Goal: Task Accomplishment & Management: Complete application form

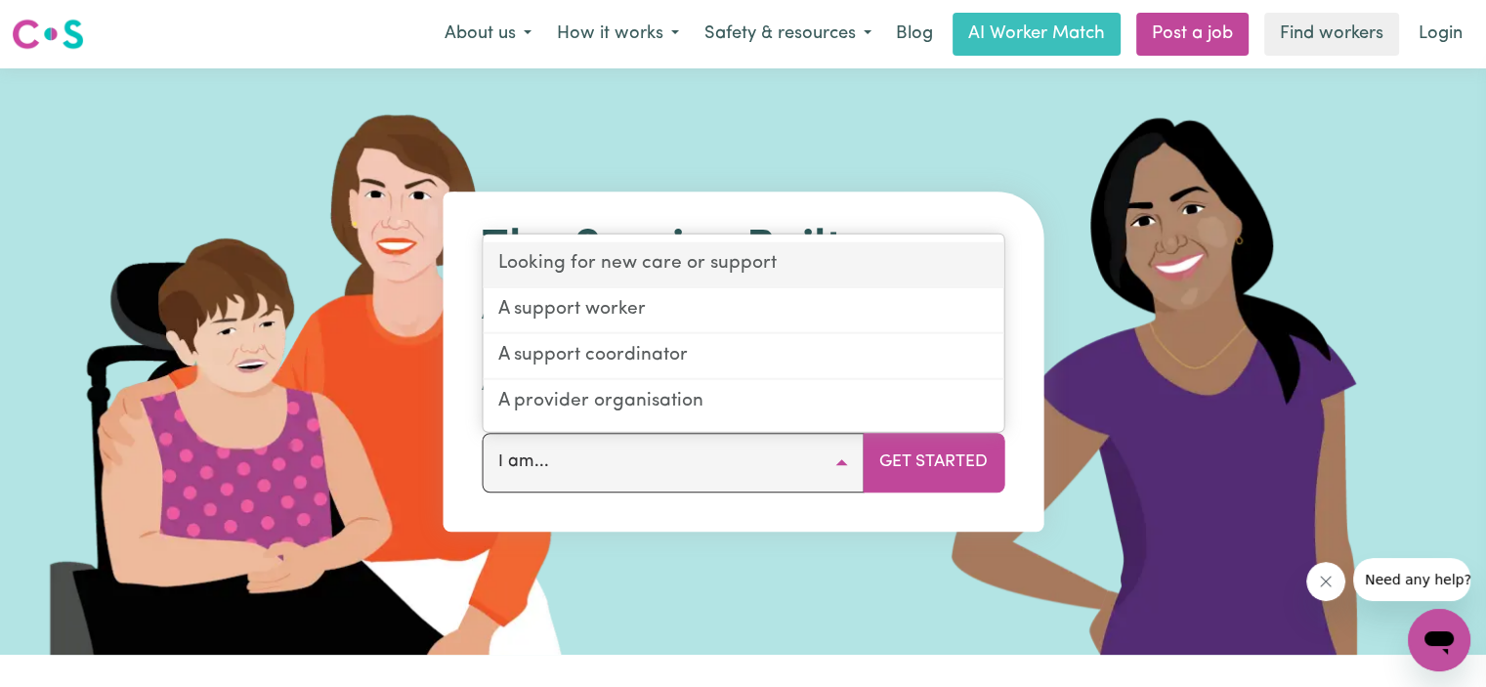
click at [590, 283] on link "Looking for new care or support" at bounding box center [742, 265] width 521 height 46
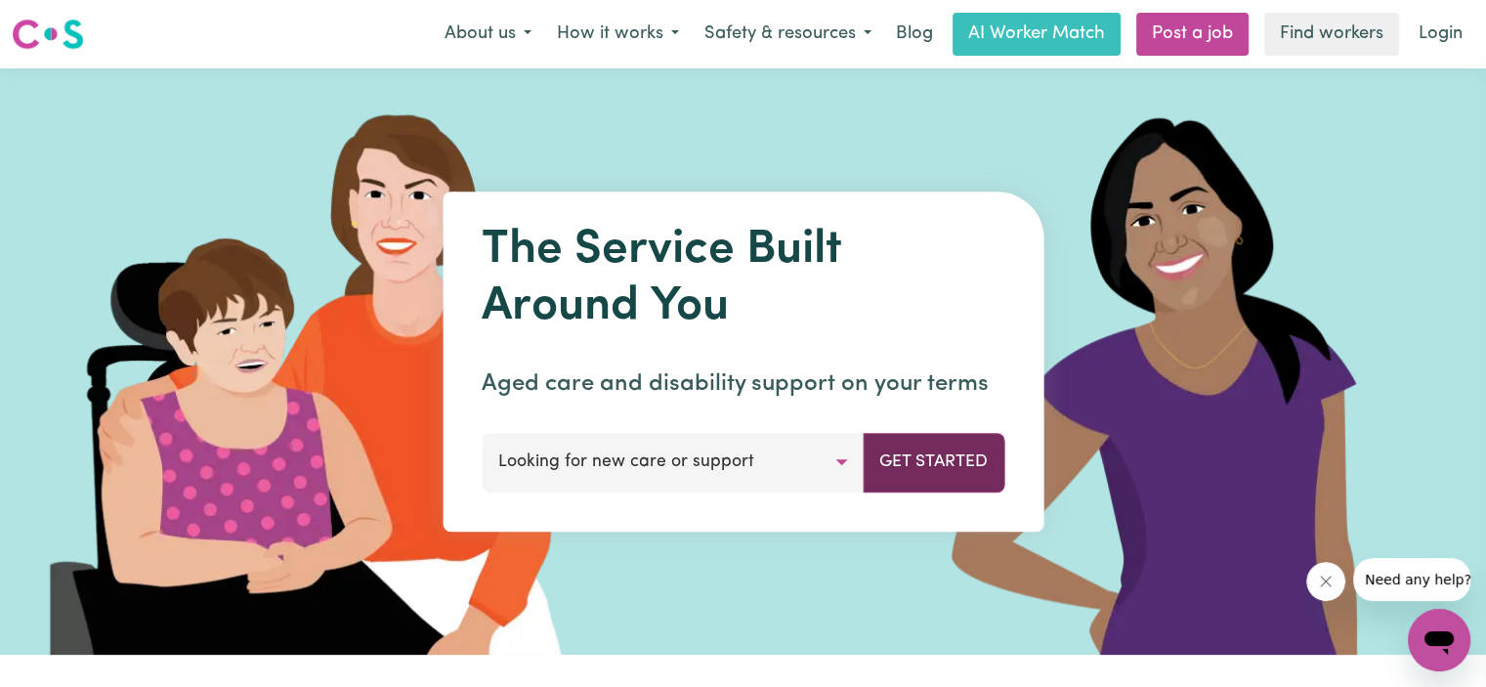
click at [906, 460] on button "Get Started" at bounding box center [933, 462] width 142 height 59
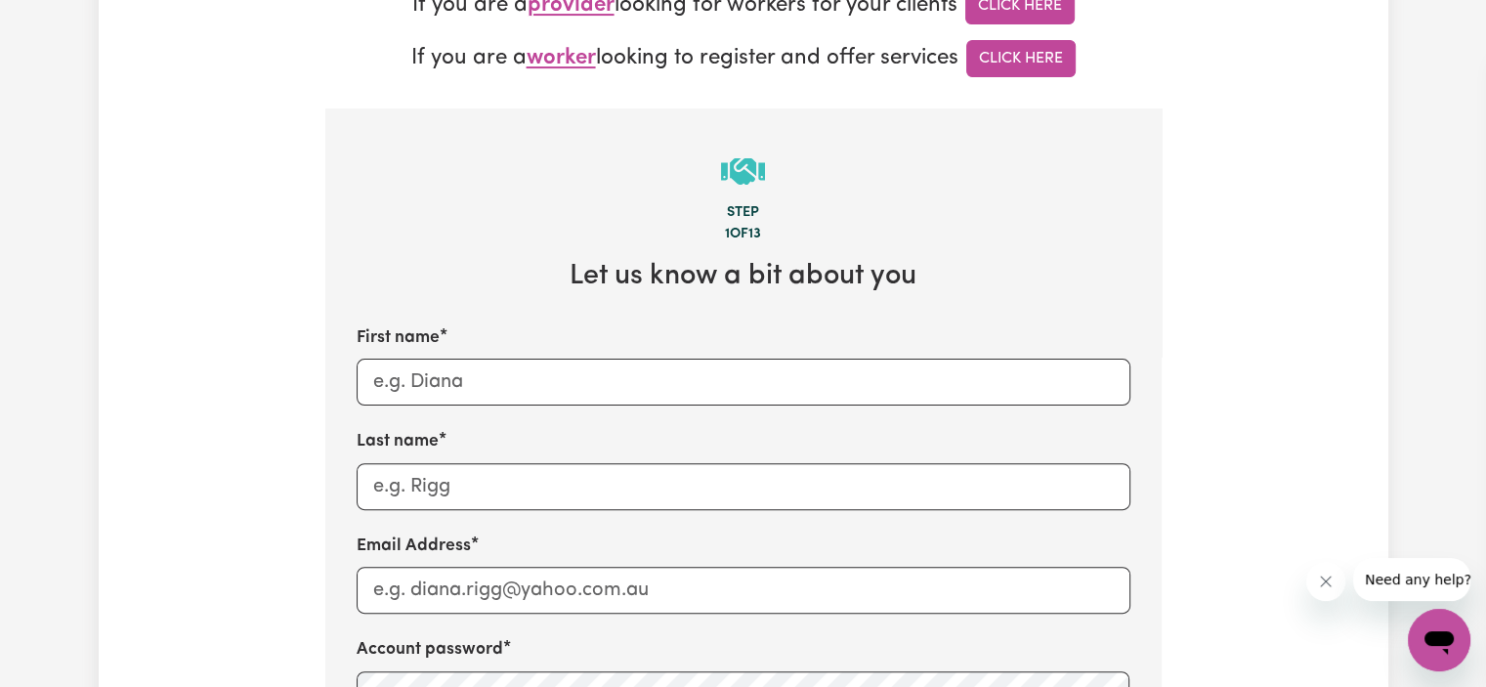
scroll to position [507, 0]
click at [689, 392] on input "First name" at bounding box center [743, 380] width 774 height 47
type input "Kiki"
type input "[PERSON_NAME]"
type input "[EMAIL_ADDRESS][DOMAIN_NAME]"
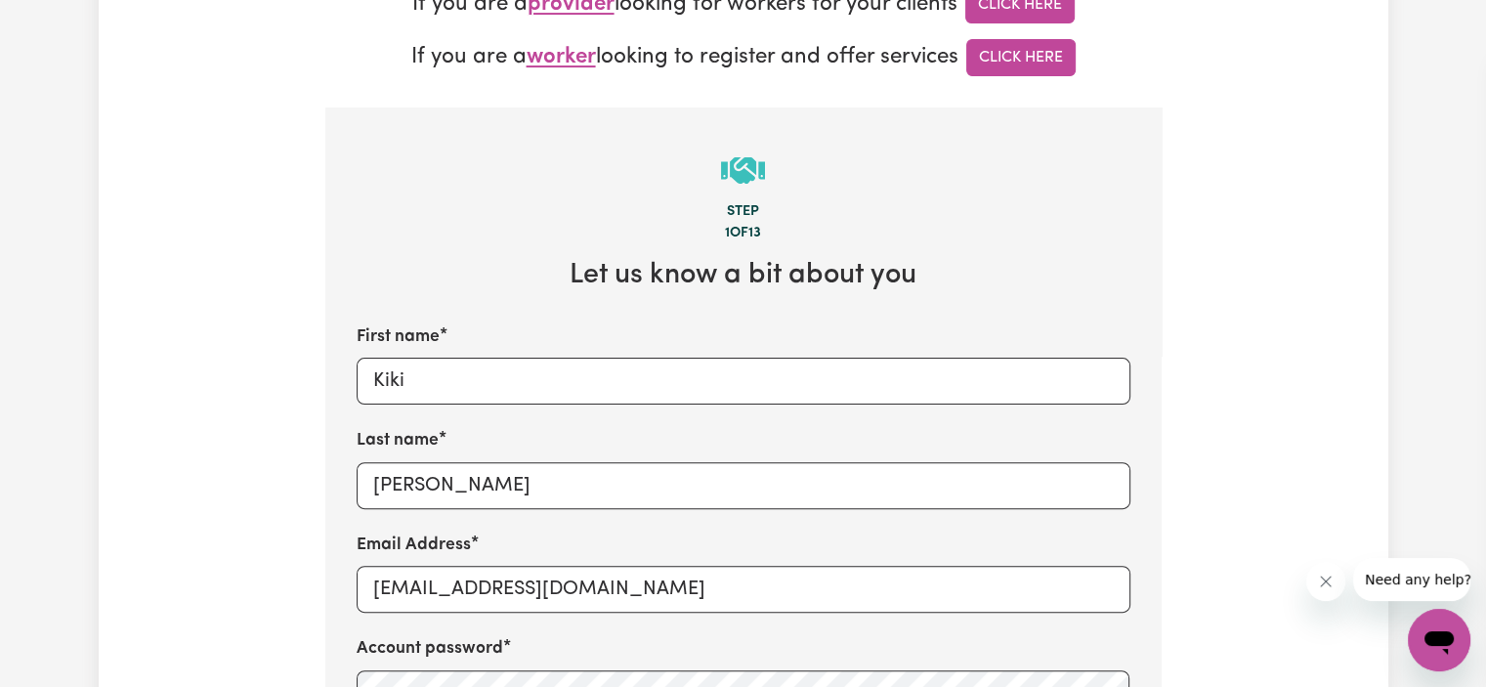
type input "0451344496"
type input "[GEOGRAPHIC_DATA]"
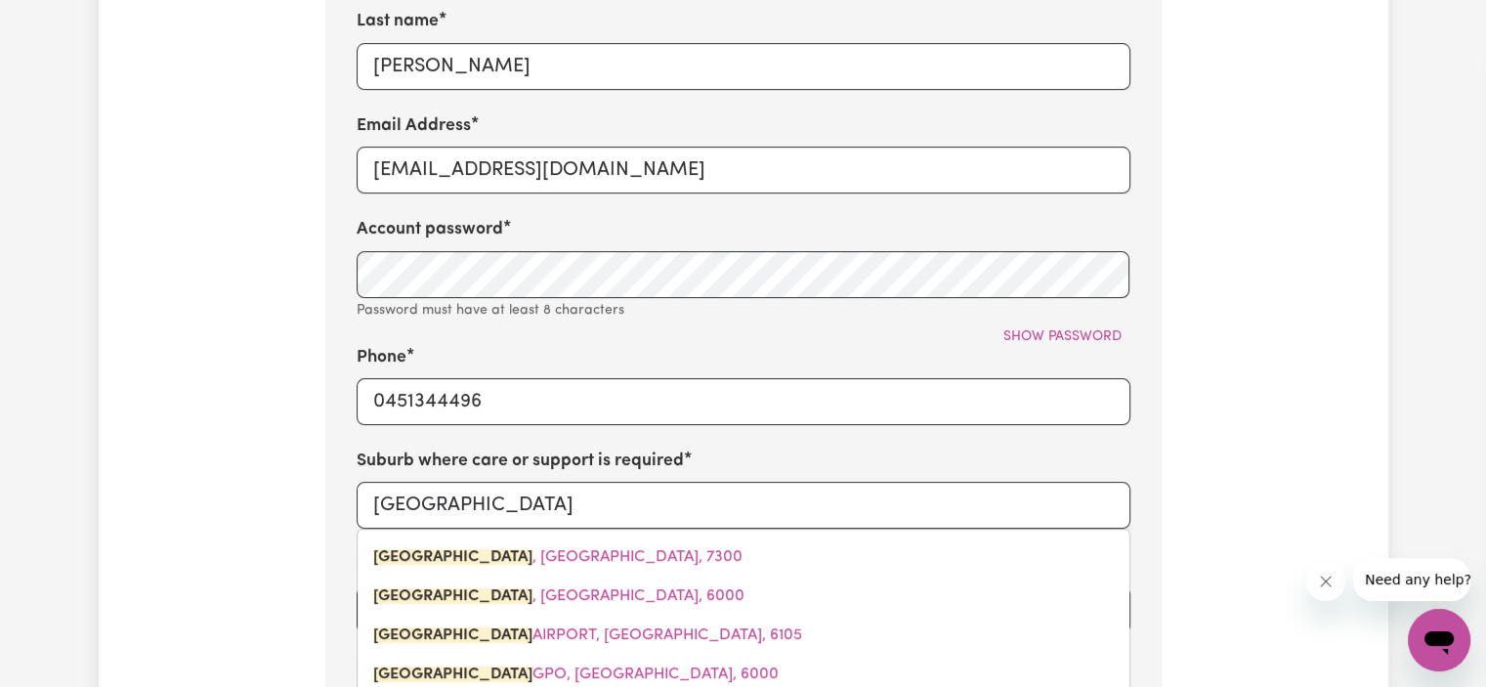
scroll to position [926, 0]
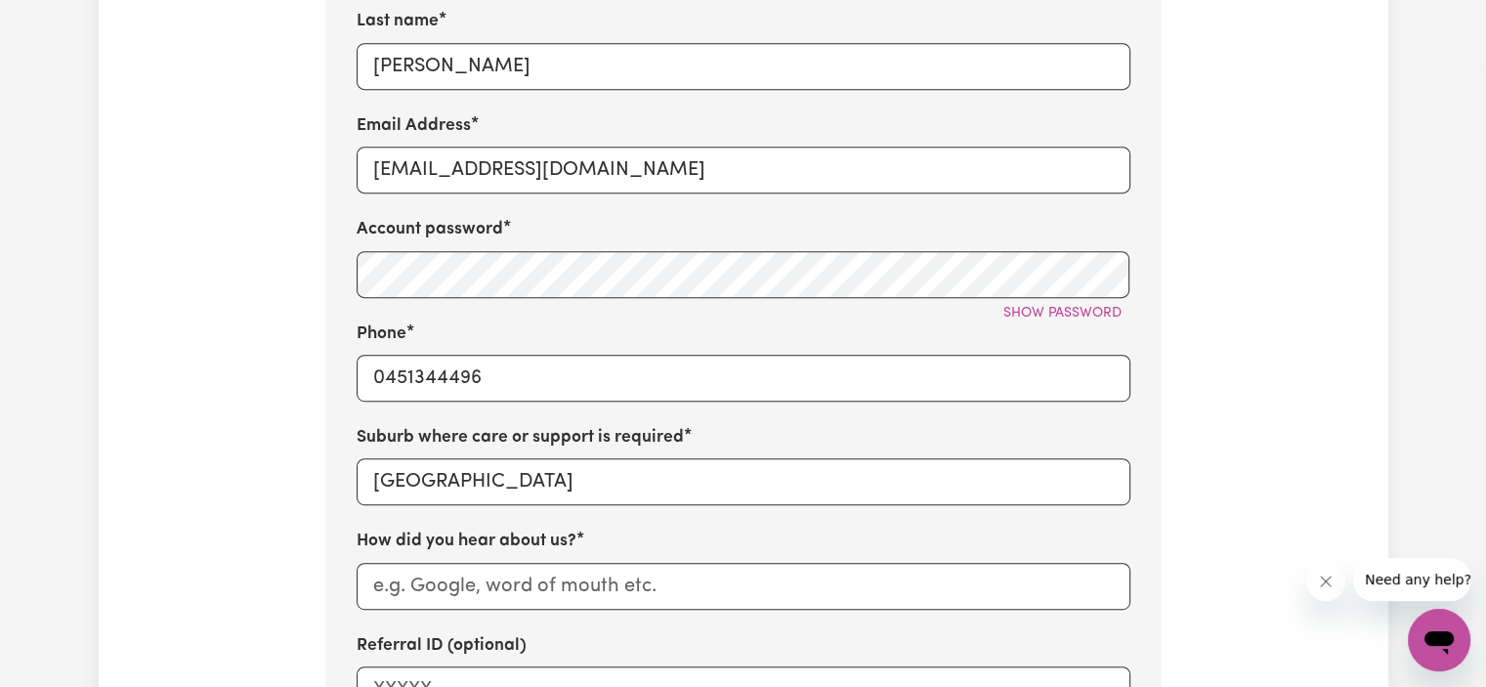
click at [185, 356] on div "Tell us your care and support requirements Welcome to Careseekers. We are excit…" at bounding box center [743, 175] width 1289 height 1956
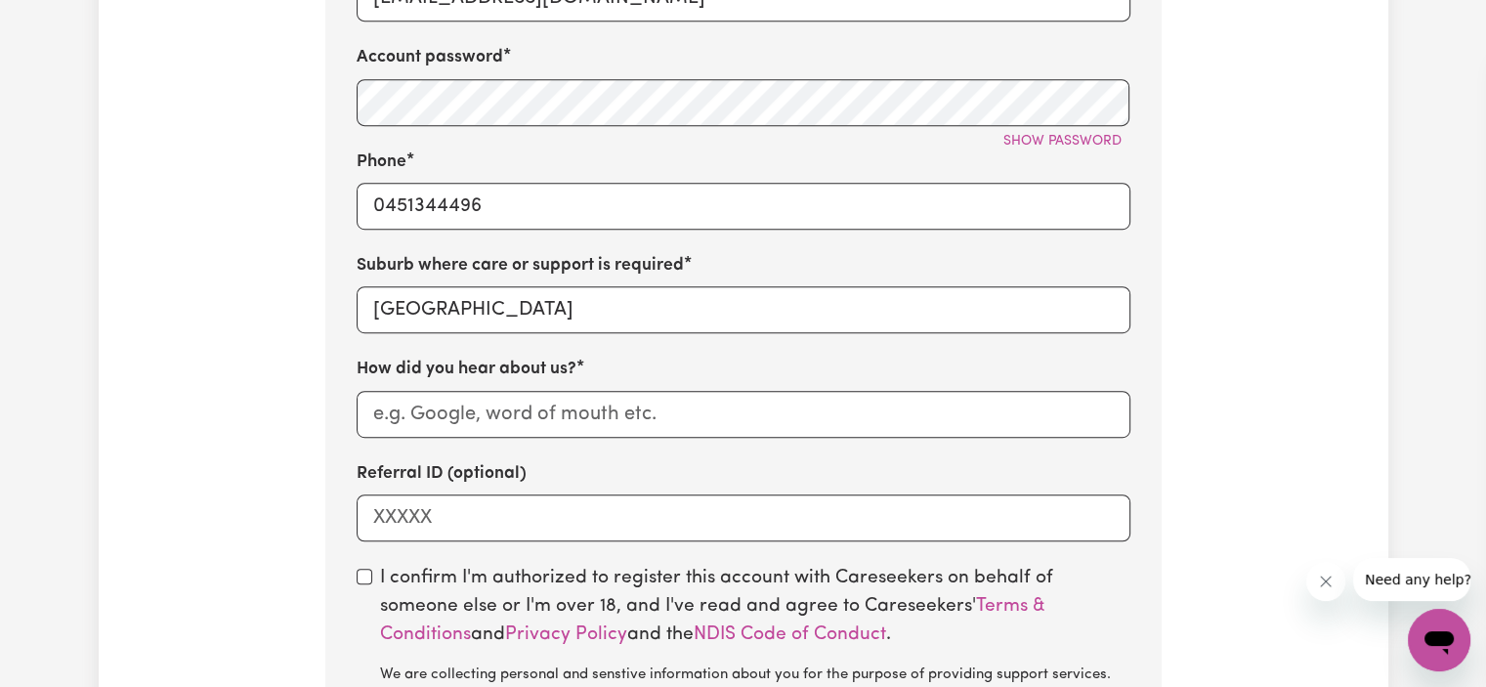
scroll to position [1125, 0]
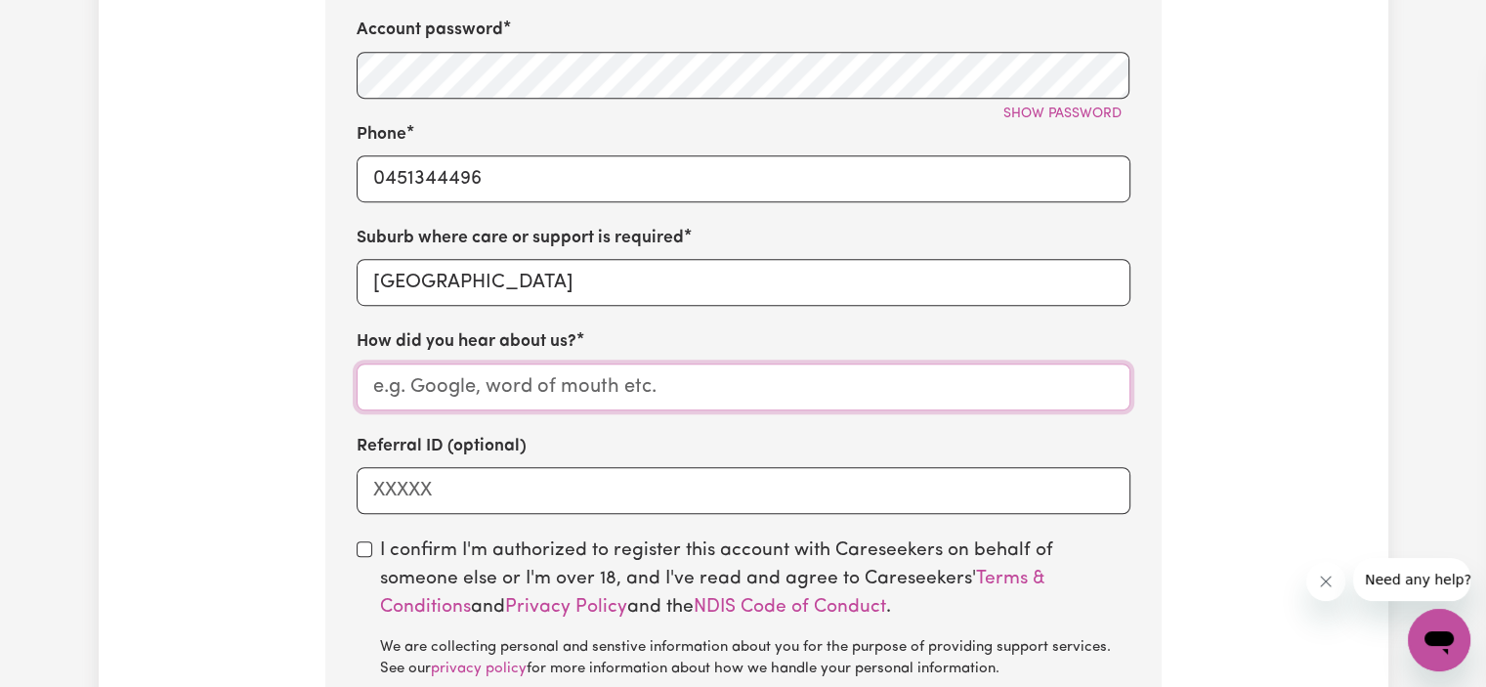
click at [497, 393] on input "How did you hear about us?" at bounding box center [743, 386] width 774 height 47
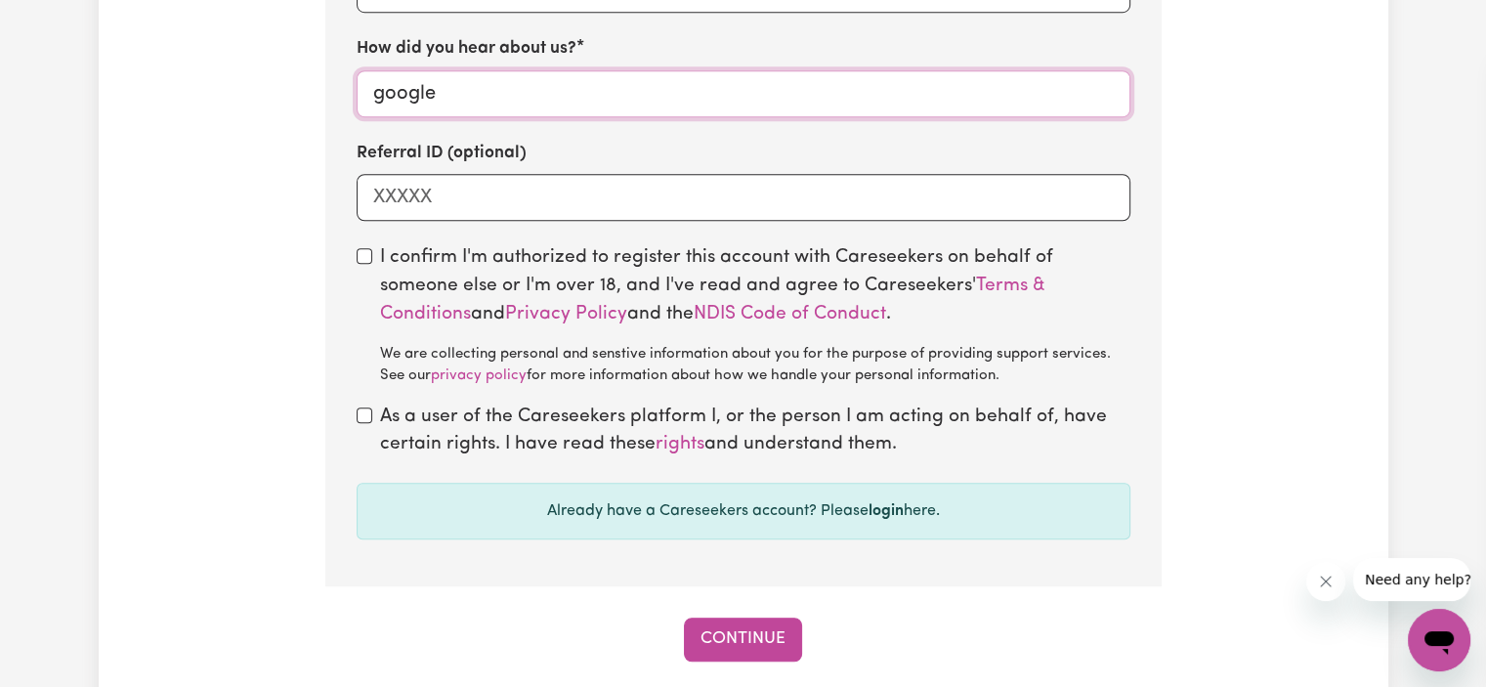
scroll to position [1418, 0]
type input "google"
click at [359, 257] on input "checkbox" at bounding box center [364, 256] width 16 height 16
checkbox input "true"
click at [364, 413] on input "checkbox" at bounding box center [364, 415] width 16 height 16
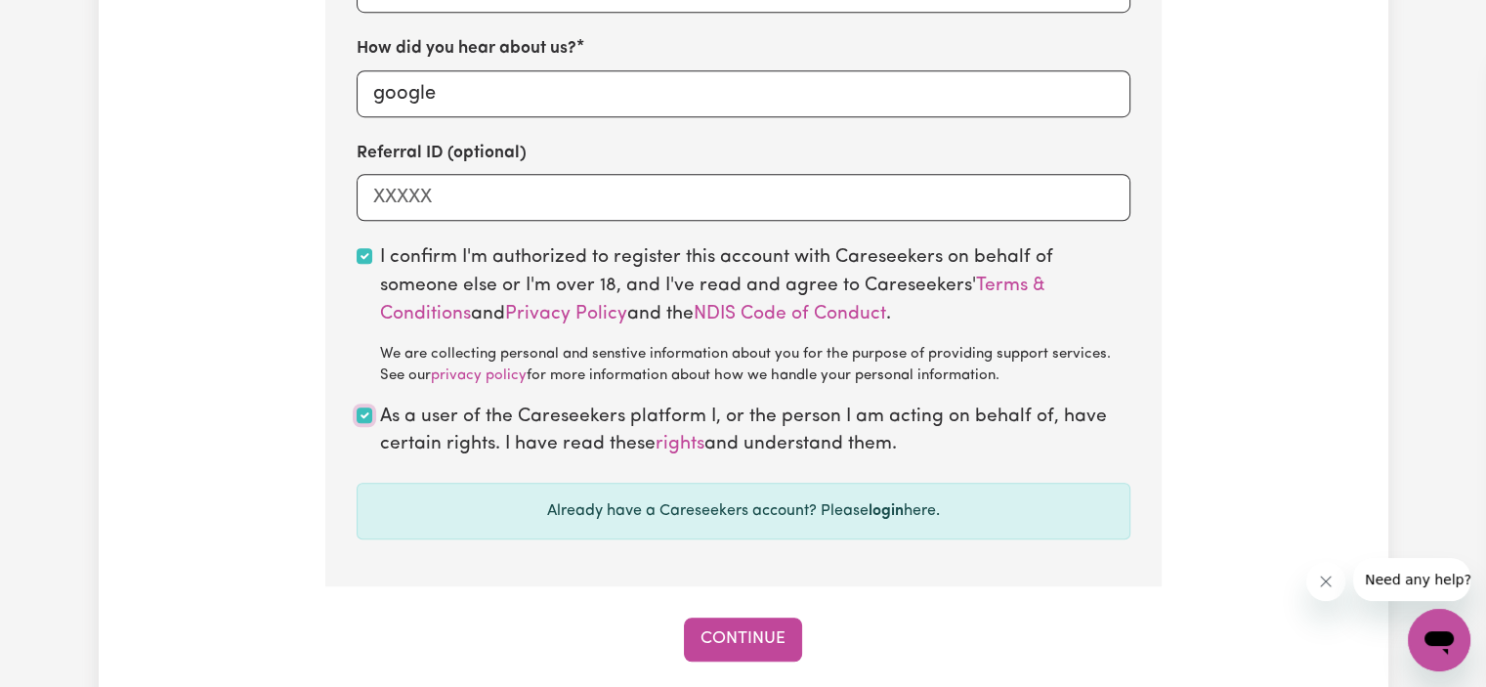
checkbox input "true"
click at [758, 633] on button "Continue" at bounding box center [743, 638] width 118 height 43
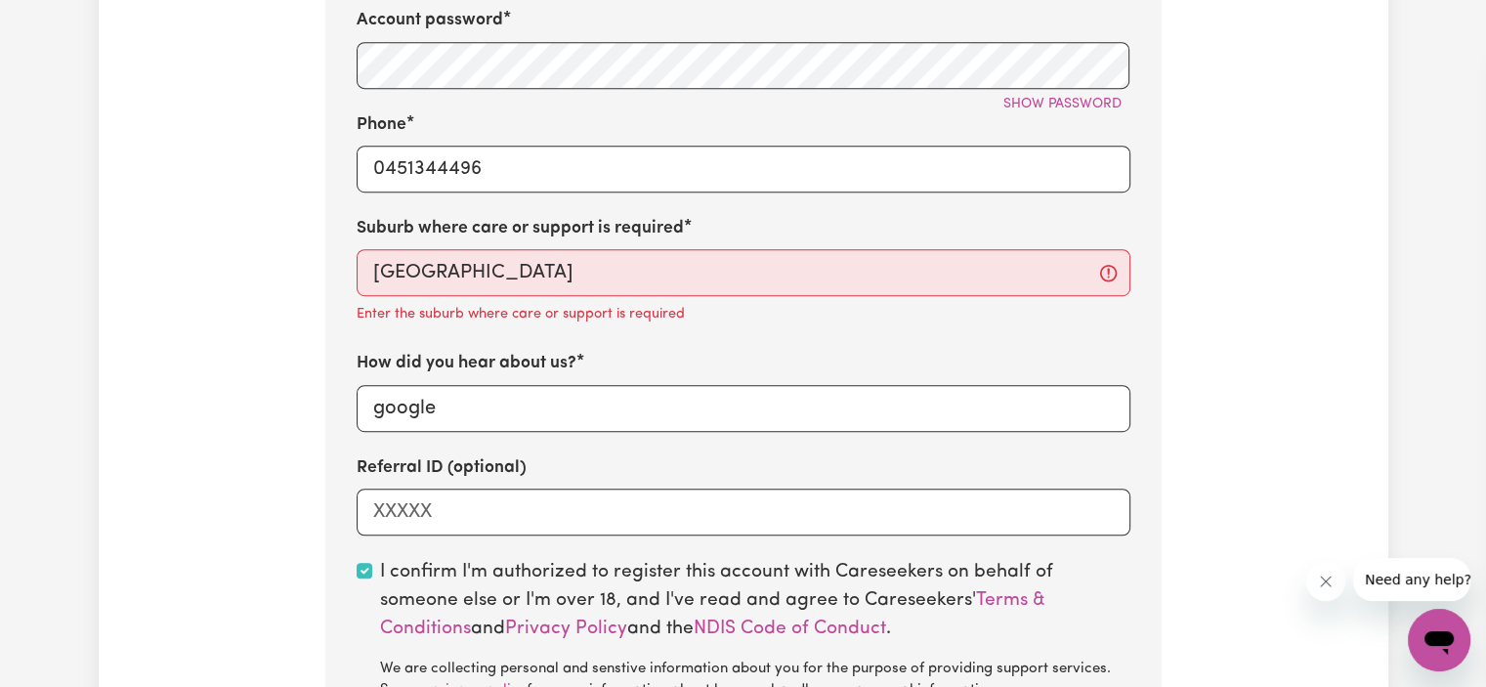
scroll to position [1129, 0]
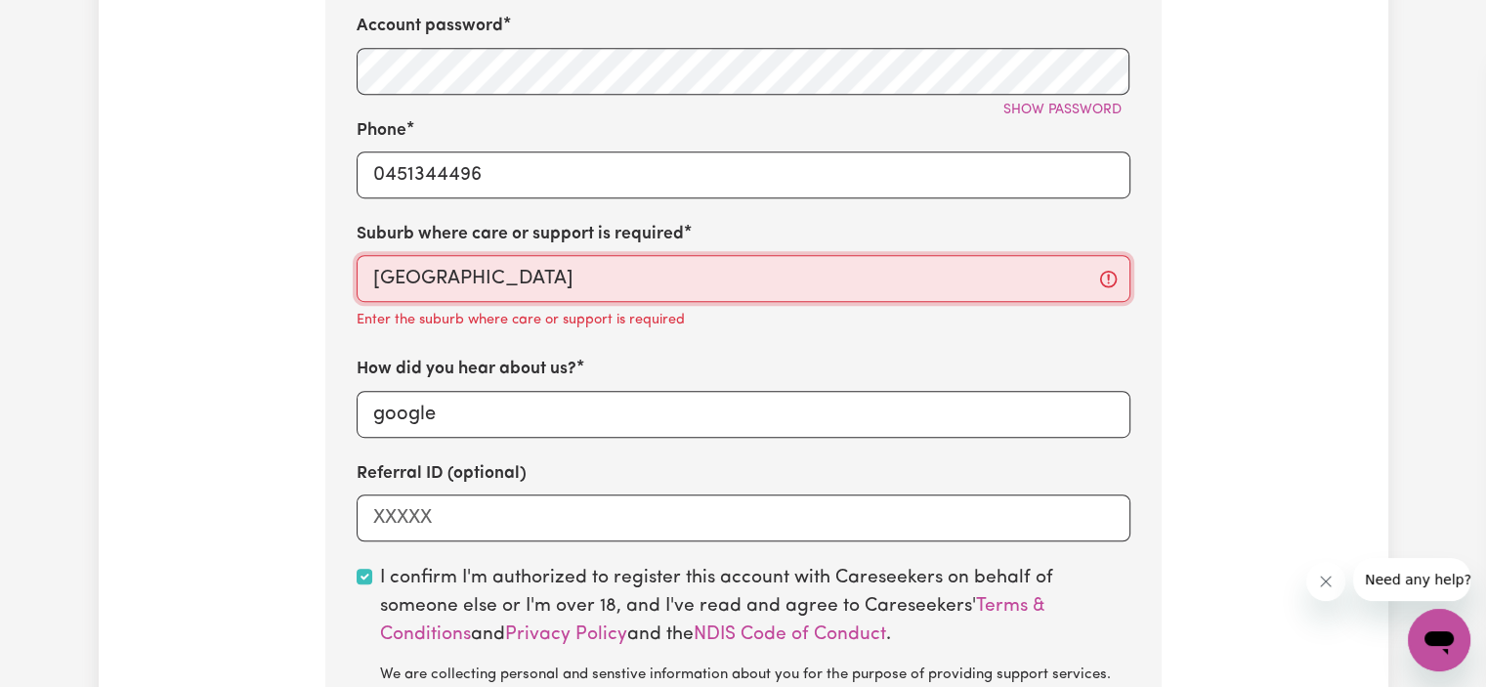
type input "[GEOGRAPHIC_DATA], [GEOGRAPHIC_DATA], 7300"
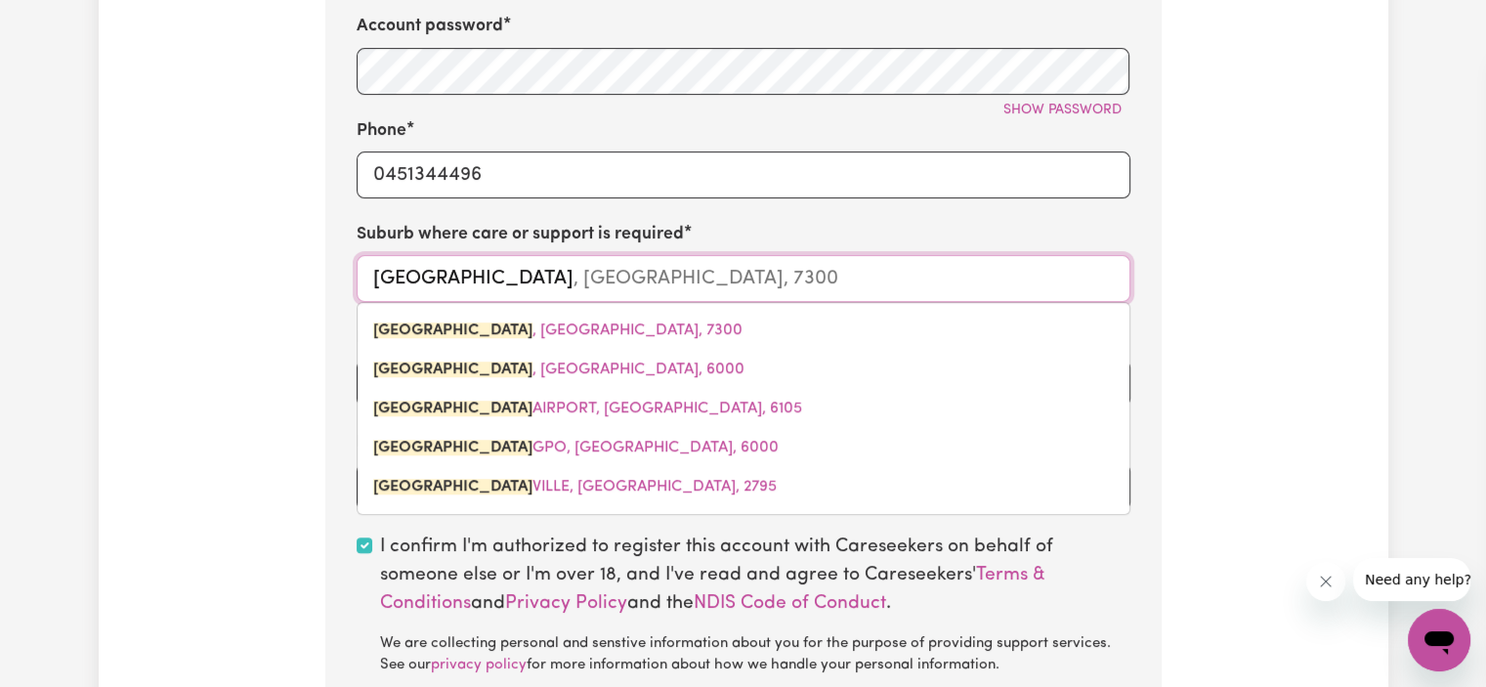
click at [497, 263] on input "[GEOGRAPHIC_DATA]" at bounding box center [743, 278] width 774 height 47
type input "Pert"
type input "PertH, [GEOGRAPHIC_DATA], 7300"
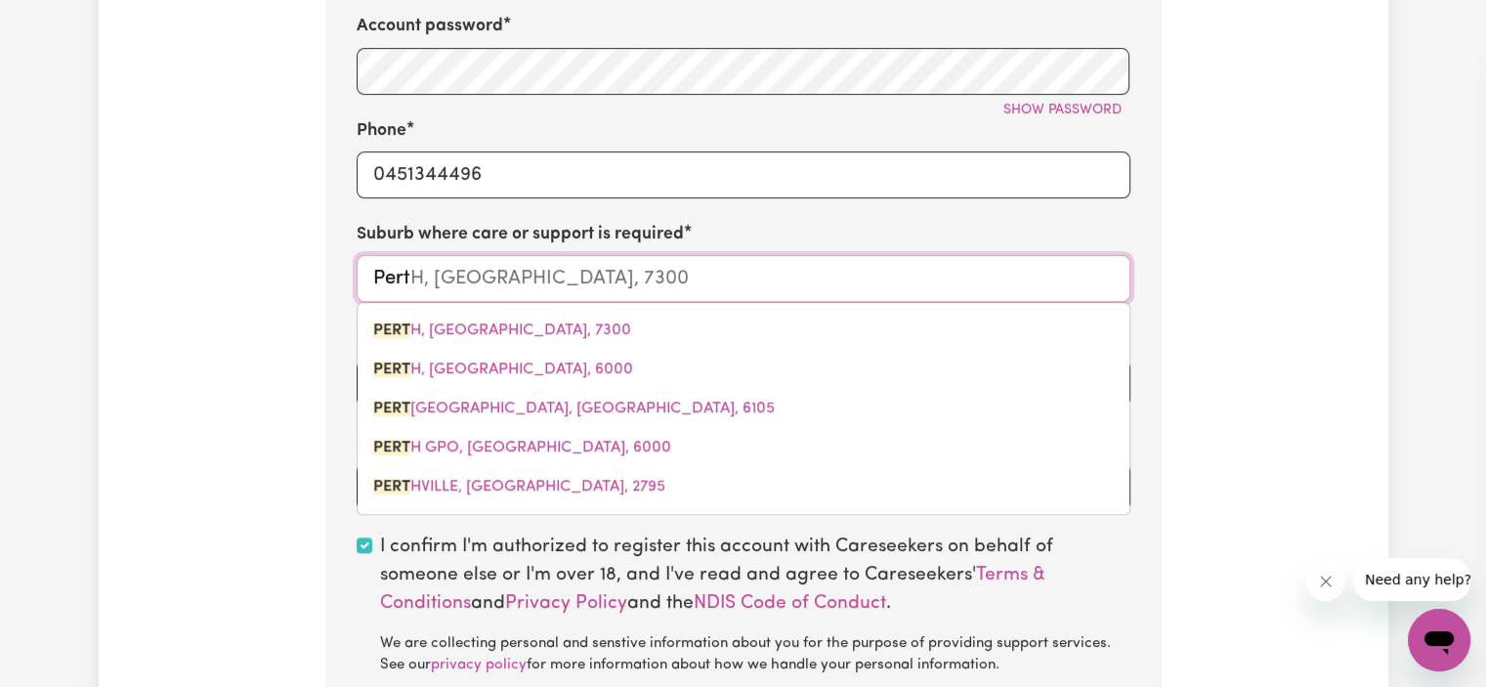
type input "Per"
type input "PerTH, [GEOGRAPHIC_DATA], 7300"
type input "Pe"
type input "P"
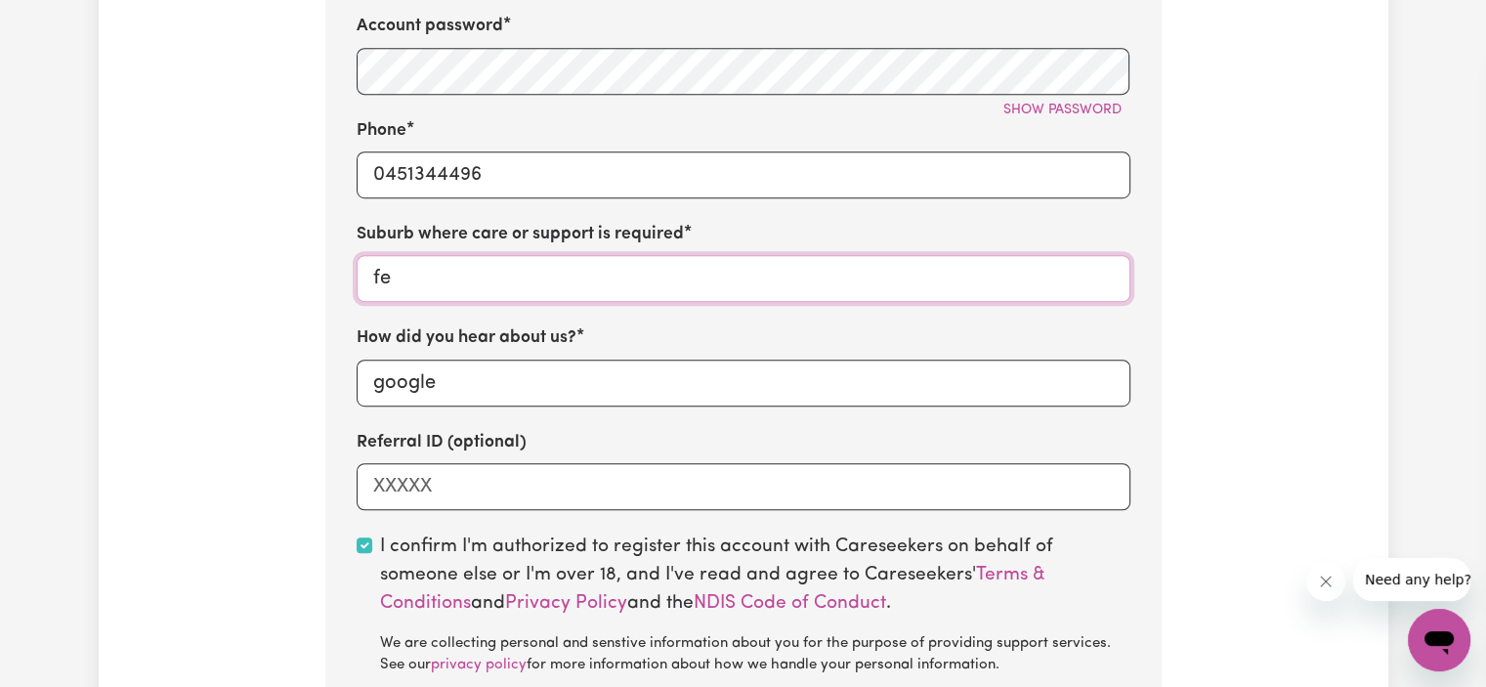
type input "Ferndale"
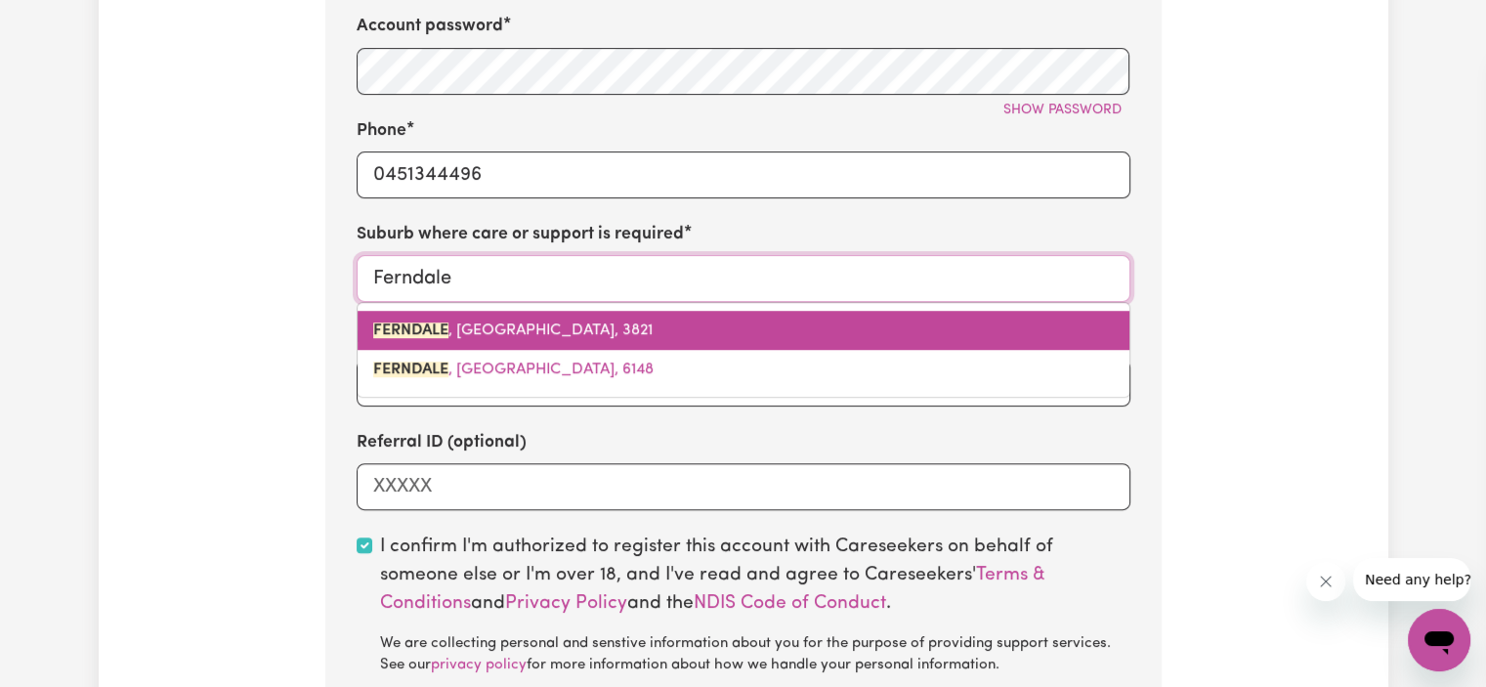
type input "[GEOGRAPHIC_DATA], [GEOGRAPHIC_DATA], 3821"
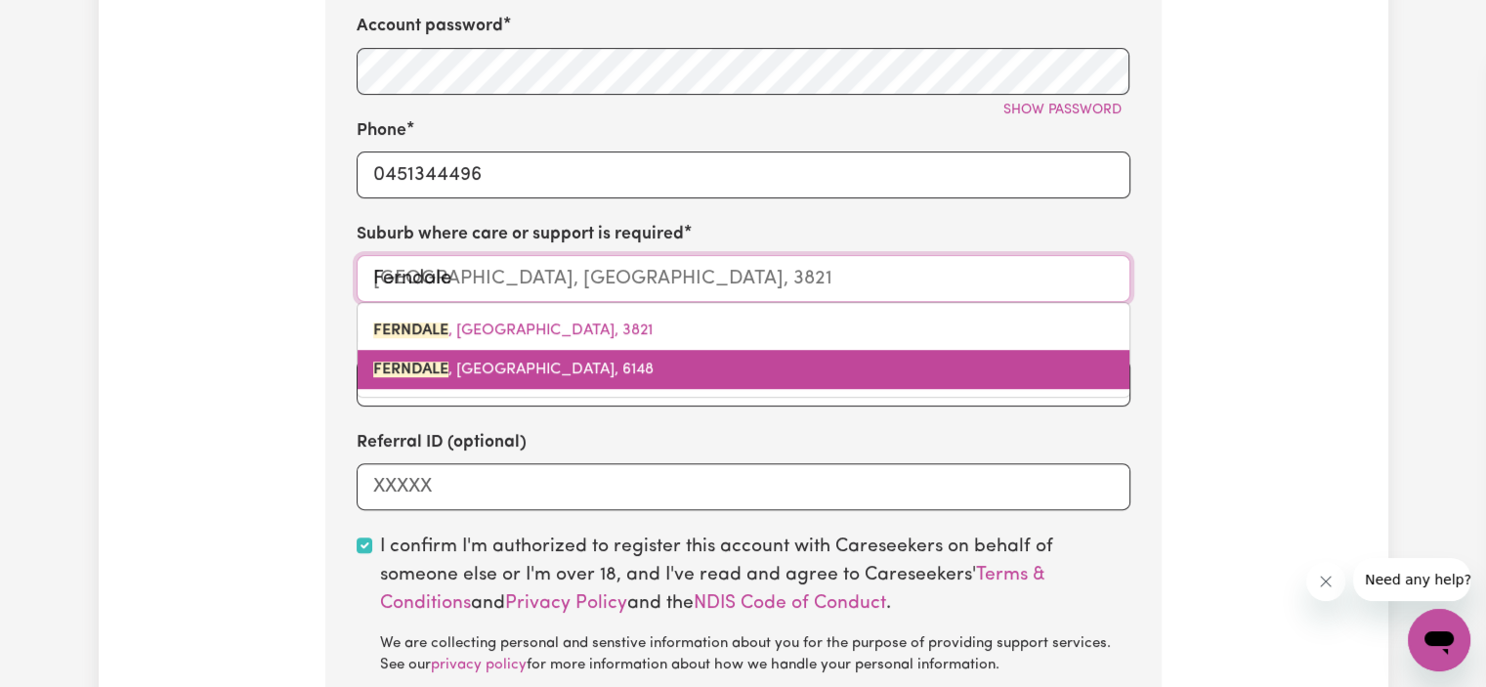
click at [520, 367] on span "[GEOGRAPHIC_DATA] , [GEOGRAPHIC_DATA], 6148" at bounding box center [513, 369] width 280 height 16
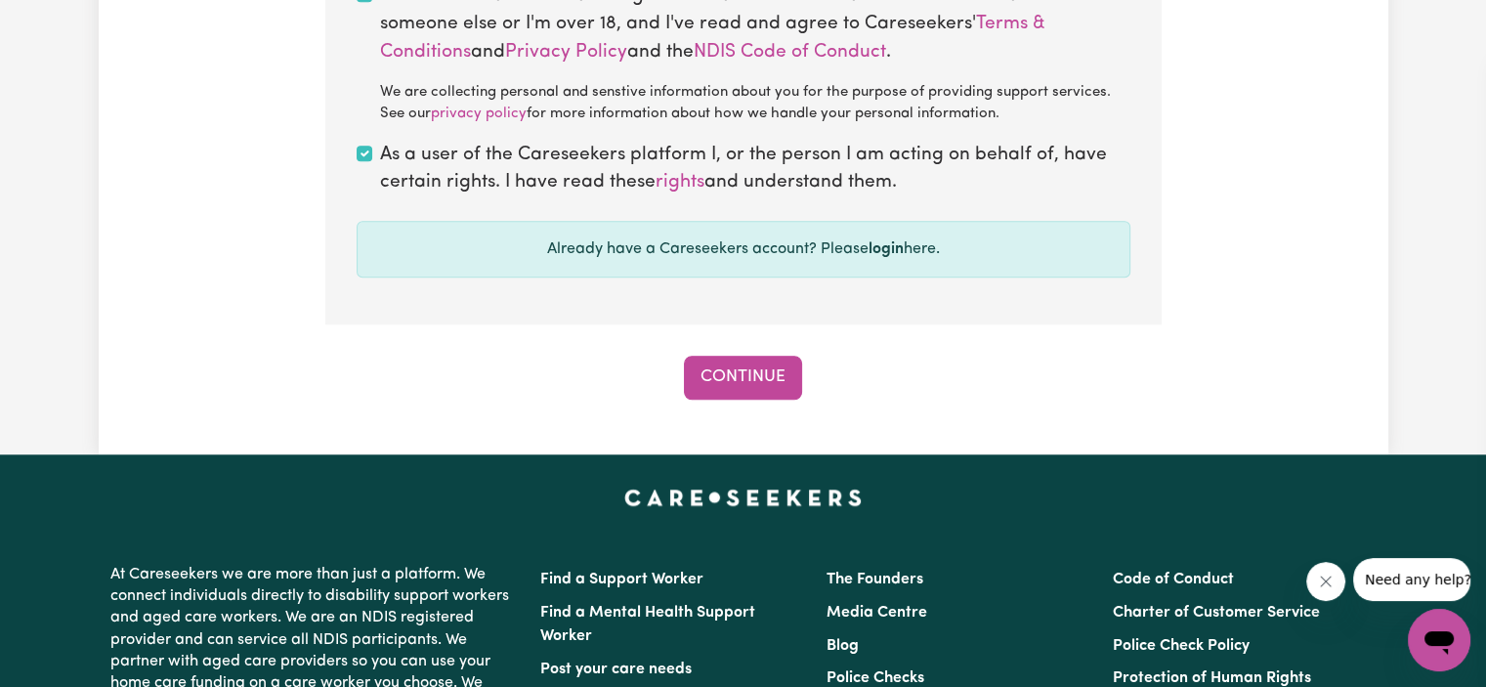
scroll to position [1738, 0]
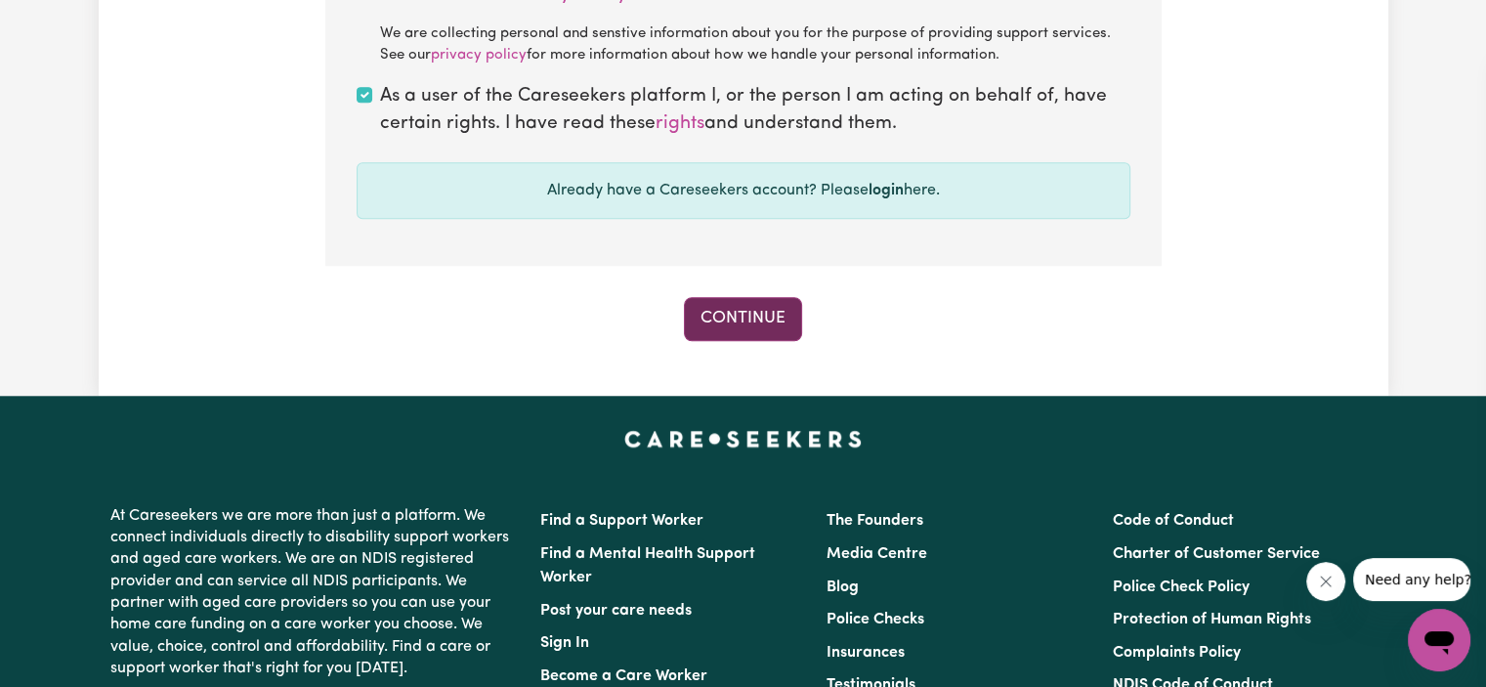
click at [757, 317] on button "Continue" at bounding box center [743, 318] width 118 height 43
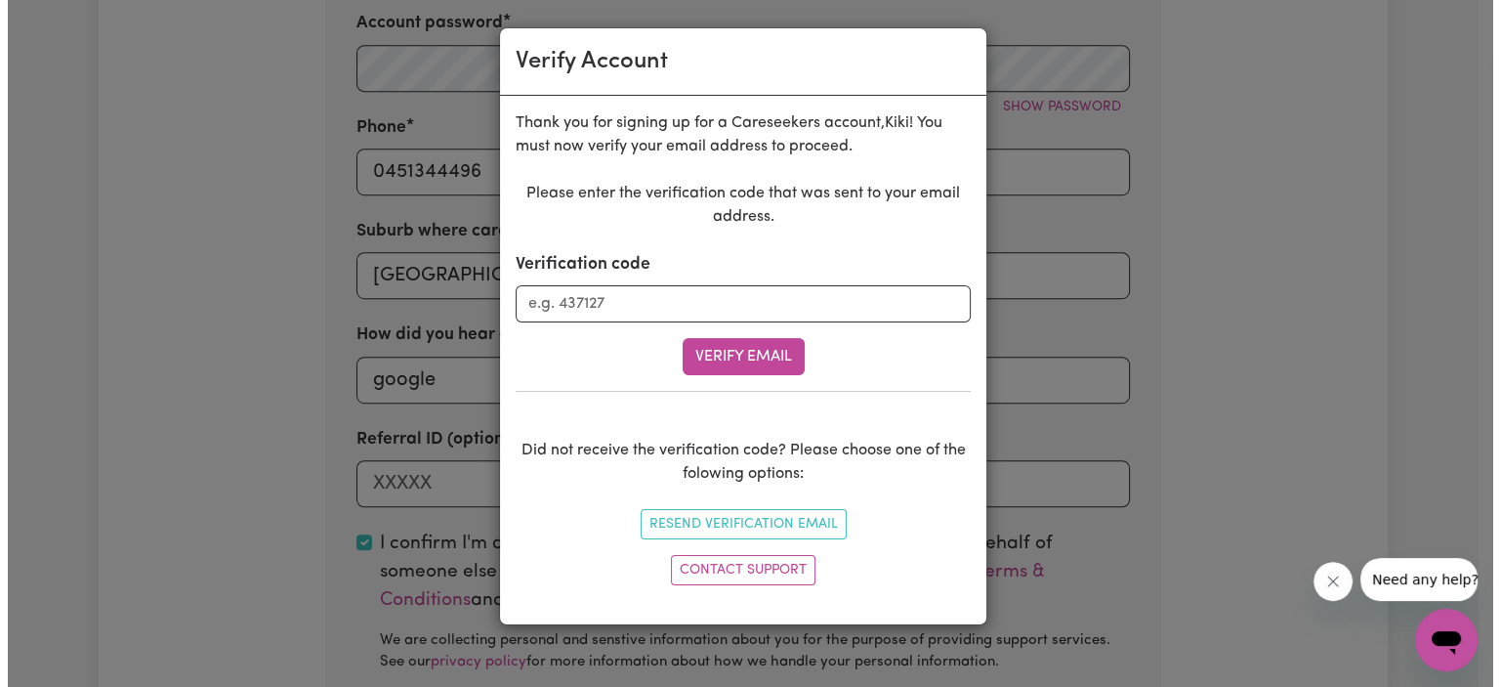
scroll to position [445, 0]
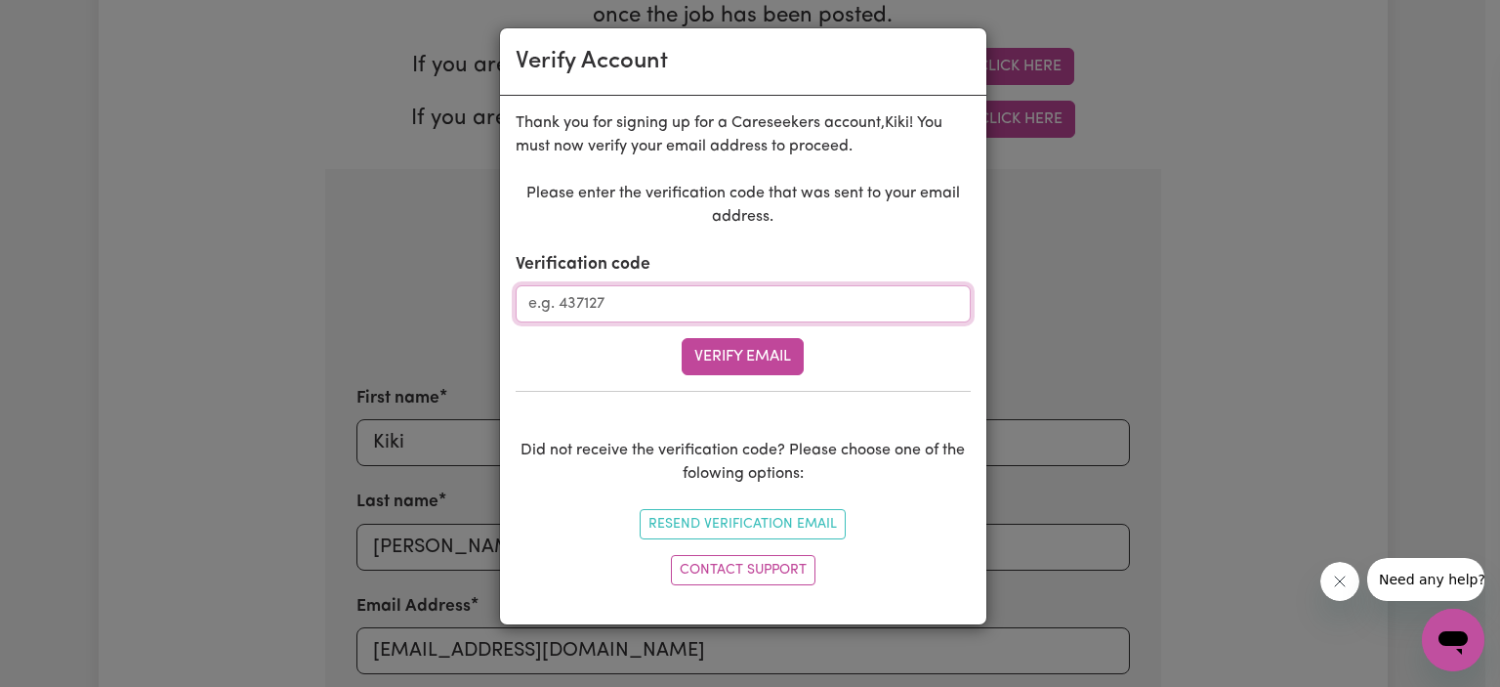
paste input "774141"
type input "774141"
click at [711, 355] on button "Verify Email" at bounding box center [743, 356] width 122 height 37
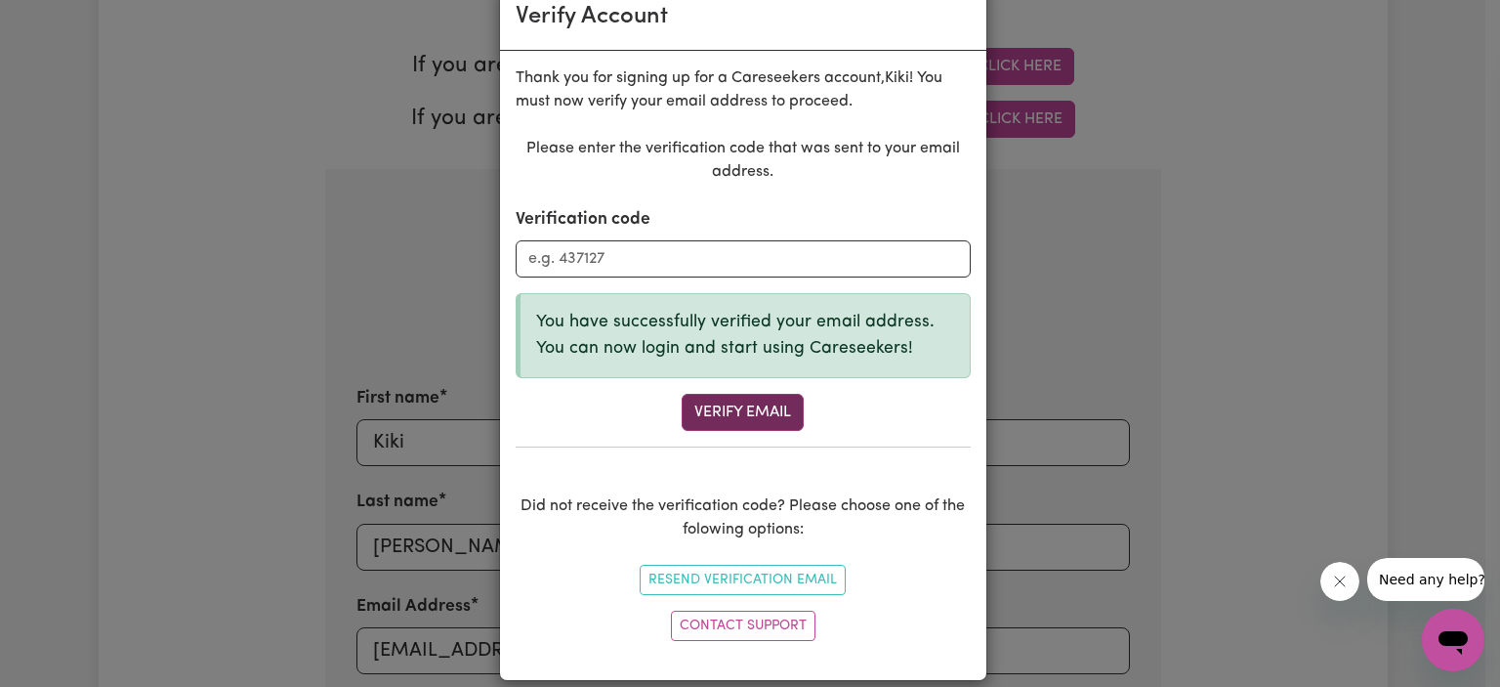
scroll to position [63, 0]
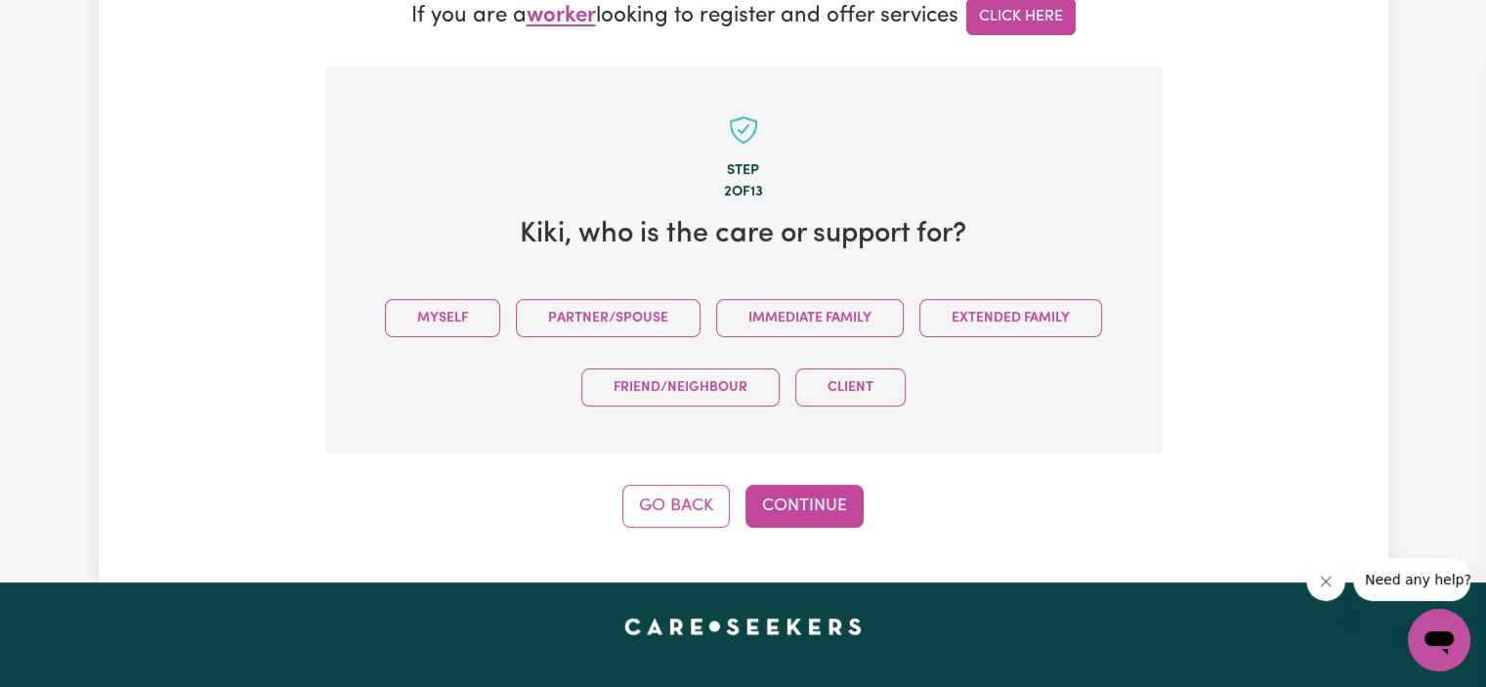
scroll to position [531, 0]
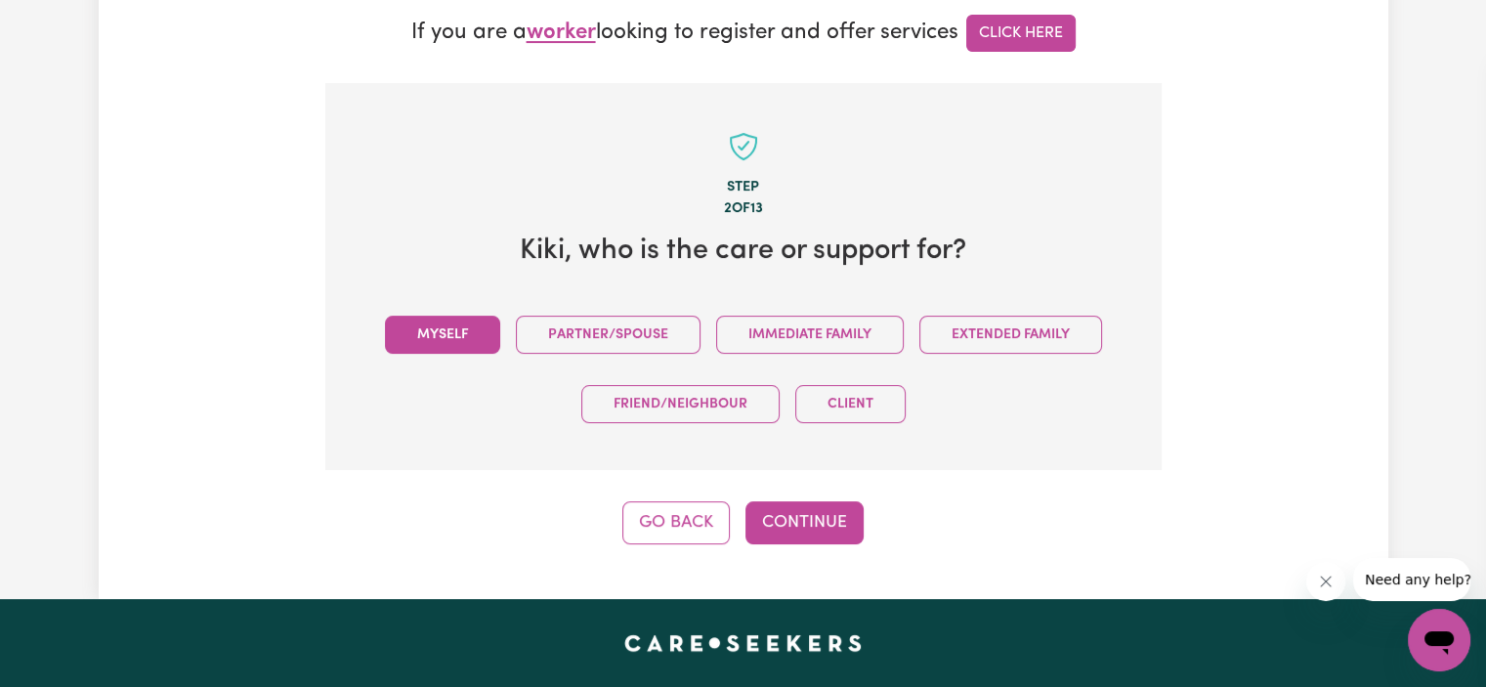
click at [452, 329] on button "Myself" at bounding box center [442, 334] width 115 height 38
click at [829, 534] on button "Continue" at bounding box center [804, 522] width 118 height 43
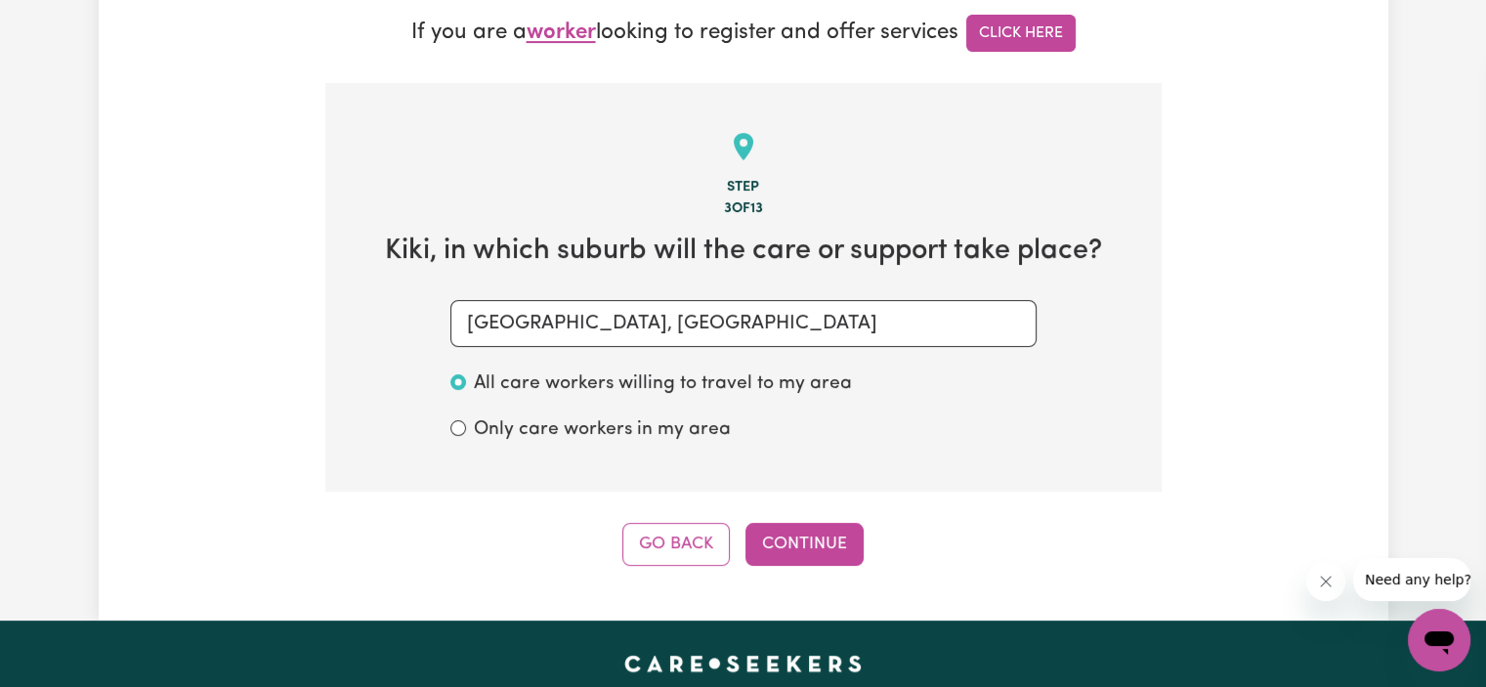
scroll to position [614, 0]
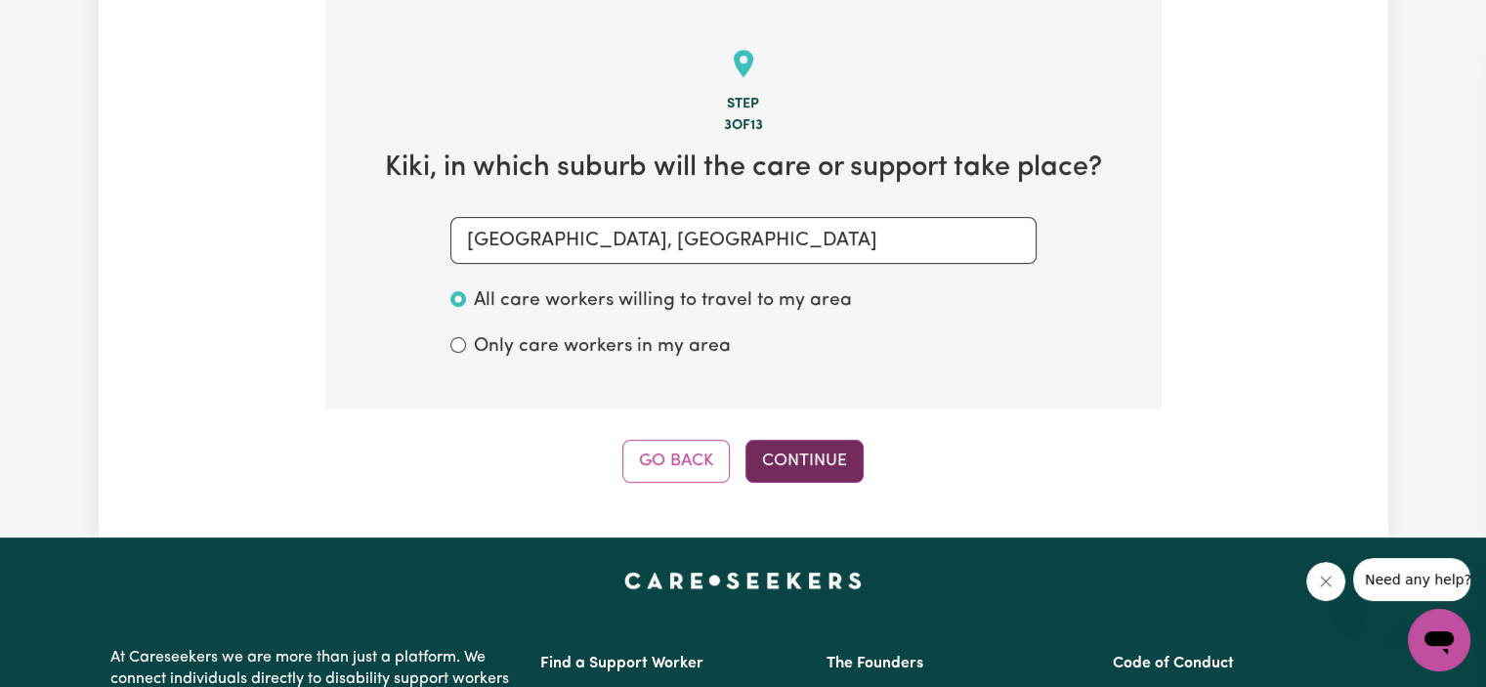
click at [810, 455] on button "Continue" at bounding box center [804, 461] width 118 height 43
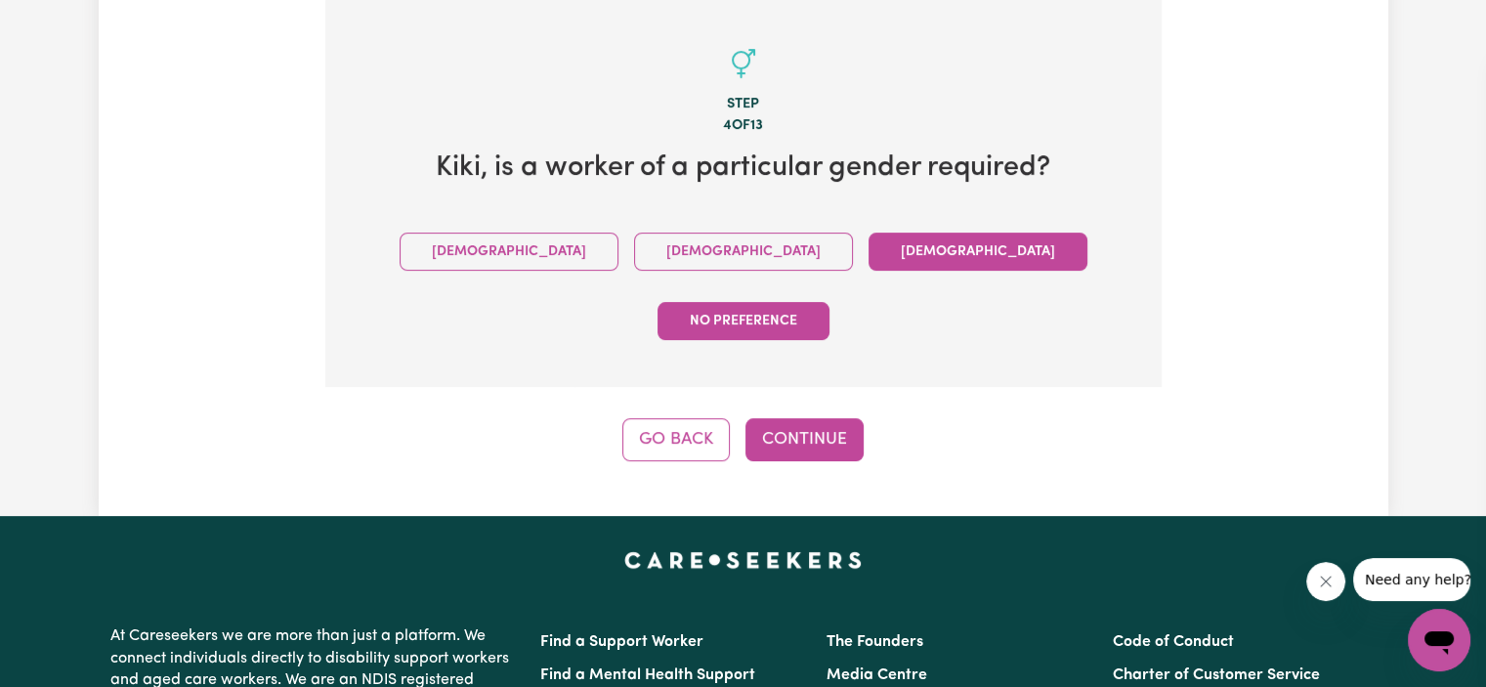
click at [868, 237] on button "[DEMOGRAPHIC_DATA]" at bounding box center [977, 251] width 219 height 38
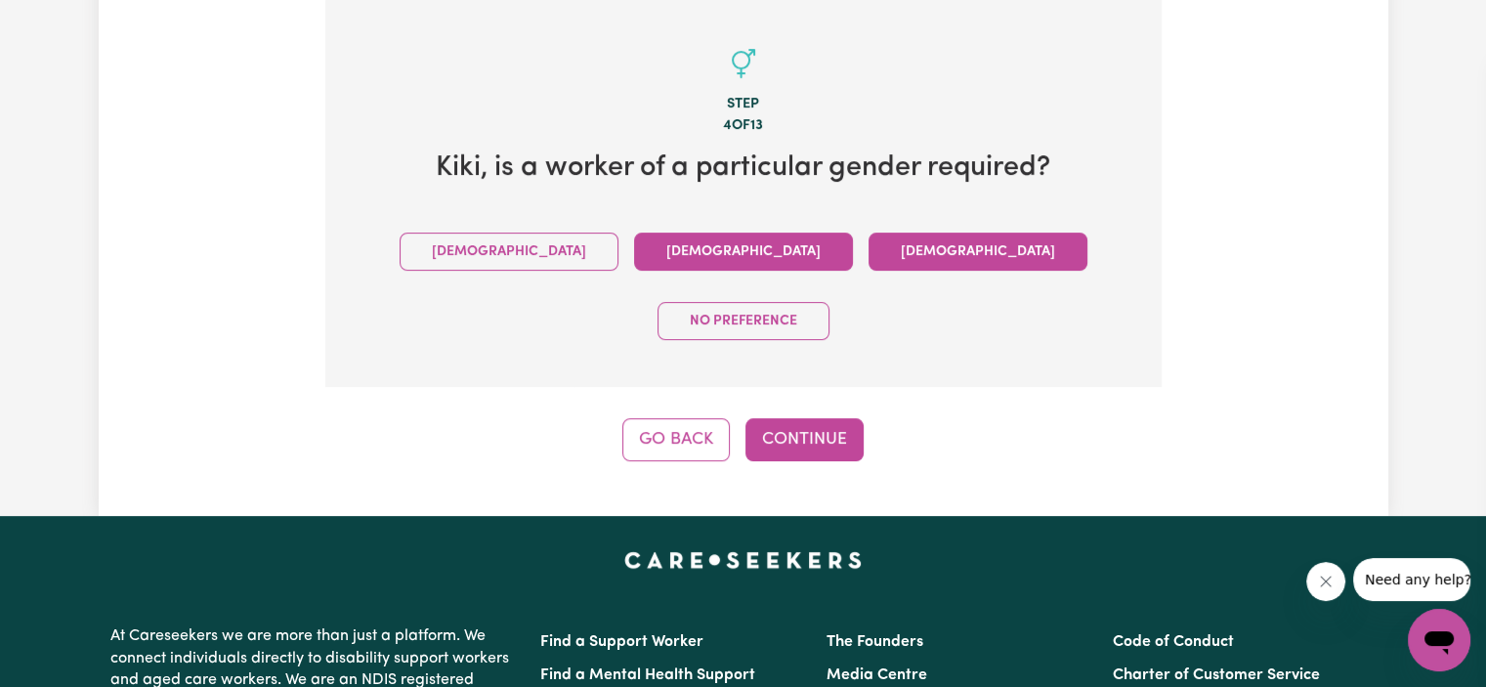
click at [634, 248] on button "[DEMOGRAPHIC_DATA]" at bounding box center [743, 251] width 219 height 38
click at [868, 259] on button "[DEMOGRAPHIC_DATA]" at bounding box center [977, 251] width 219 height 38
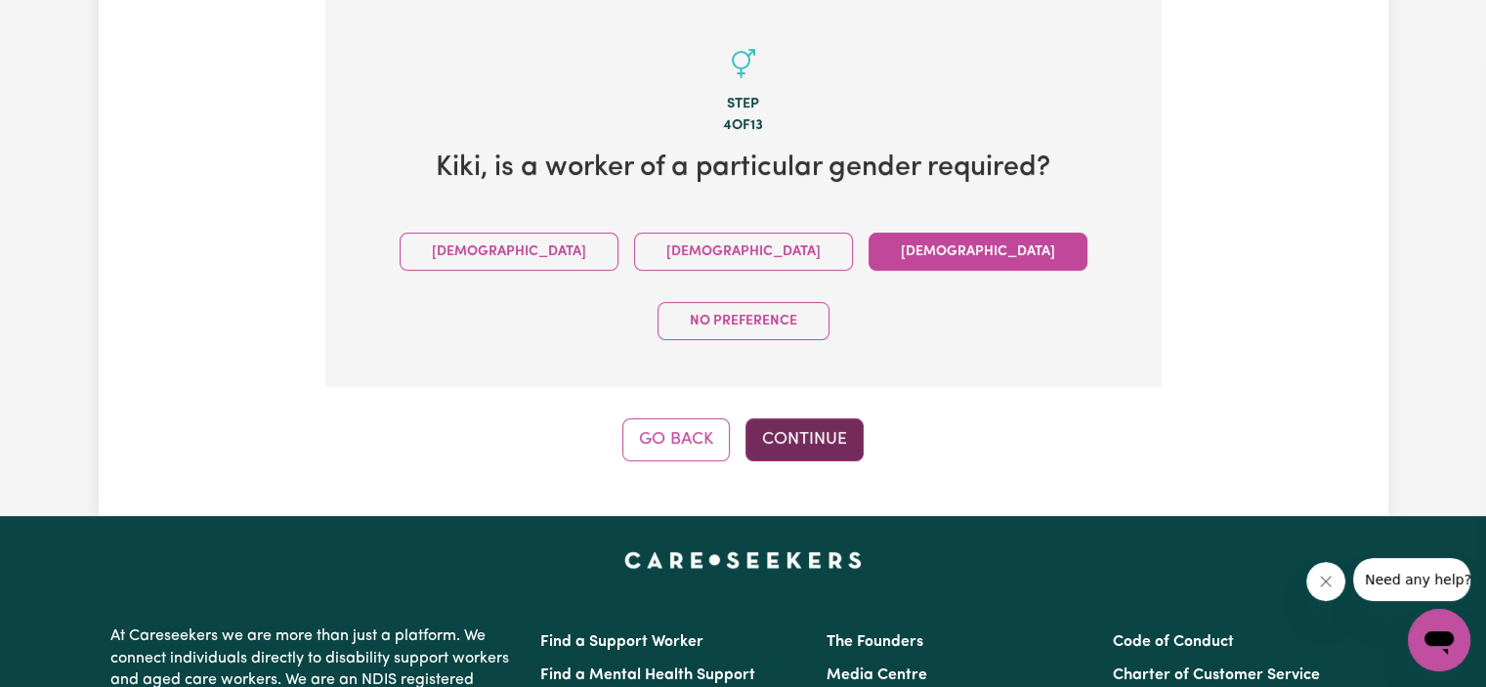
click at [788, 418] on button "Continue" at bounding box center [804, 439] width 118 height 43
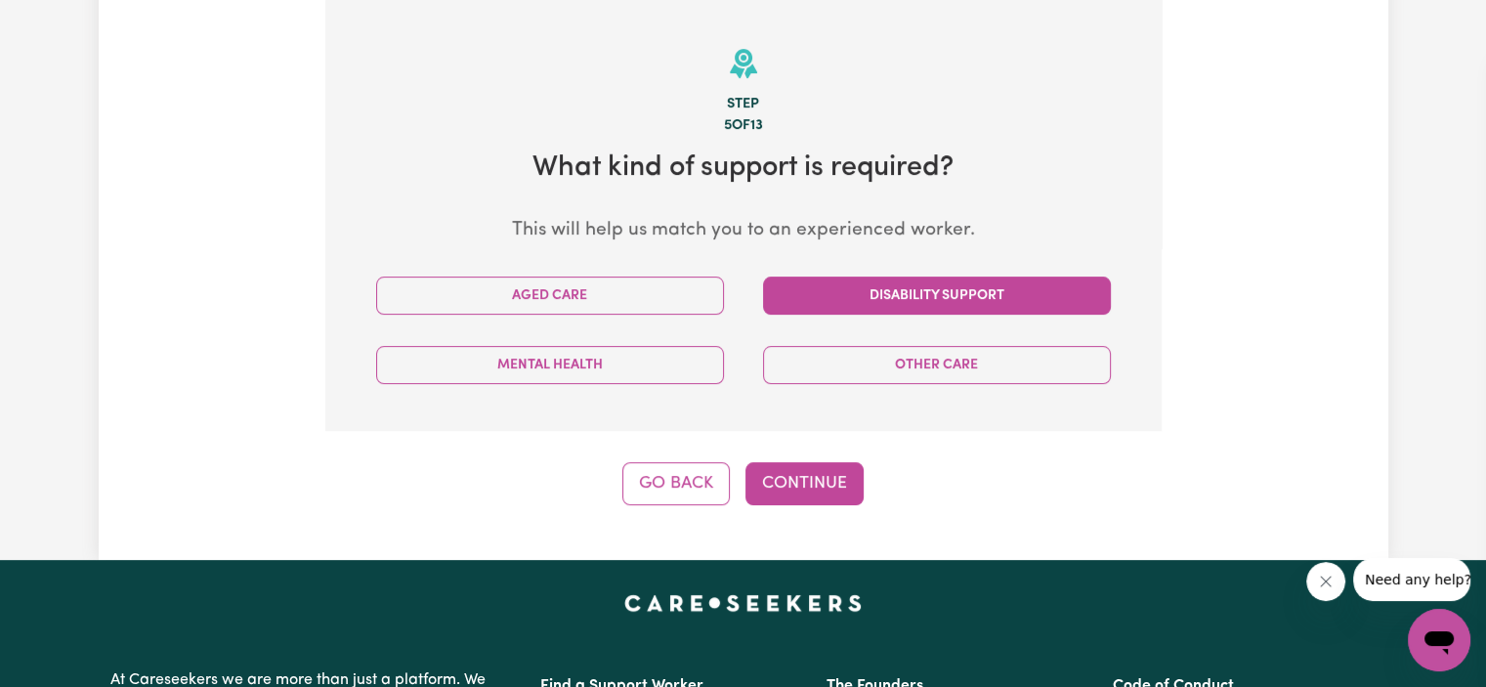
click at [867, 300] on button "Disability Support" at bounding box center [937, 295] width 348 height 38
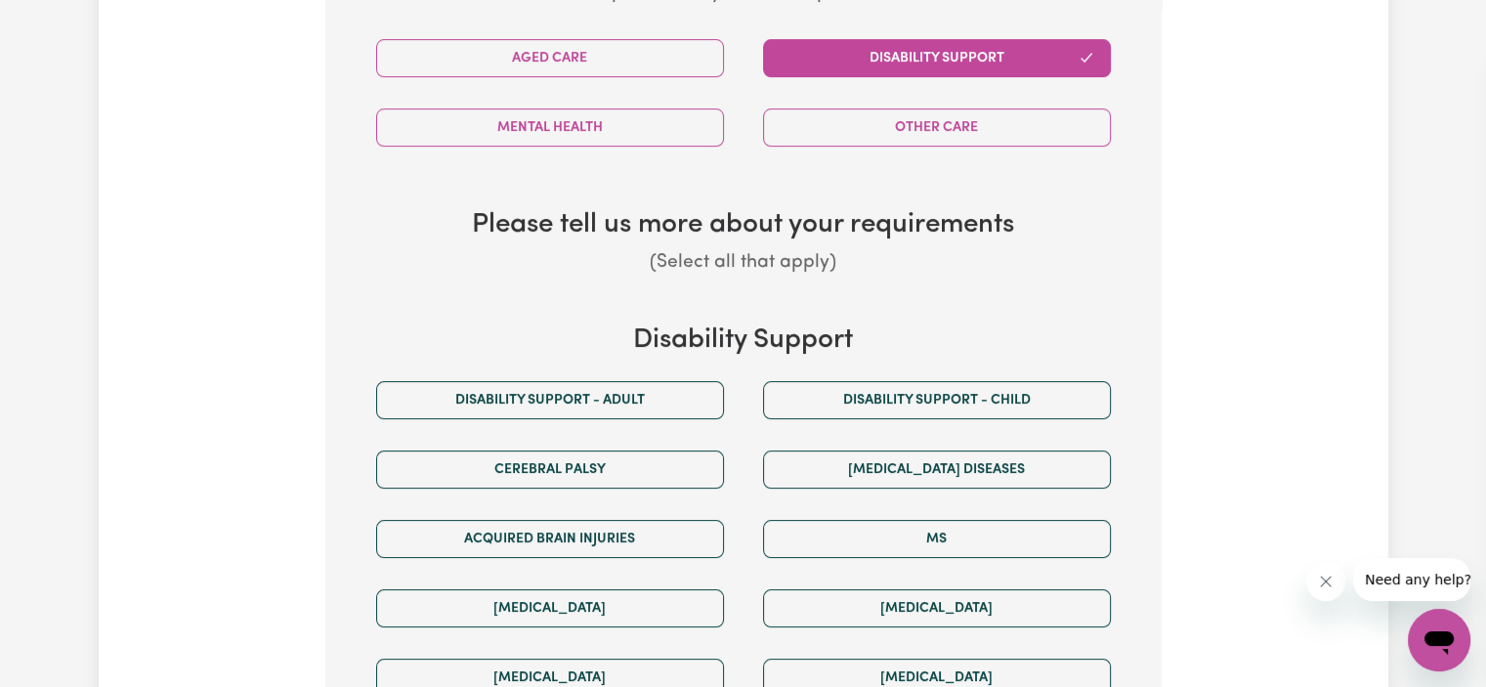
scroll to position [857, 0]
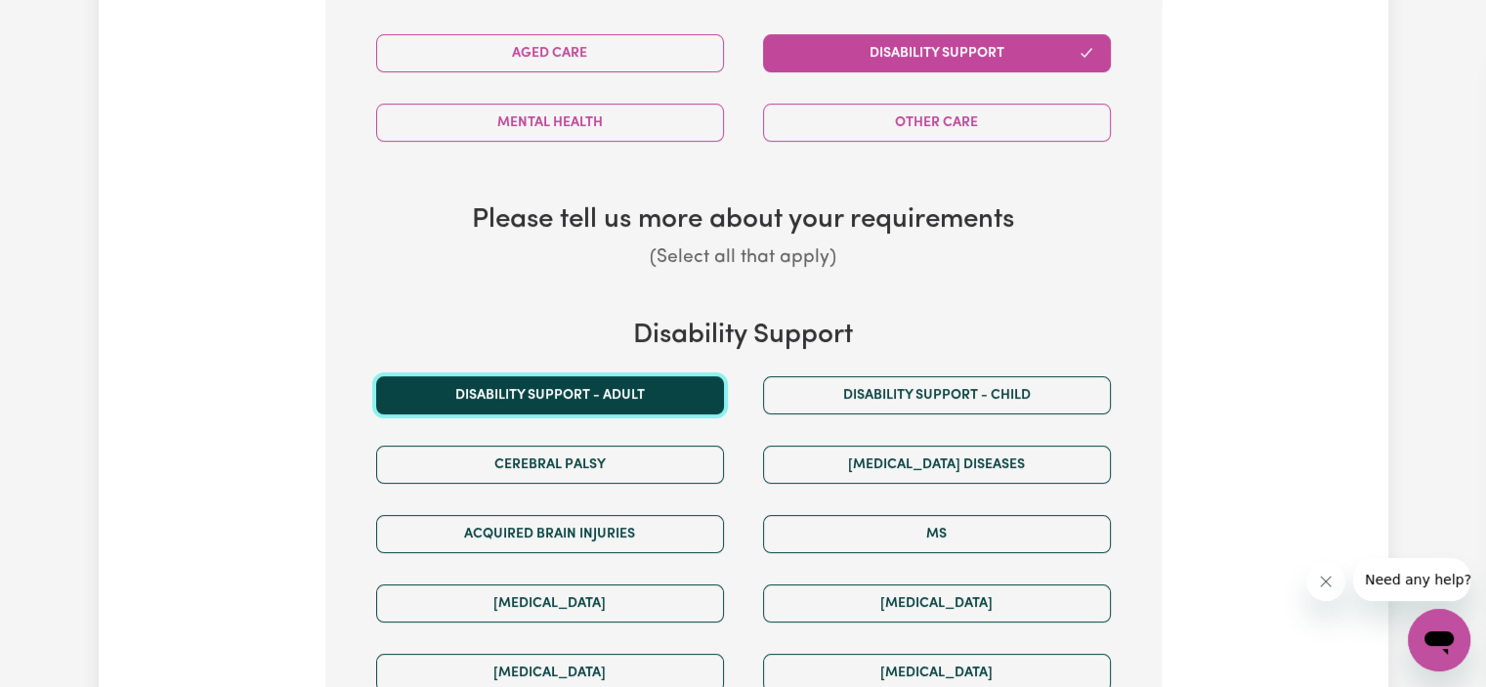
click at [640, 398] on button "Disability support - Adult" at bounding box center [550, 395] width 348 height 38
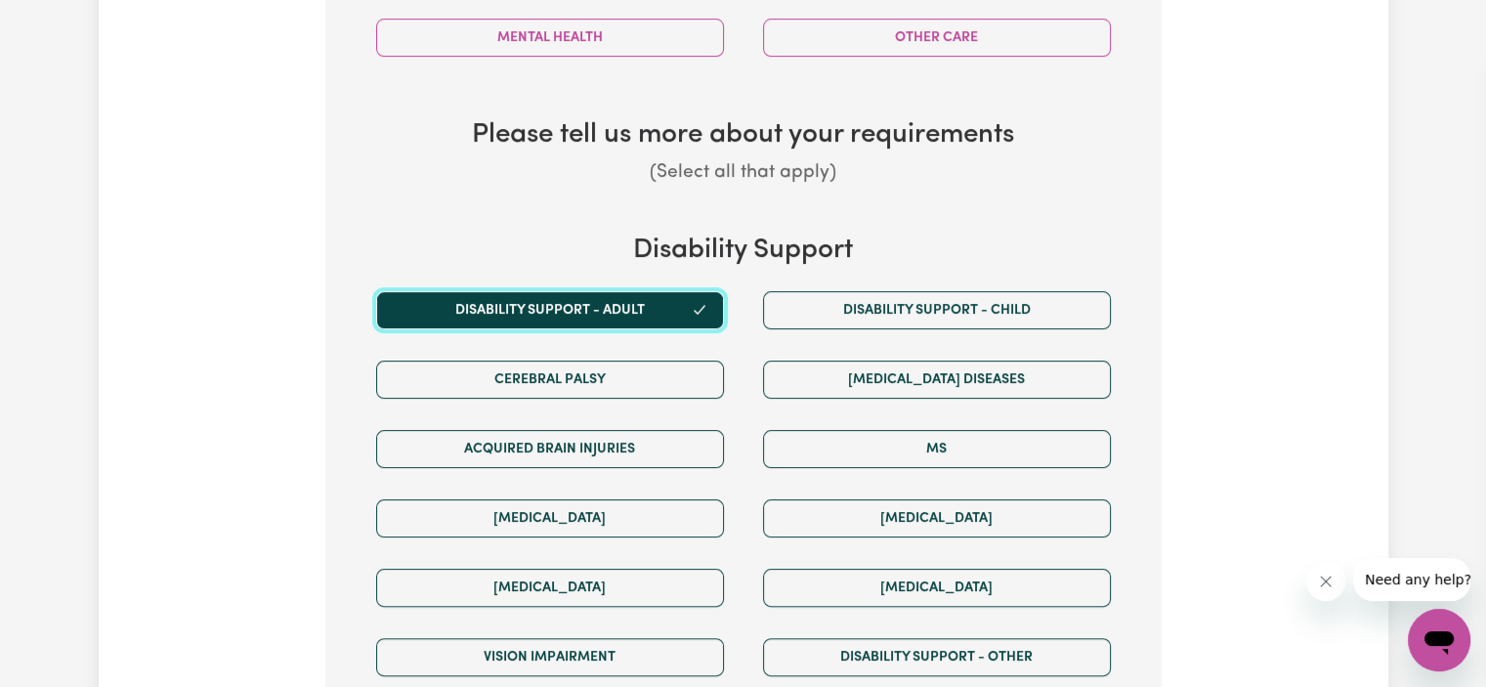
scroll to position [942, 0]
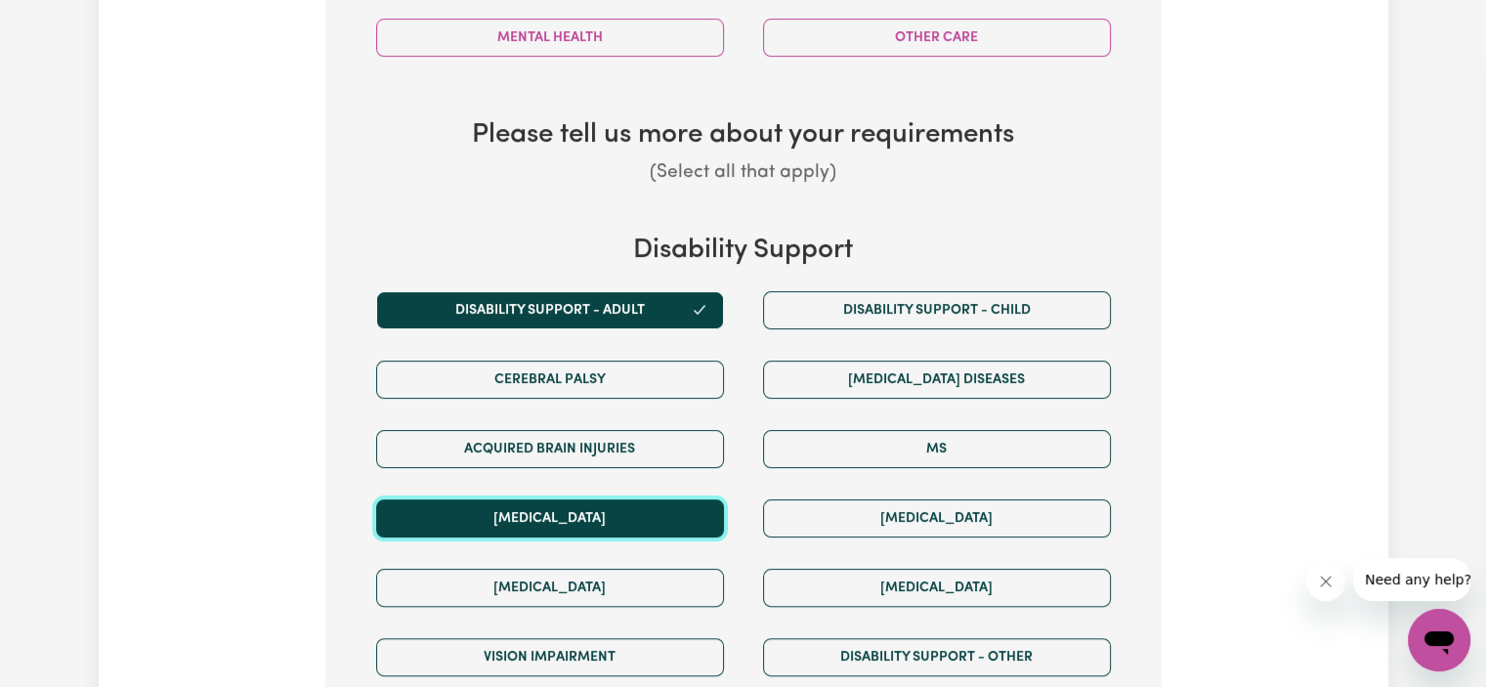
click at [653, 508] on button "[MEDICAL_DATA]" at bounding box center [550, 518] width 348 height 38
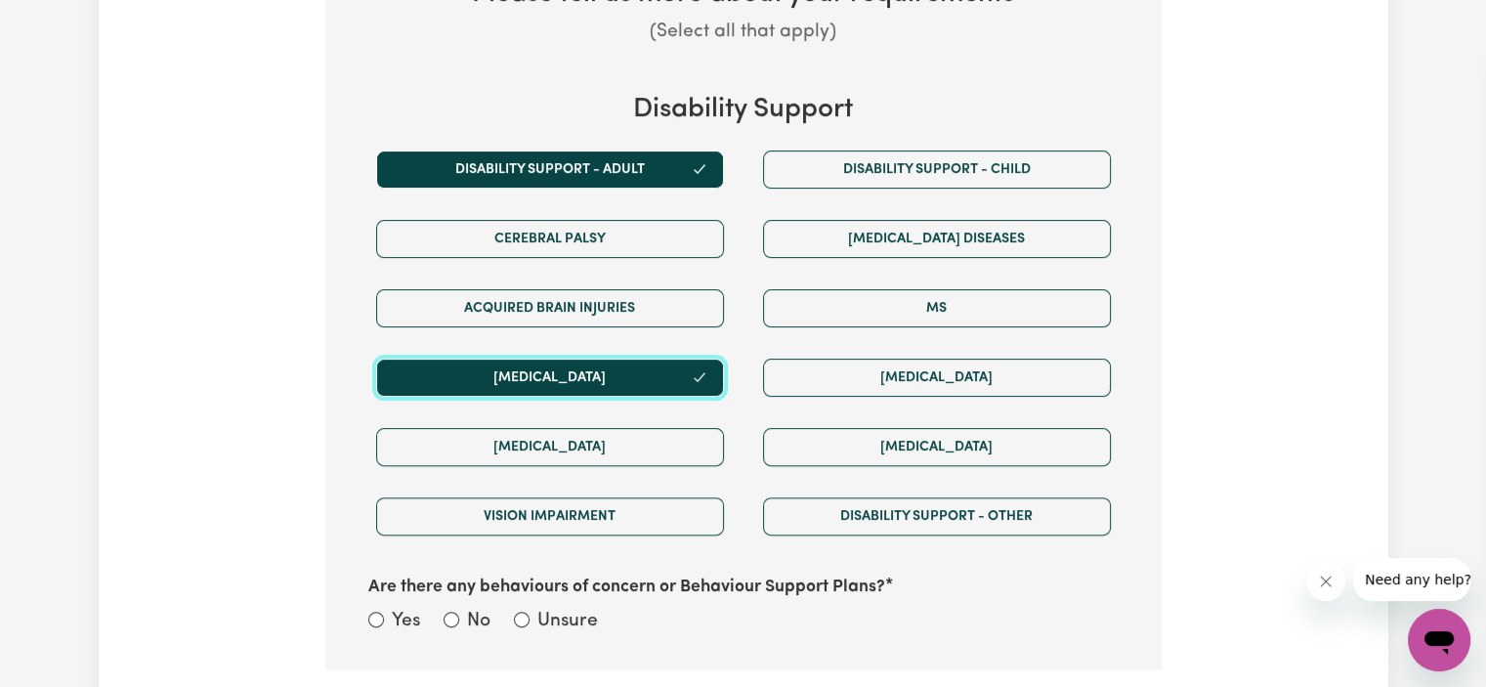
scroll to position [1084, 0]
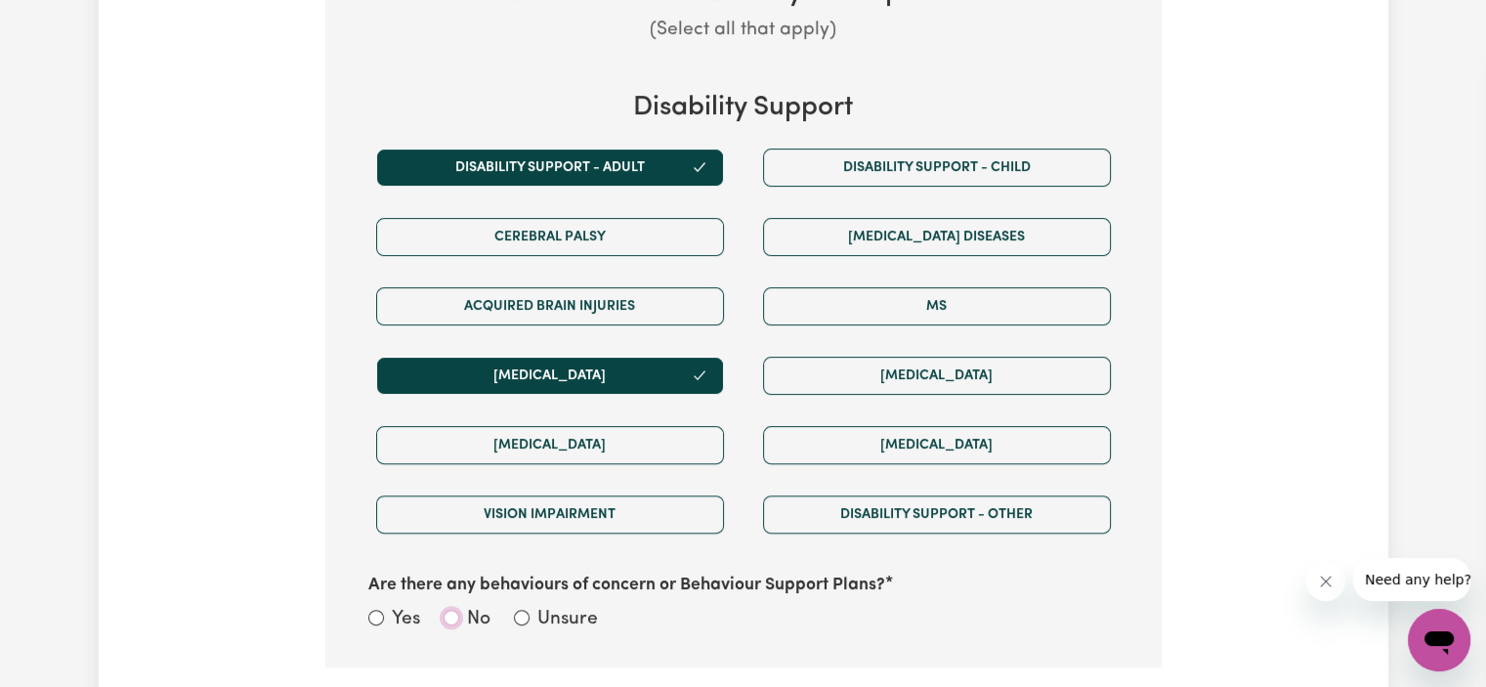
click at [451, 615] on input "No" at bounding box center [451, 617] width 16 height 16
radio input "true"
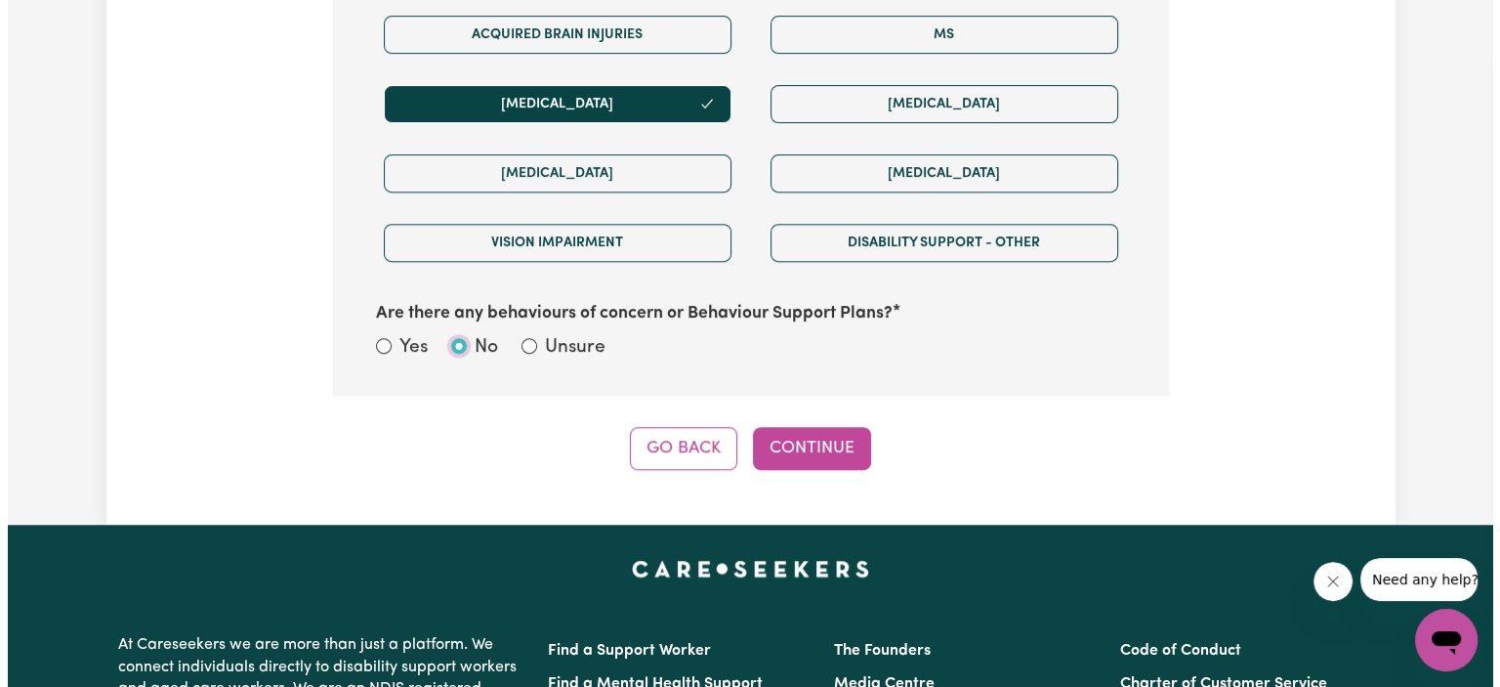
scroll to position [1406, 0]
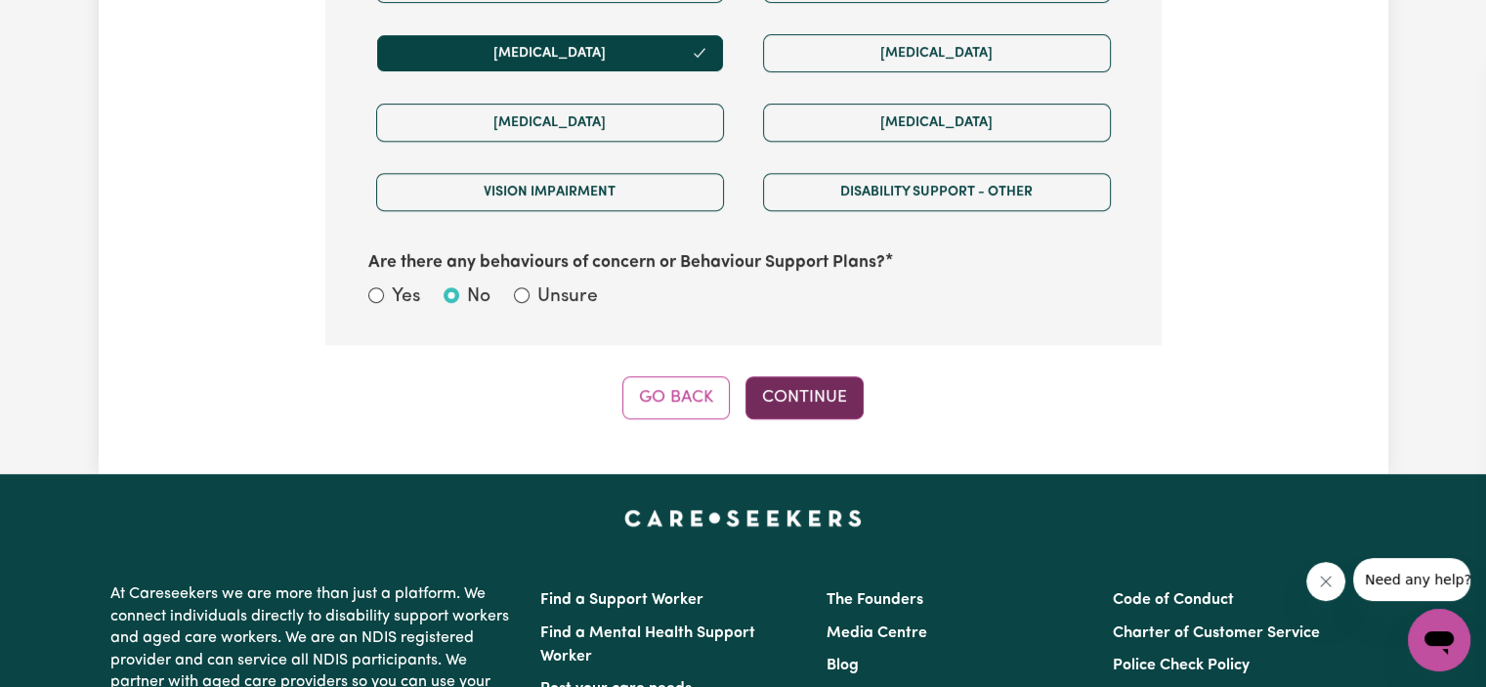
click at [801, 390] on button "Continue" at bounding box center [804, 397] width 118 height 43
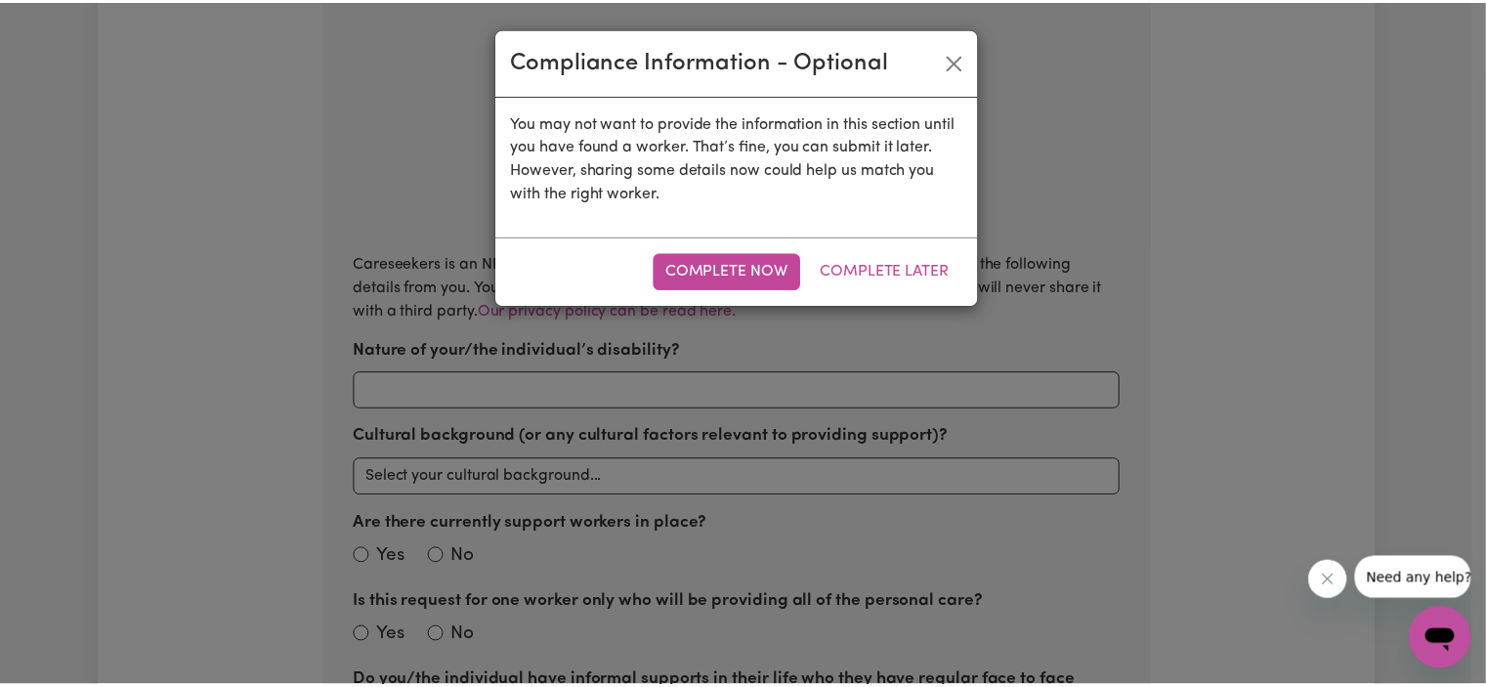
scroll to position [614, 0]
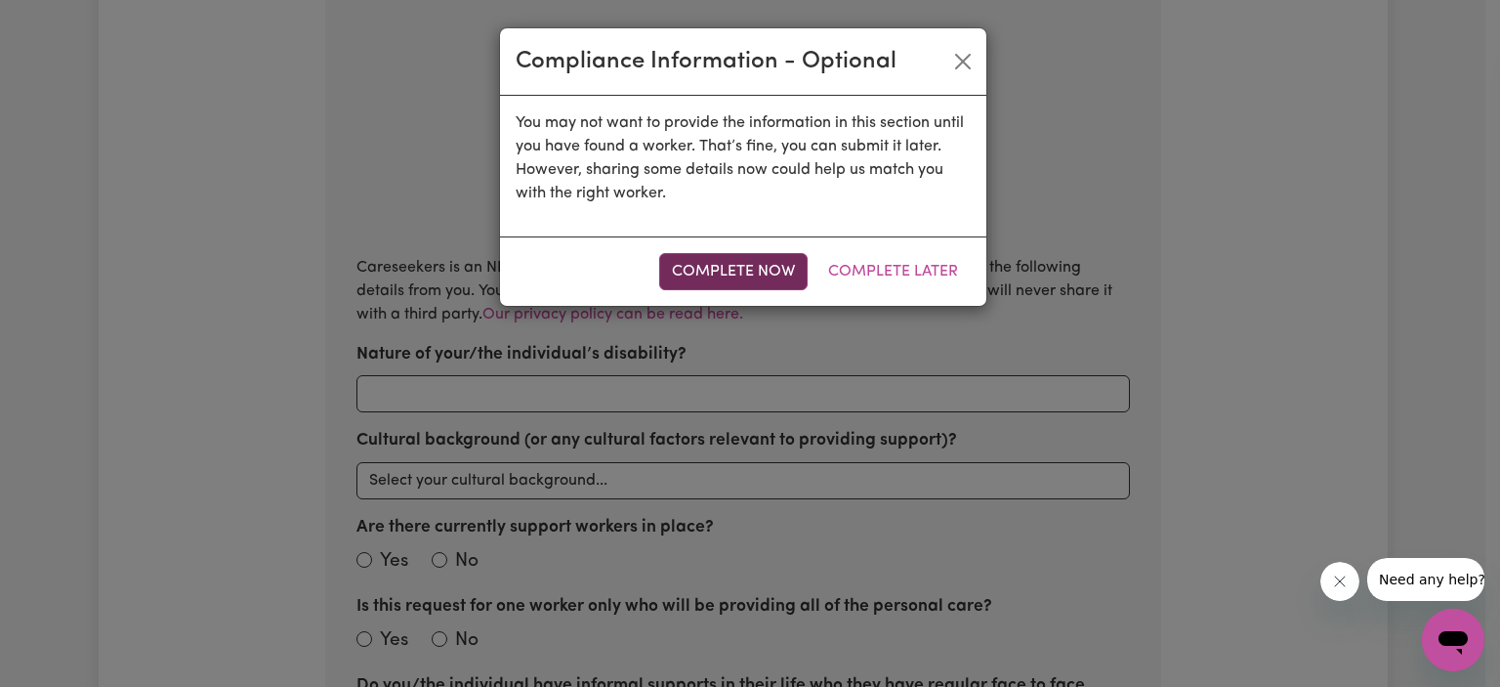
click at [738, 278] on button "Complete Now" at bounding box center [733, 271] width 148 height 37
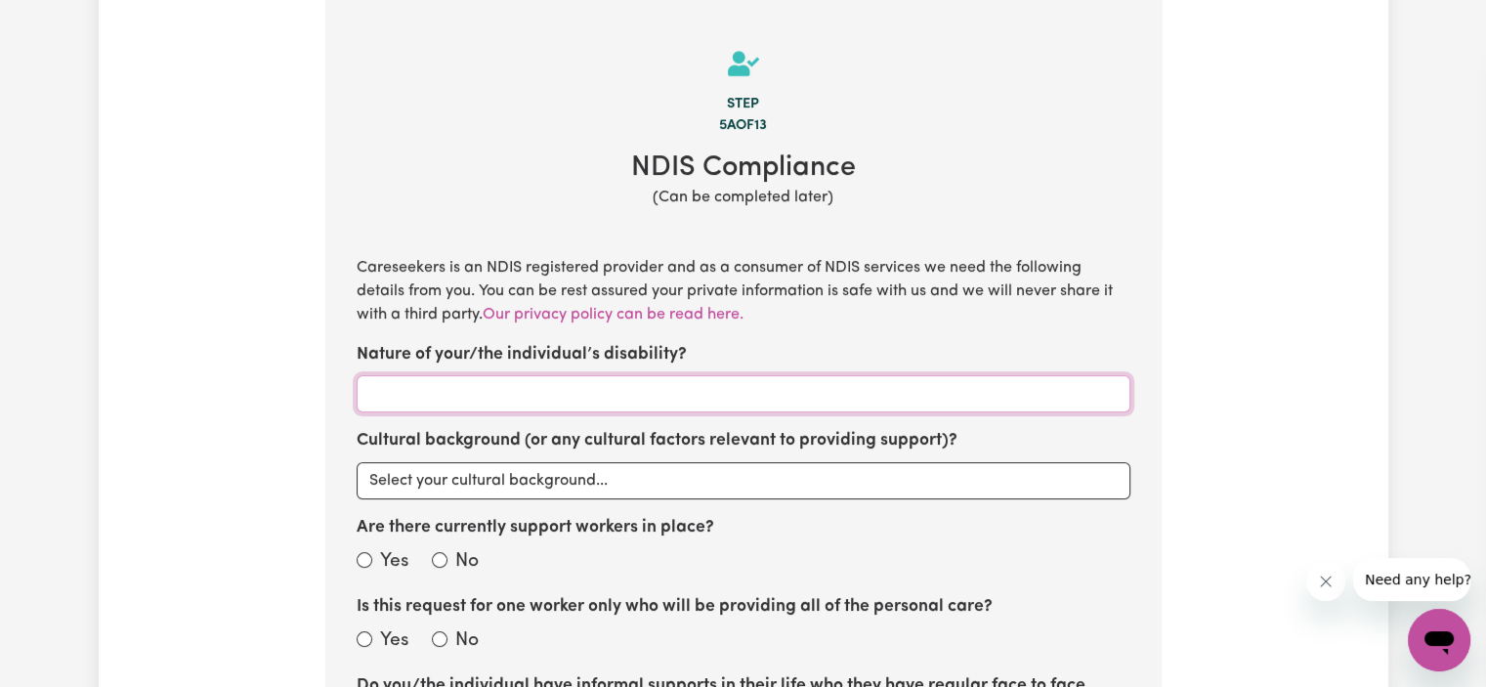
click at [482, 398] on input "Nature of your/the individual’s disability?" at bounding box center [743, 393] width 774 height 37
click at [484, 487] on select "Select your cultural background... [DEMOGRAPHIC_DATA] [DEMOGRAPHIC_DATA] Austra…" at bounding box center [743, 480] width 774 height 37
select select "Australian"
click at [356, 462] on select "Select your cultural background... [DEMOGRAPHIC_DATA] [DEMOGRAPHIC_DATA] Austra…" at bounding box center [743, 480] width 774 height 37
click at [361, 559] on input "Yes" at bounding box center [364, 560] width 16 height 16
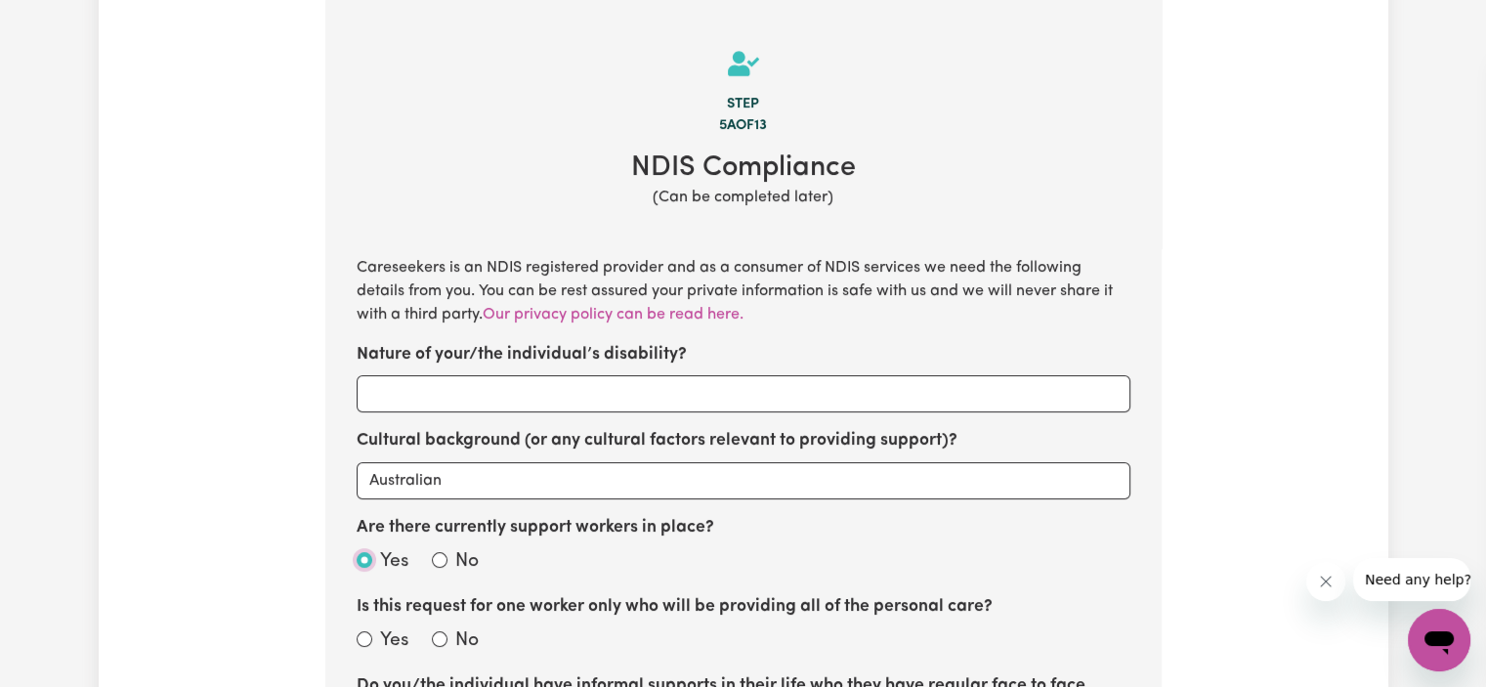
radio input "true"
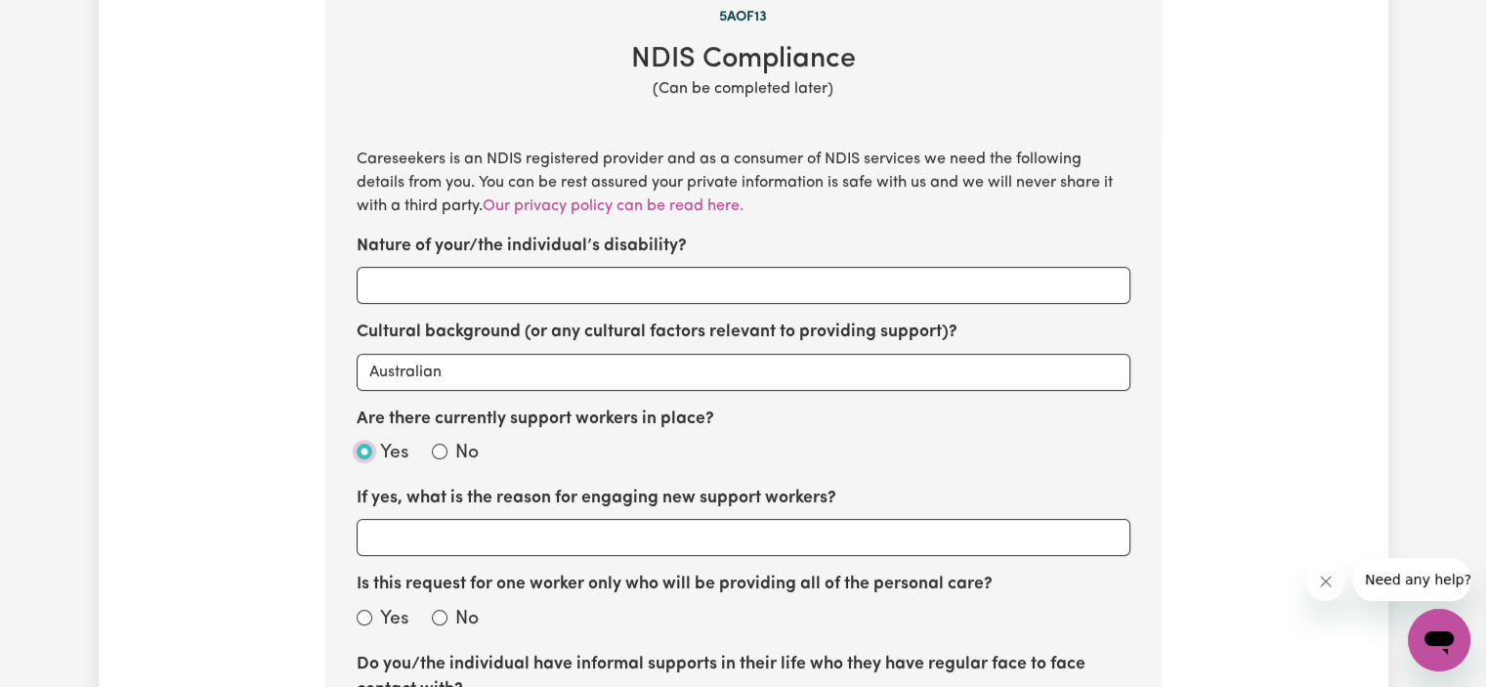
scroll to position [750, 0]
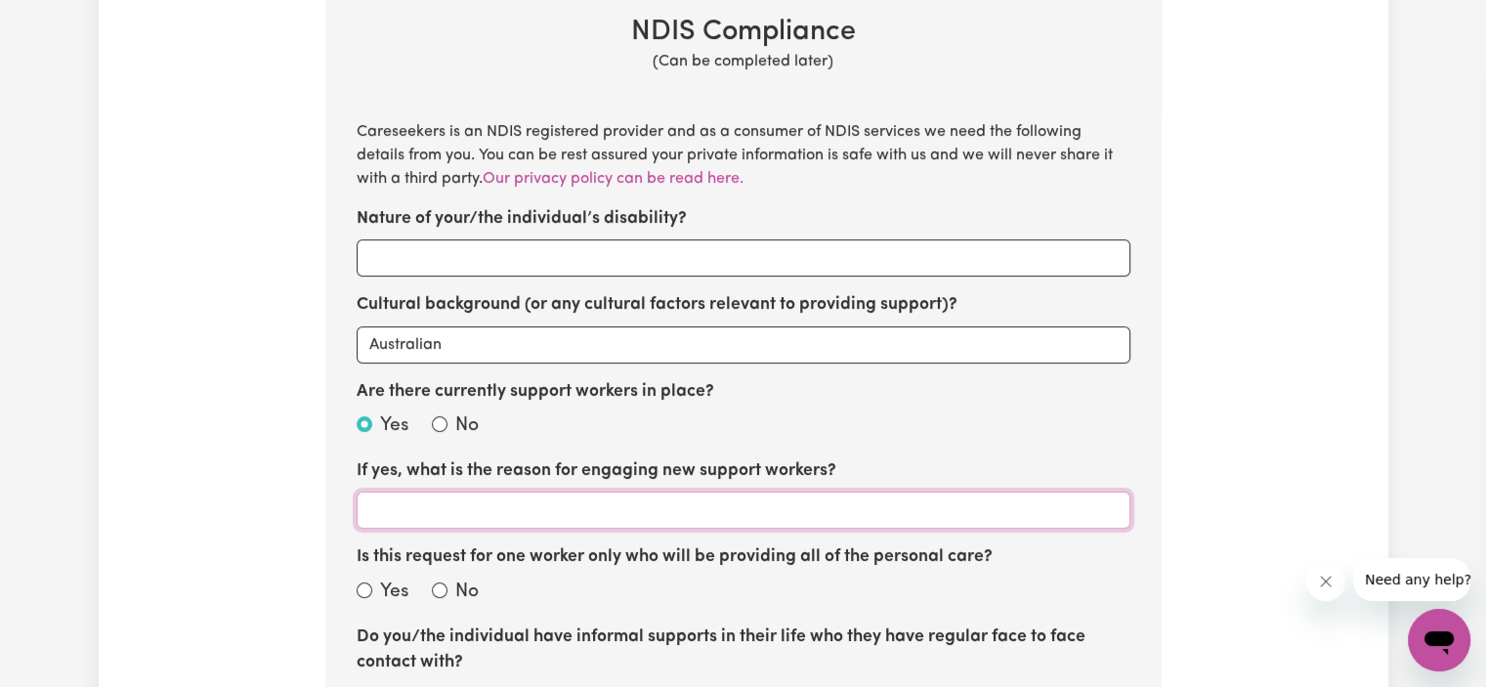
click at [497, 502] on input "If yes, what is the reason for engaging new support workers?" at bounding box center [743, 509] width 774 height 37
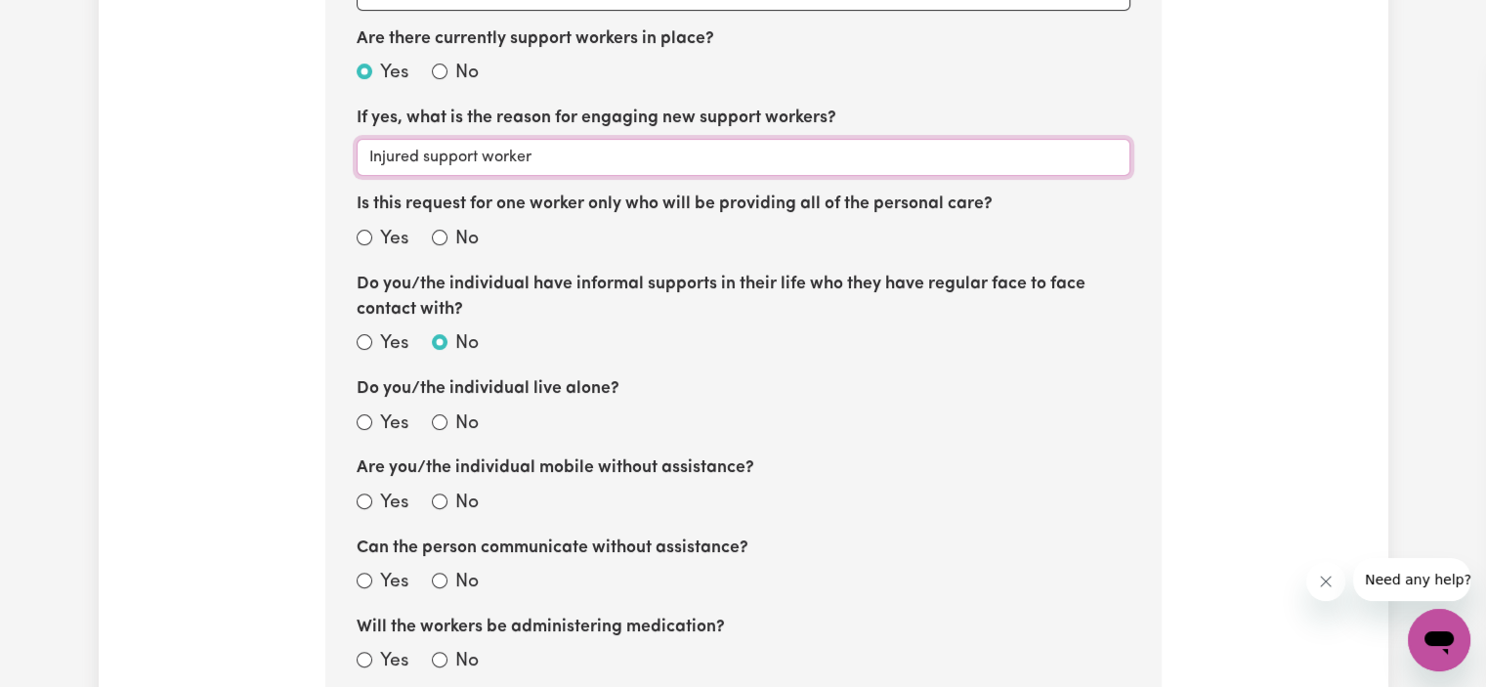
scroll to position [1102, 0]
type input "Injured support worker"
click at [361, 237] on input "Yes" at bounding box center [364, 238] width 16 height 16
radio input "true"
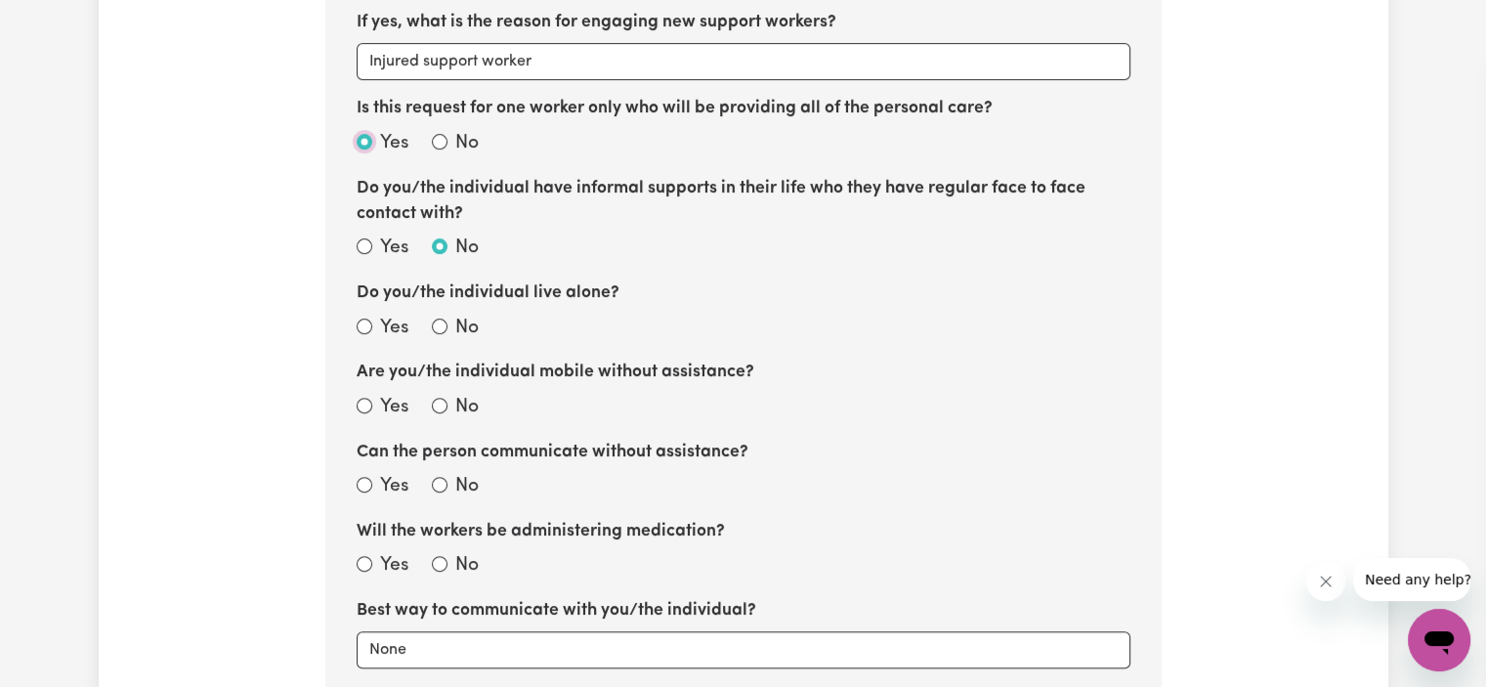
scroll to position [1199, 0]
click at [438, 314] on div "No" at bounding box center [455, 328] width 47 height 28
click at [440, 319] on input "No" at bounding box center [440, 325] width 16 height 16
radio input "true"
click at [363, 404] on input "Yes" at bounding box center [364, 405] width 16 height 16
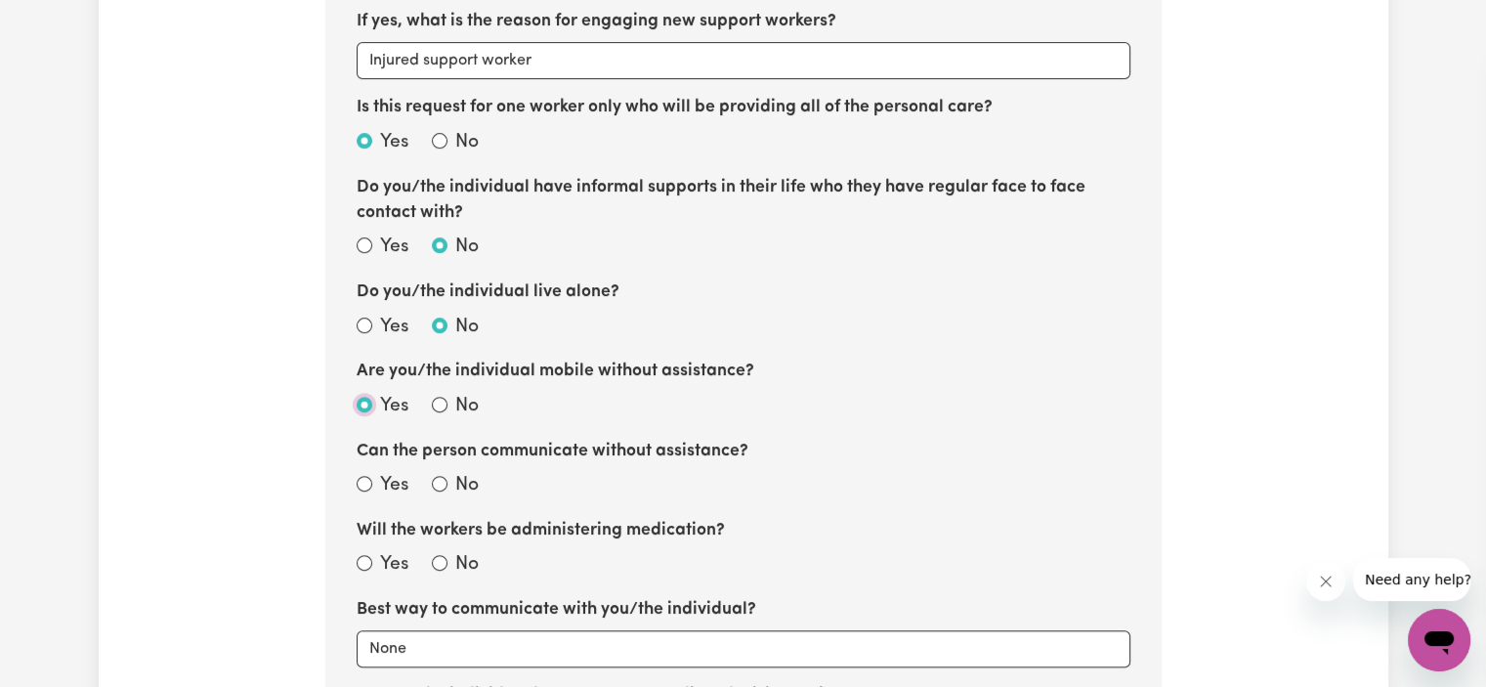
radio input "true"
click at [364, 476] on input "Yes" at bounding box center [364, 484] width 16 height 16
radio input "true"
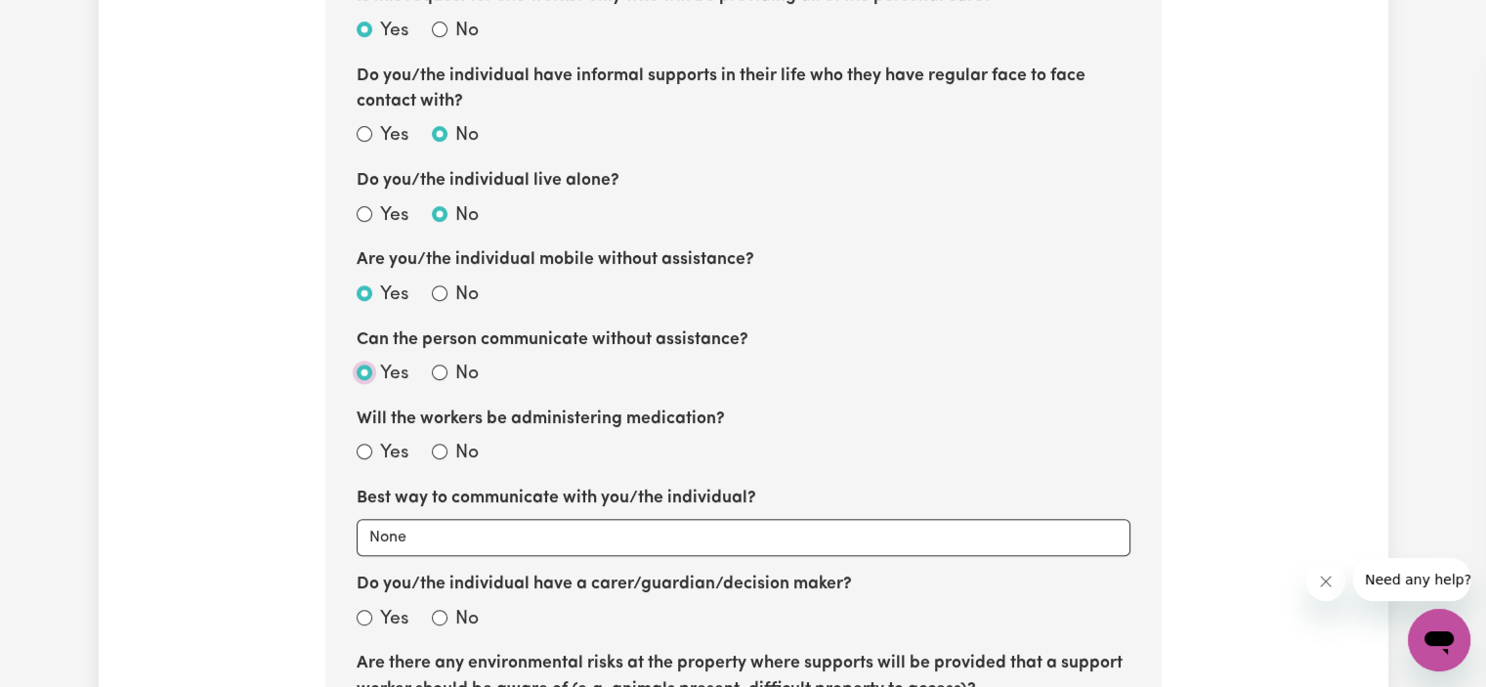
scroll to position [1315, 0]
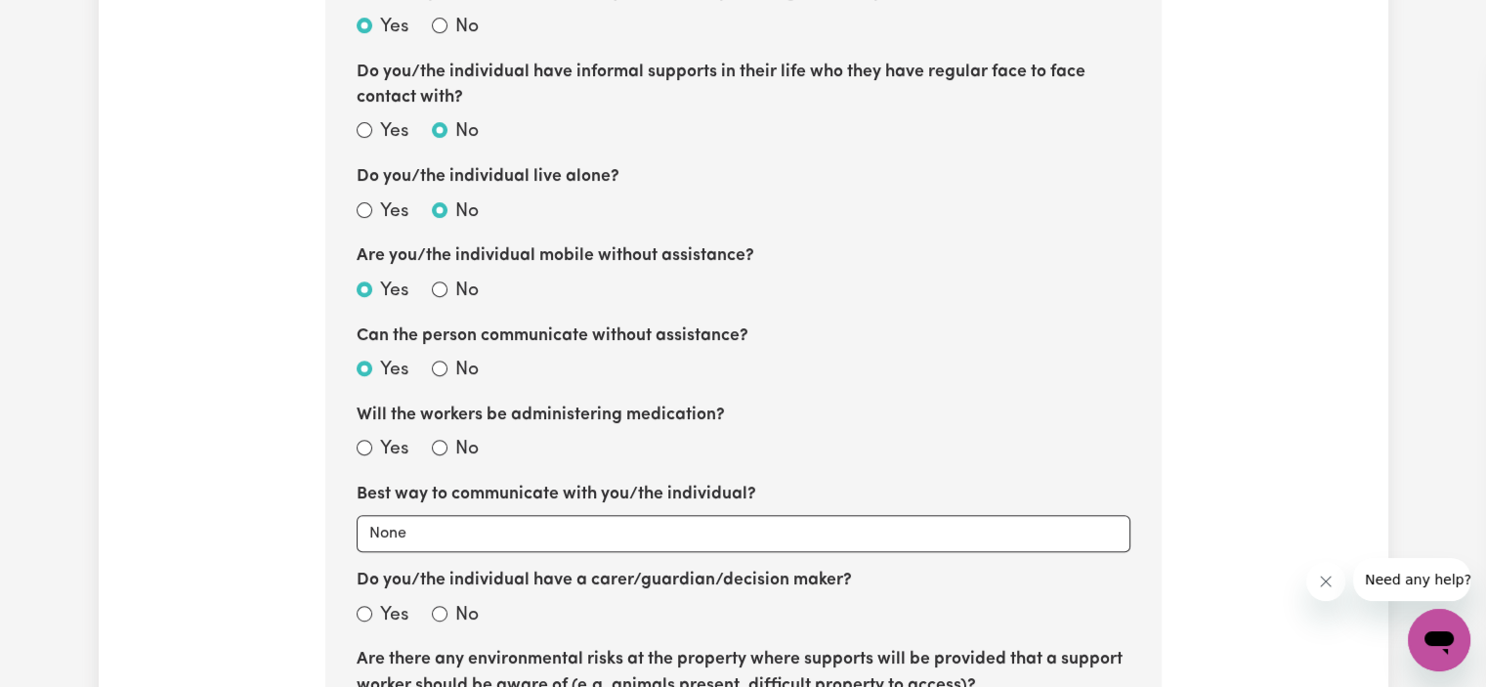
click at [446, 447] on div "No" at bounding box center [455, 450] width 47 height 28
click at [438, 447] on input "No" at bounding box center [440, 448] width 16 height 16
radio input "true"
click at [523, 533] on select "None Email Call Text Through representative" at bounding box center [743, 533] width 774 height 37
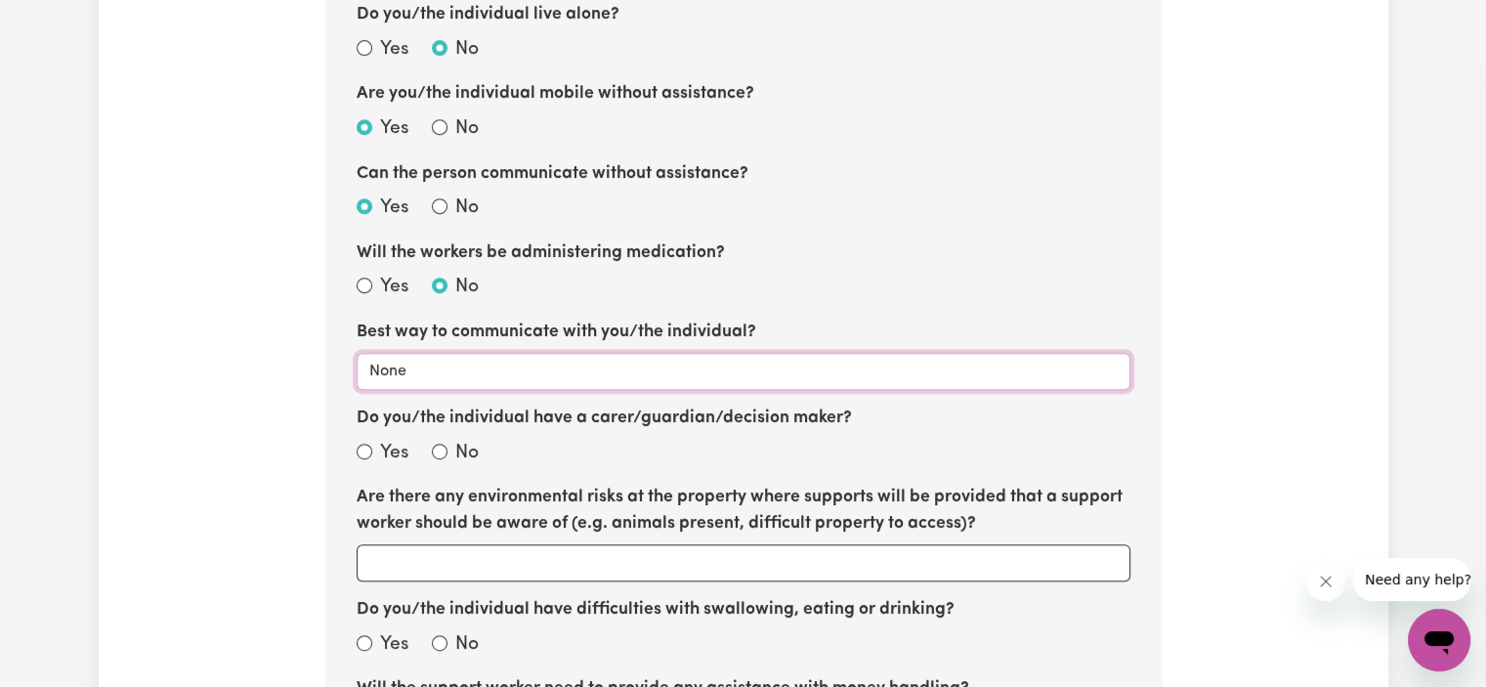
click at [437, 361] on select "None Email Call Text Through representative" at bounding box center [743, 371] width 774 height 37
select select "text"
click at [356, 353] on select "None Email Call Text Through representative" at bounding box center [743, 371] width 774 height 37
click at [438, 453] on input "No" at bounding box center [440, 451] width 16 height 16
radio input "true"
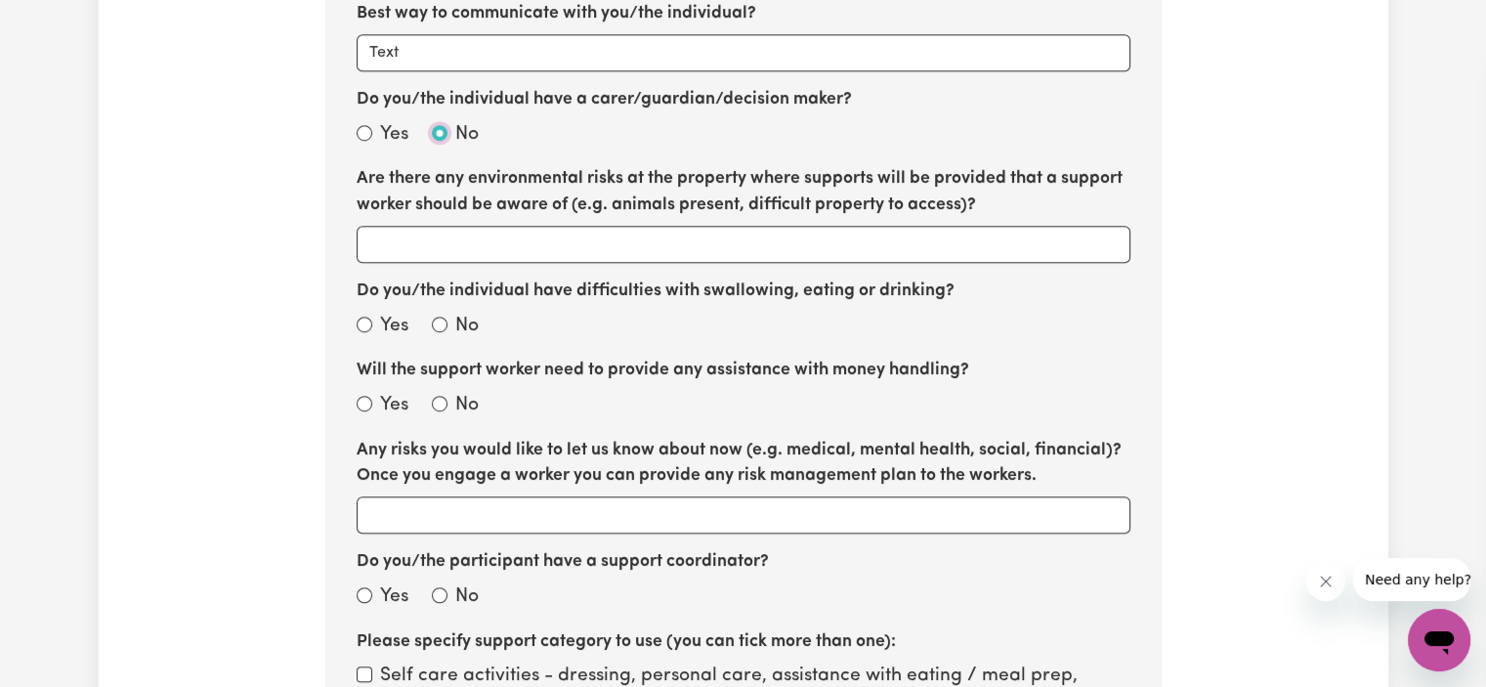
scroll to position [1796, 0]
click at [436, 241] on input "Are there any environmental risks at the property where supports will be provid…" at bounding box center [743, 243] width 774 height 37
type input "i have 2 dogs"
click at [436, 321] on input "Do you/the individual have difficulties with swallowing, eating or drinking?" at bounding box center [440, 323] width 16 height 16
radio input "true"
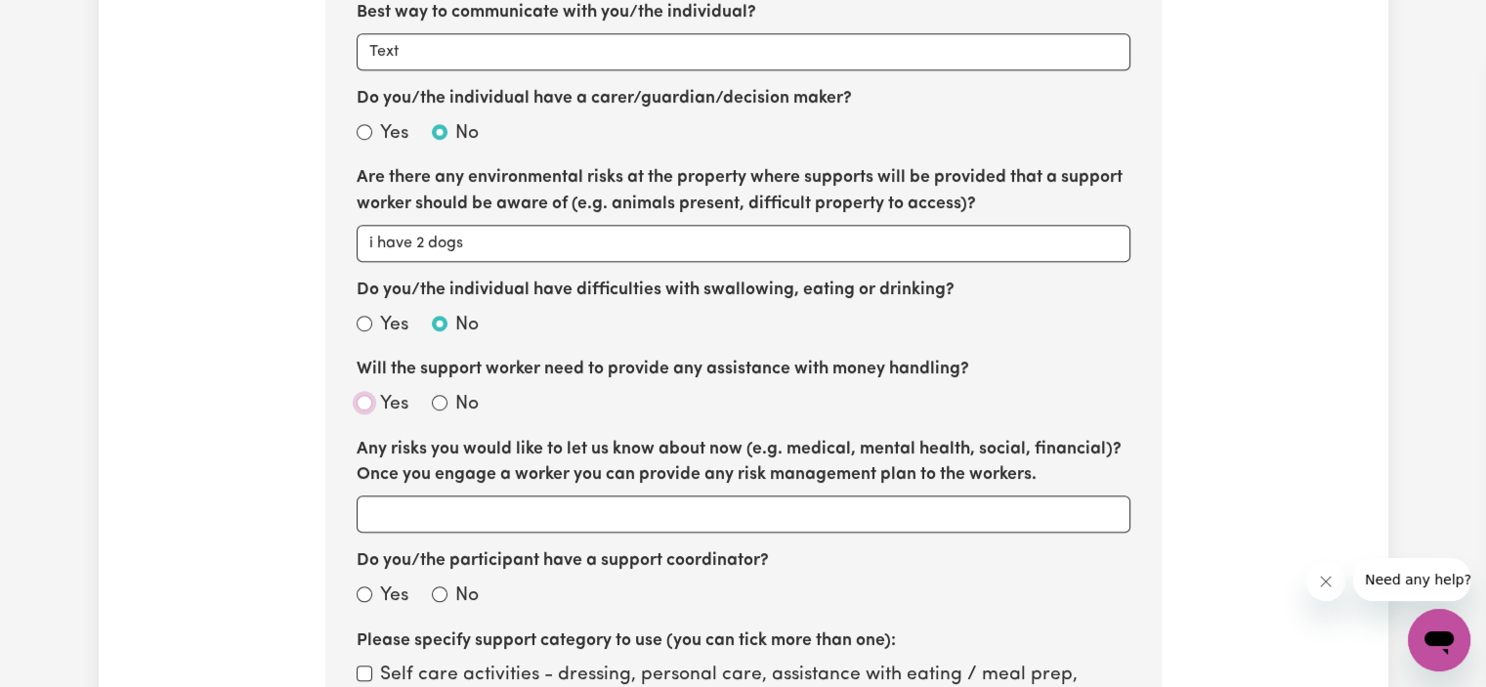
click at [363, 398] on input "Yes" at bounding box center [364, 403] width 16 height 16
radio input "true"
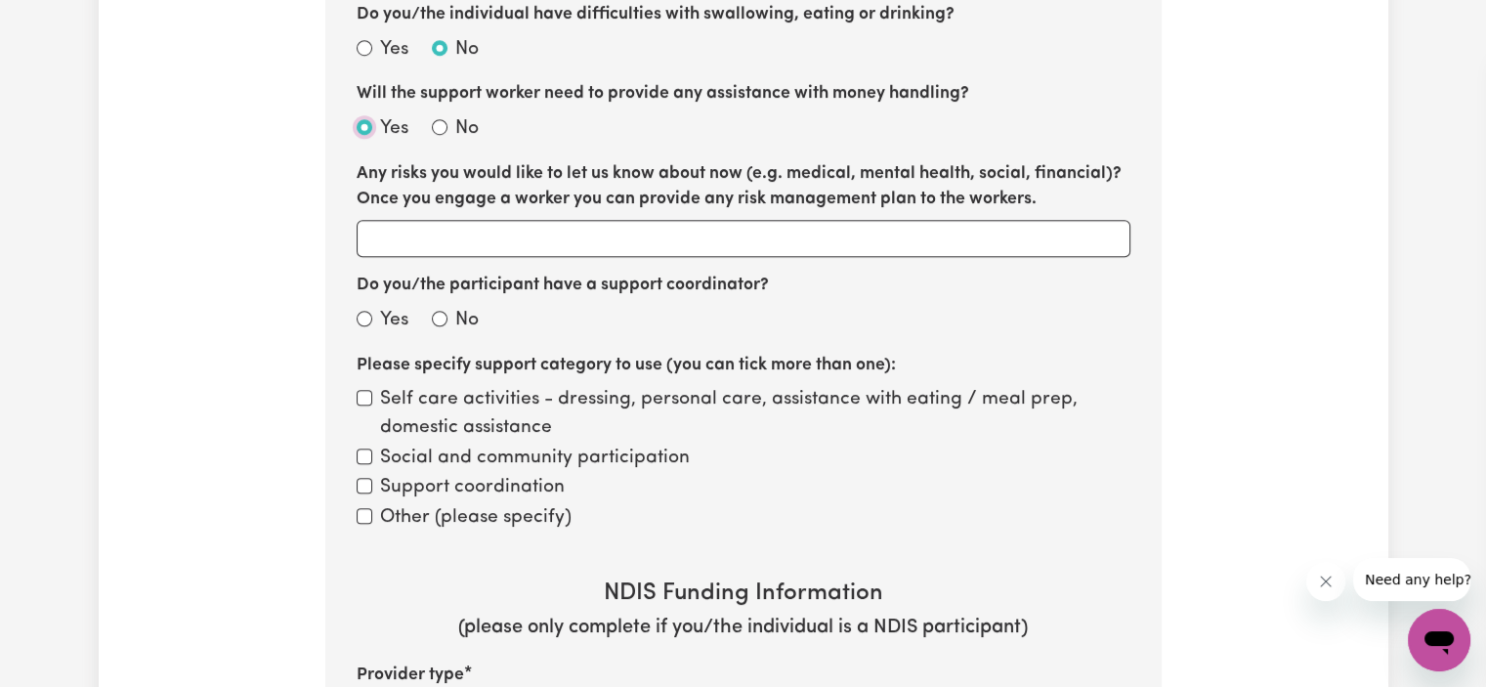
scroll to position [2079, 0]
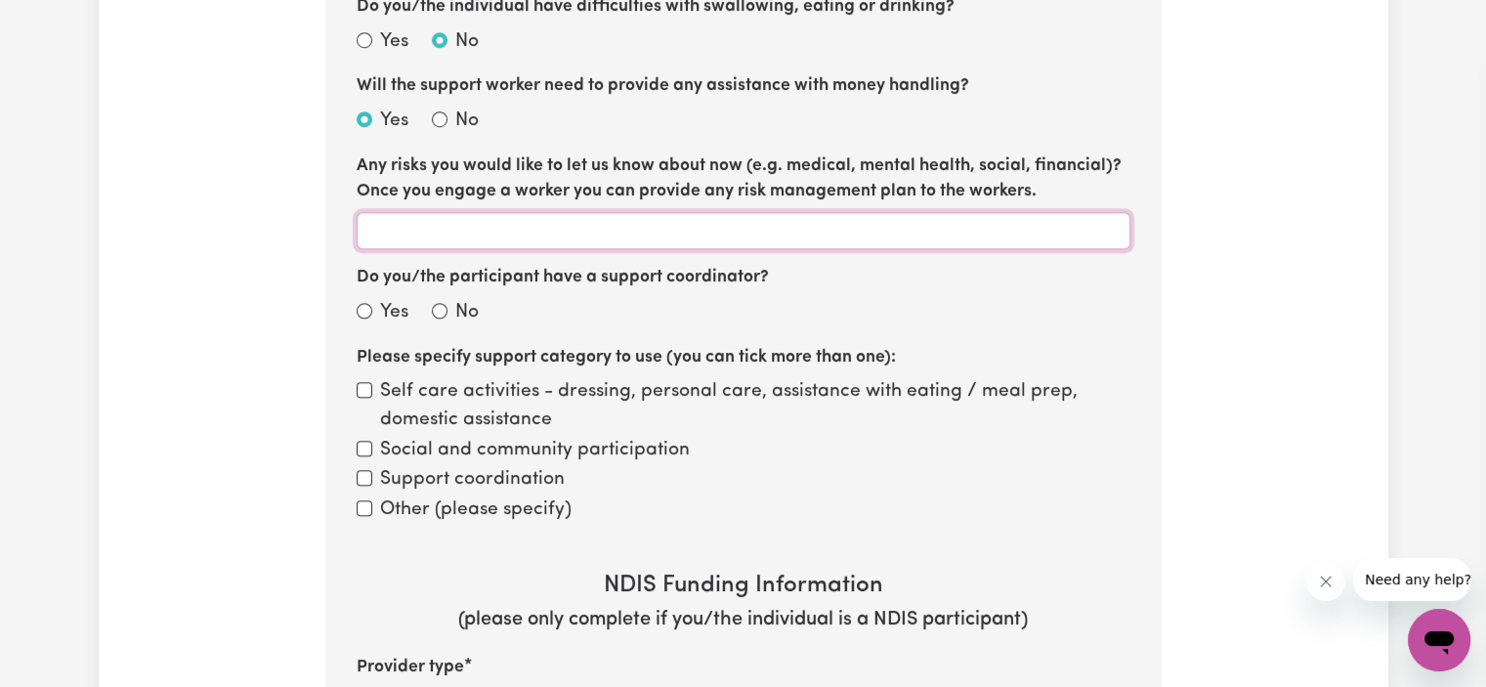
click at [482, 234] on input "Any risks you would like to let us know about now (e.g. medical, mental health,…" at bounding box center [743, 230] width 774 height 37
type input "I have complex [MEDICAL_DATA]"
click at [374, 306] on div "Yes" at bounding box center [382, 313] width 52 height 28
click at [362, 310] on input "Yes" at bounding box center [364, 311] width 16 height 16
radio input "true"
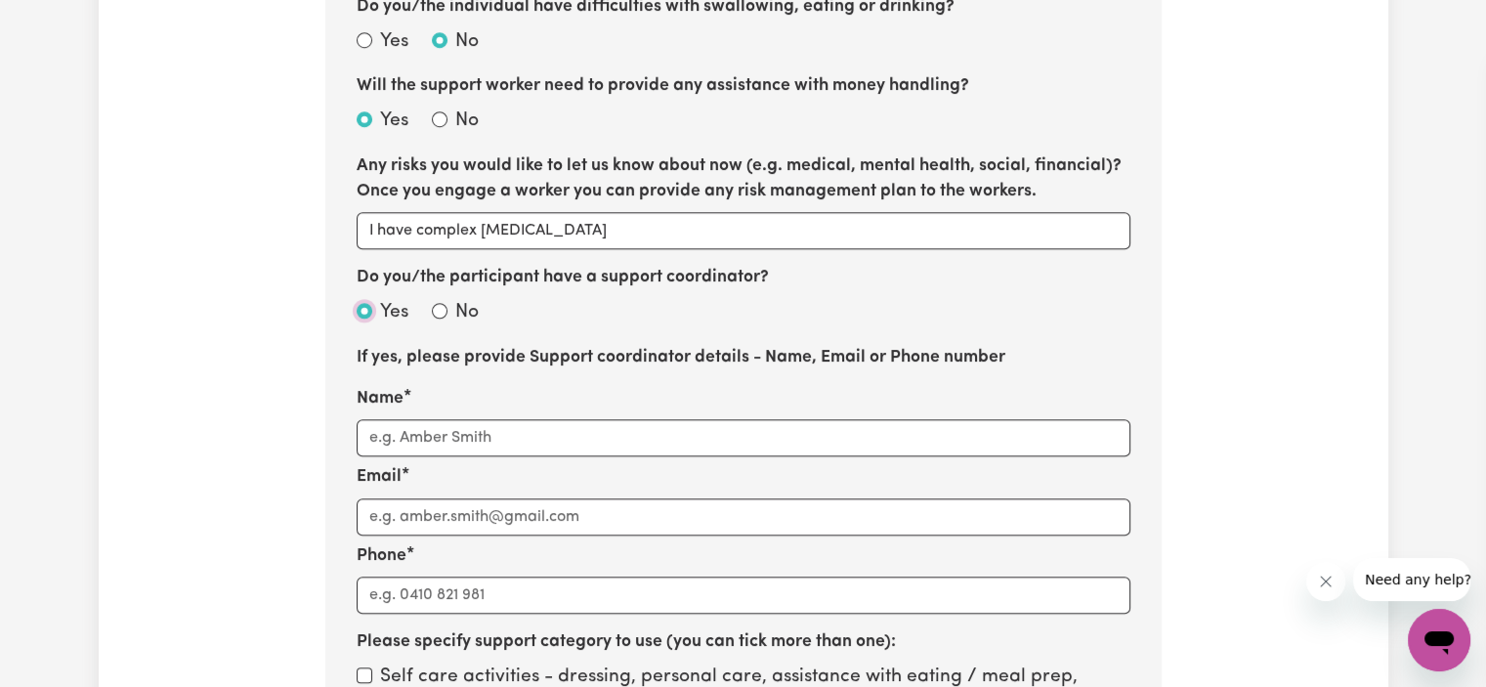
click at [366, 310] on input "Yes" at bounding box center [364, 311] width 16 height 16
click at [445, 305] on input "No" at bounding box center [440, 311] width 16 height 16
radio input "true"
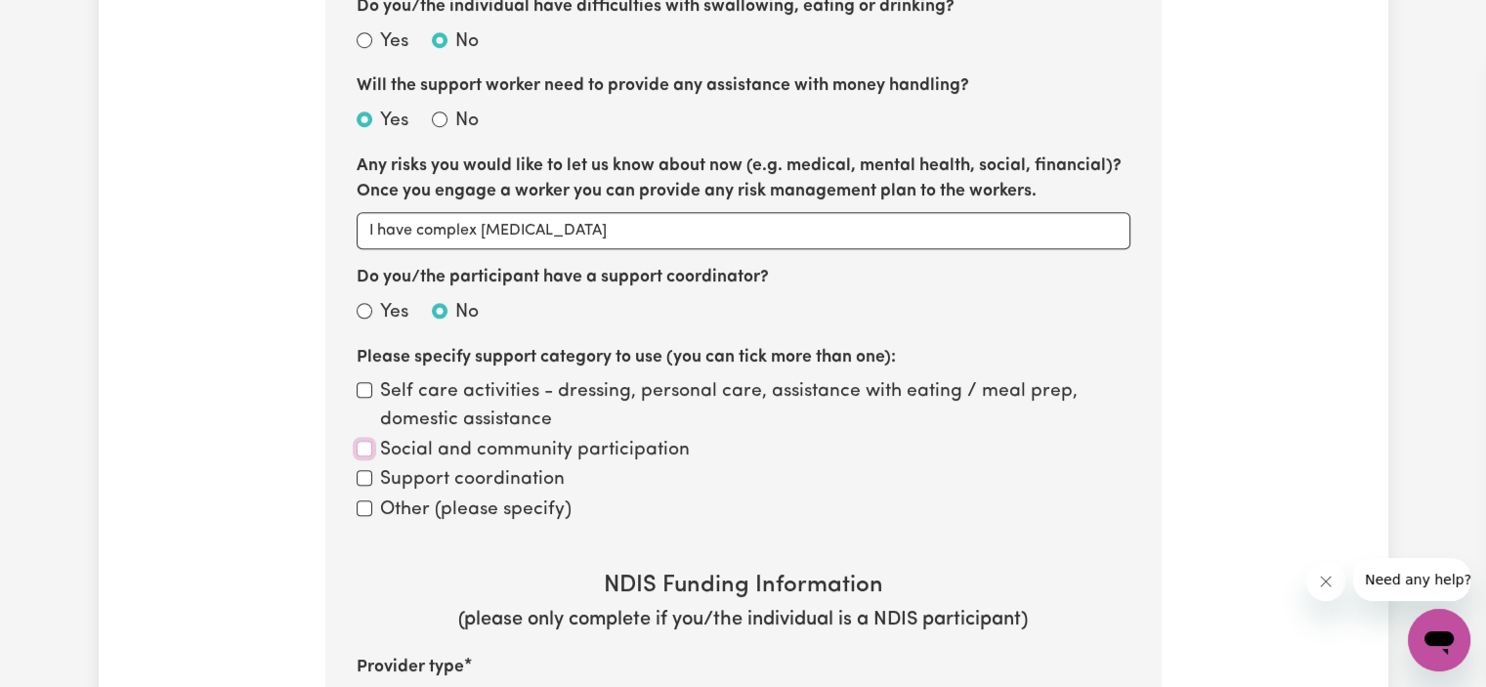
click at [369, 445] on input "Social and community participation" at bounding box center [364, 448] width 16 height 16
checkbox input "true"
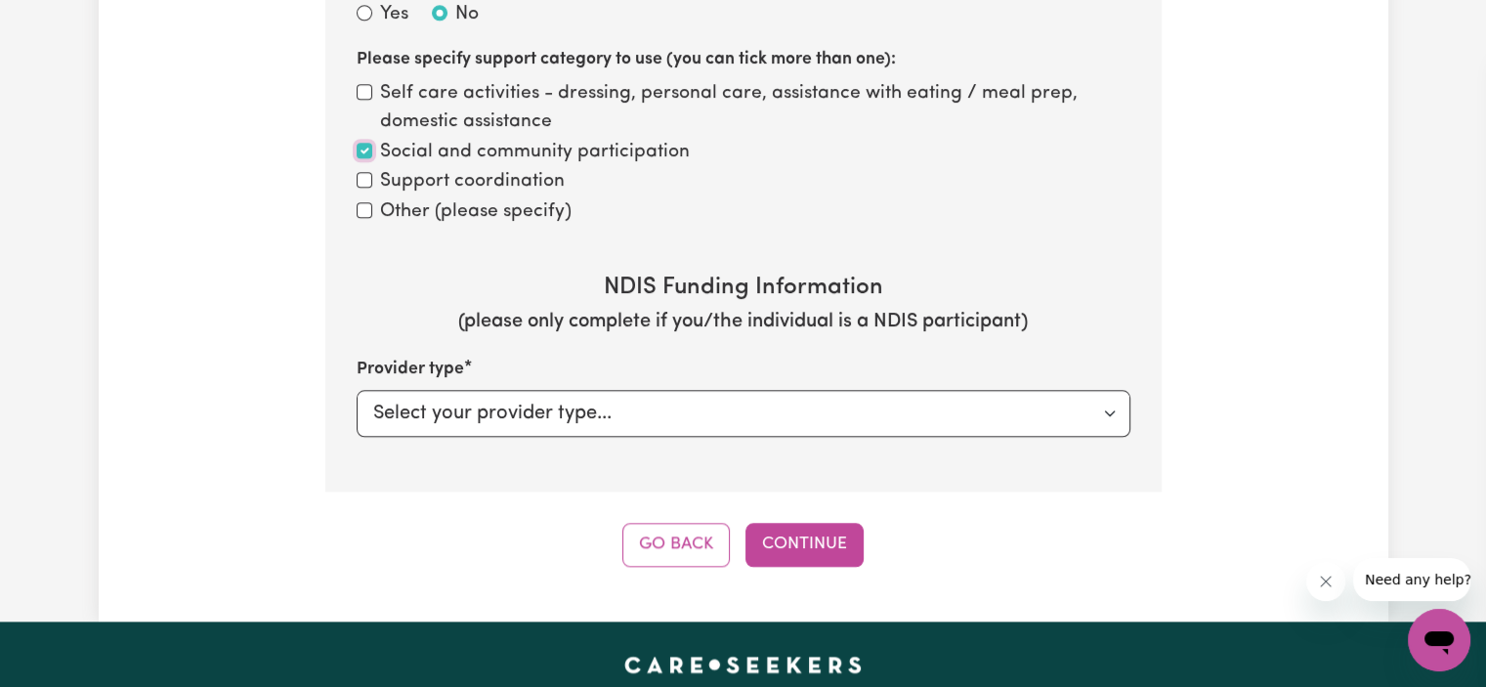
scroll to position [2382, 0]
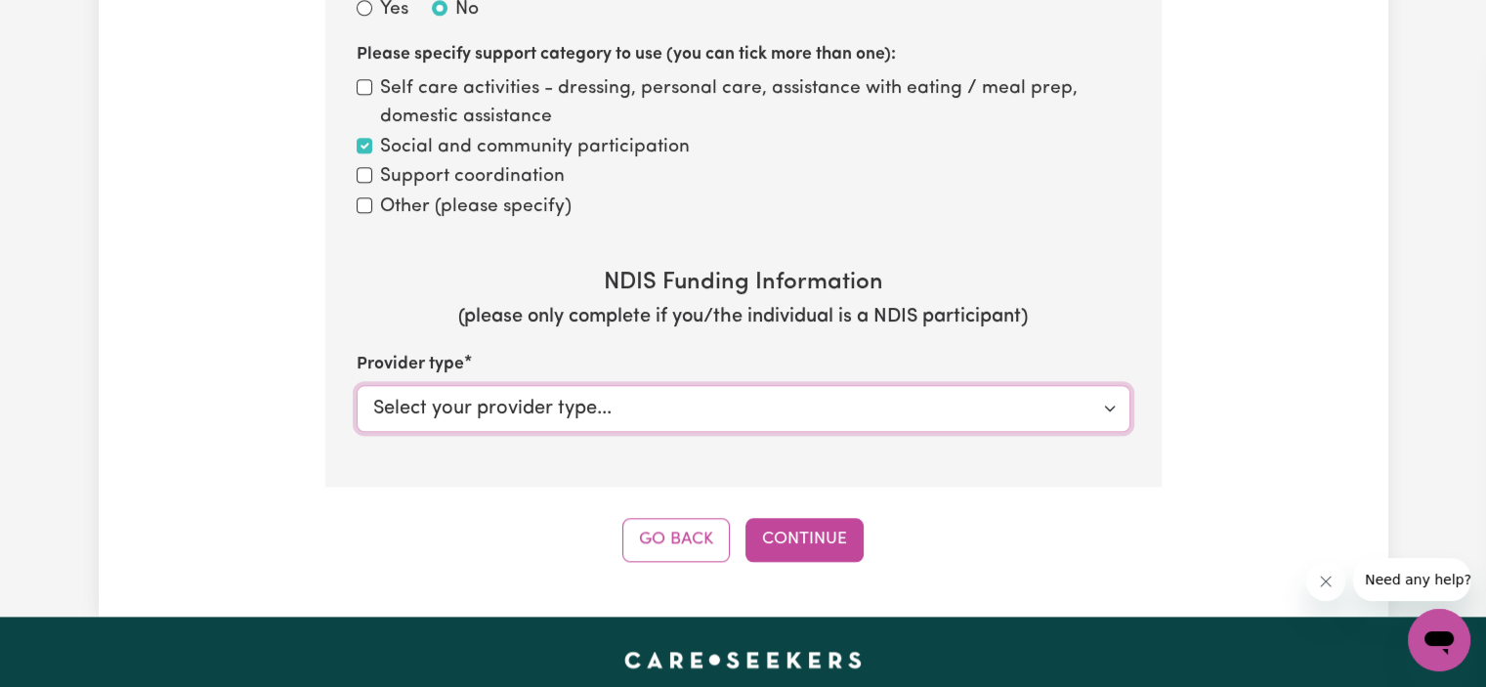
click at [585, 427] on select "Select your provider type... Privately NDIS Funding Plan Managed NDIS Funding S…" at bounding box center [743, 408] width 774 height 47
select select "NDIS_FUNDING_PLAN_MANAGED"
click at [356, 385] on select "Select your provider type... Privately NDIS Funding Plan Managed NDIS Funding S…" at bounding box center [743, 408] width 774 height 47
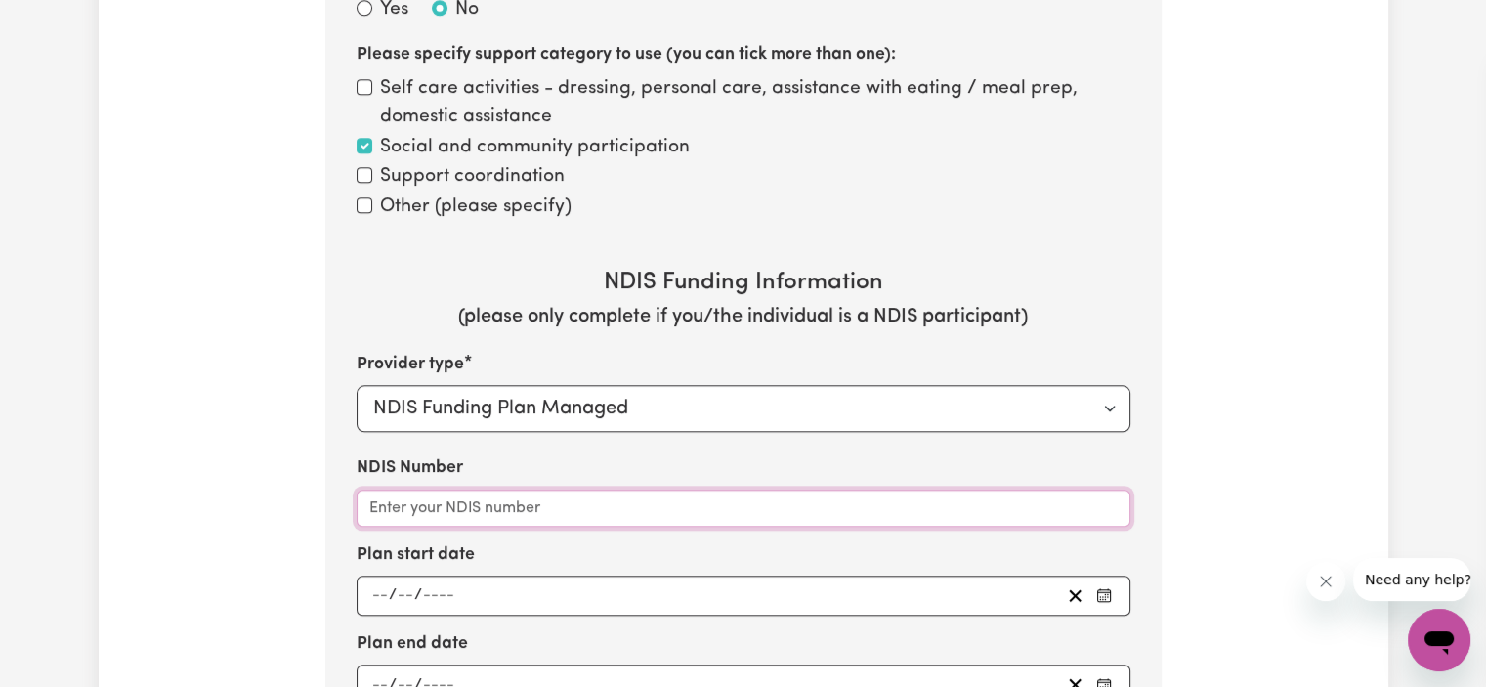
paste input "774141"
type input "7"
paste input "431887033"
type input "431887033"
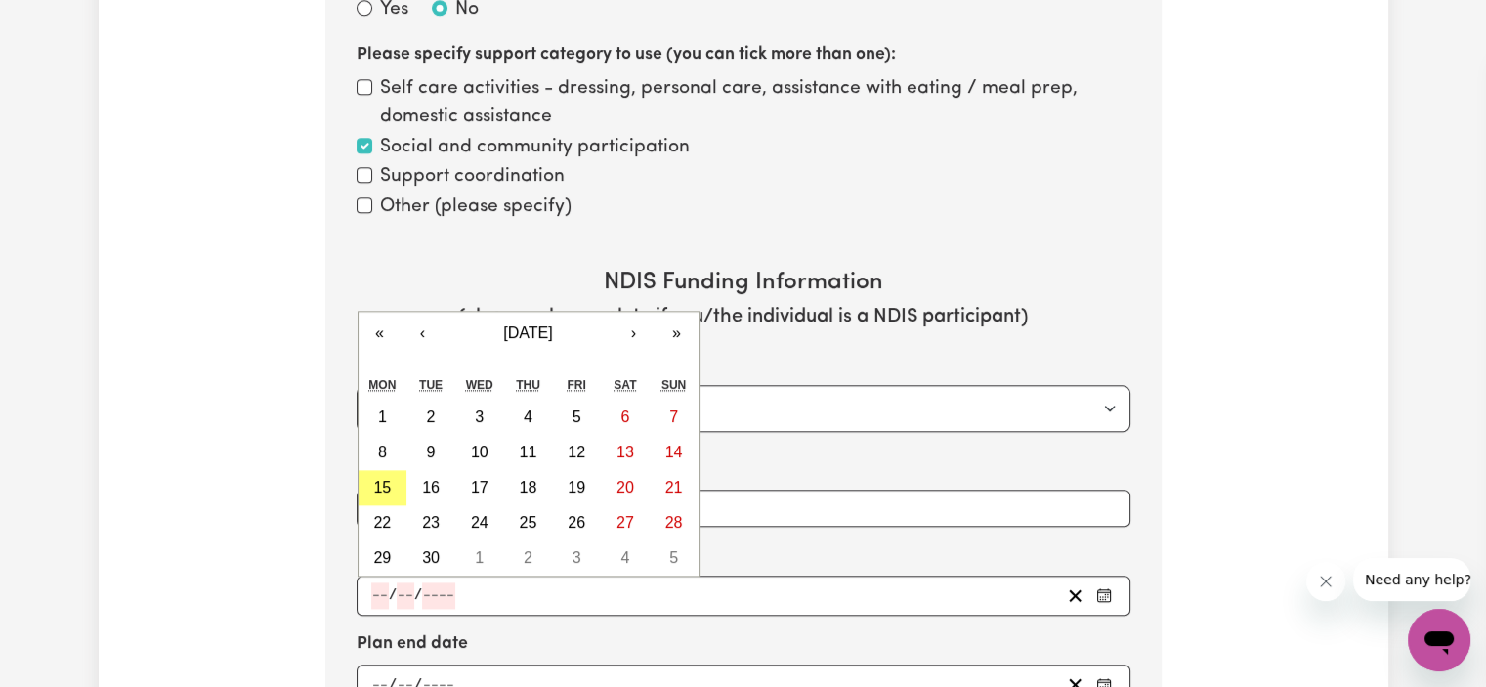
click at [451, 597] on input "number" at bounding box center [438, 595] width 33 height 26
click at [533, 314] on button "[DATE]" at bounding box center [528, 333] width 168 height 43
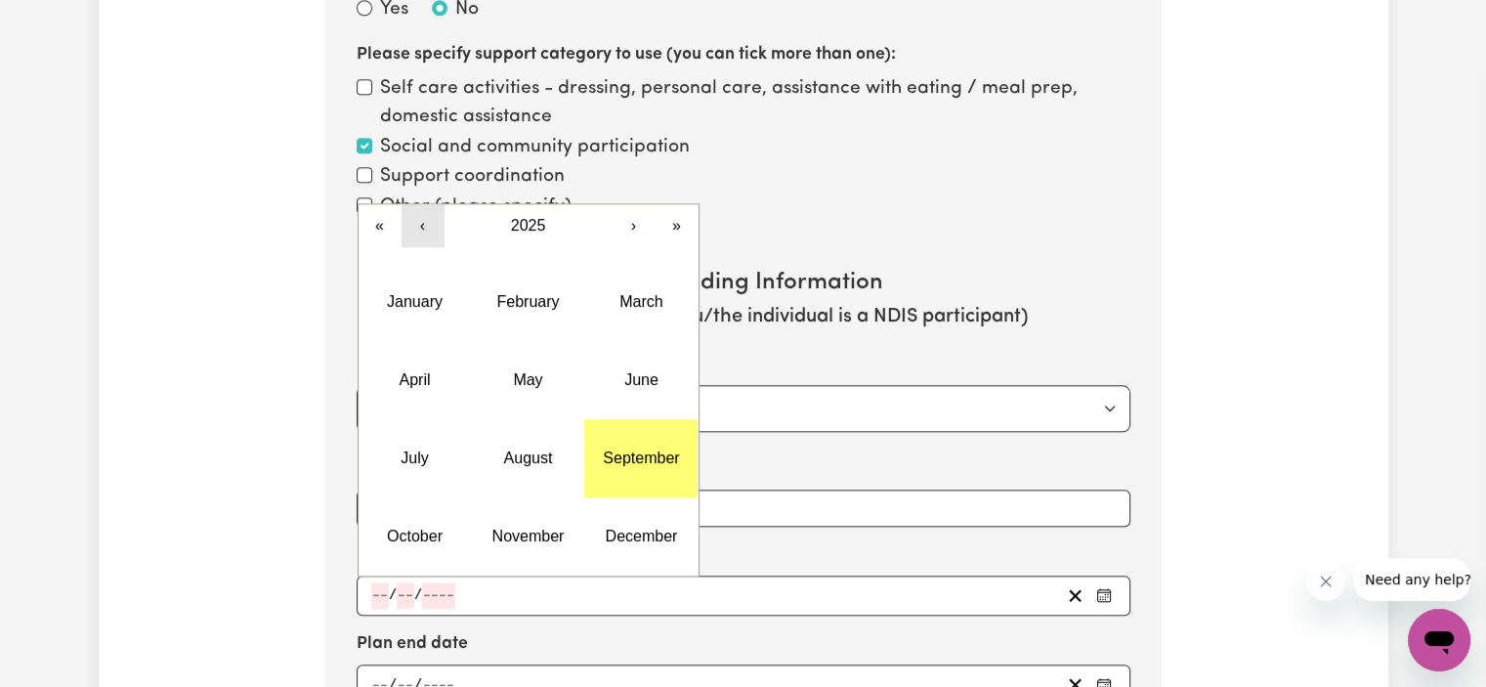
click at [425, 224] on button "‹" at bounding box center [422, 225] width 43 height 43
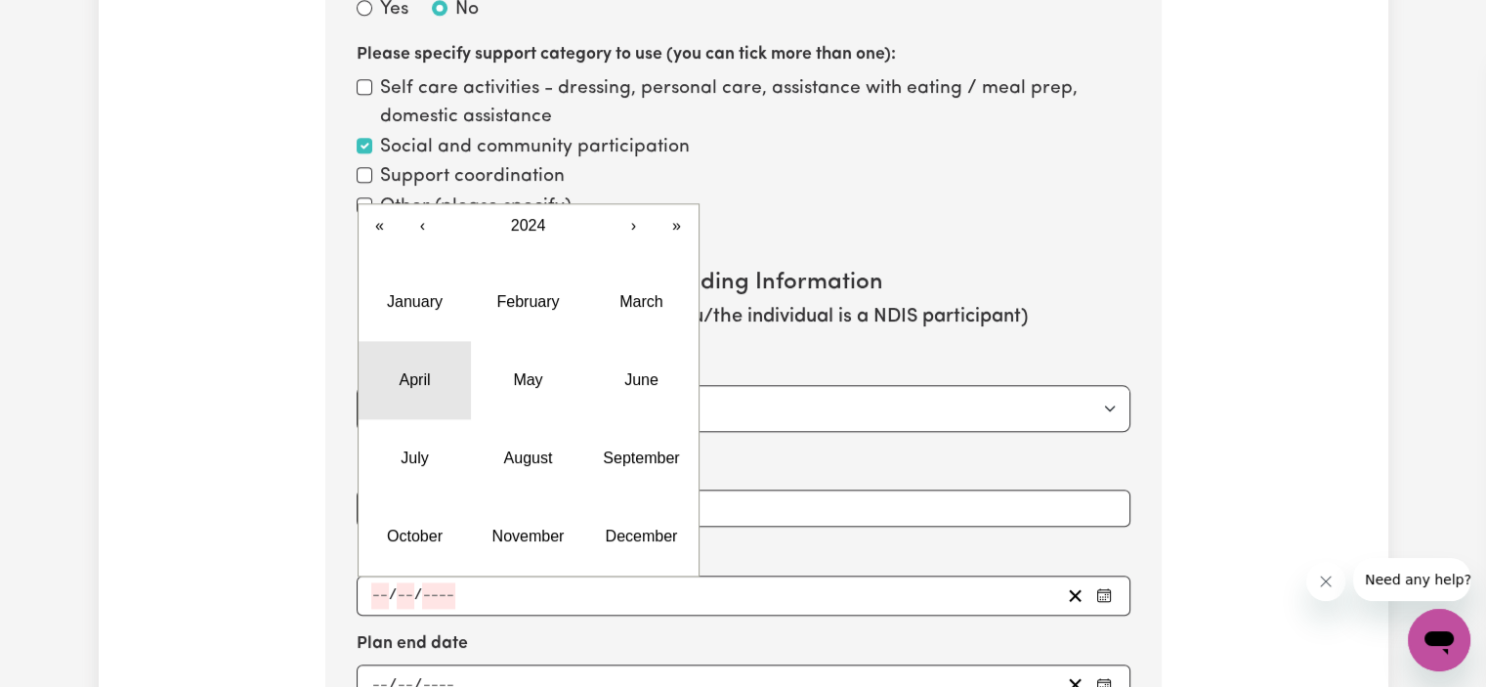
click at [410, 390] on button "April" at bounding box center [414, 380] width 113 height 78
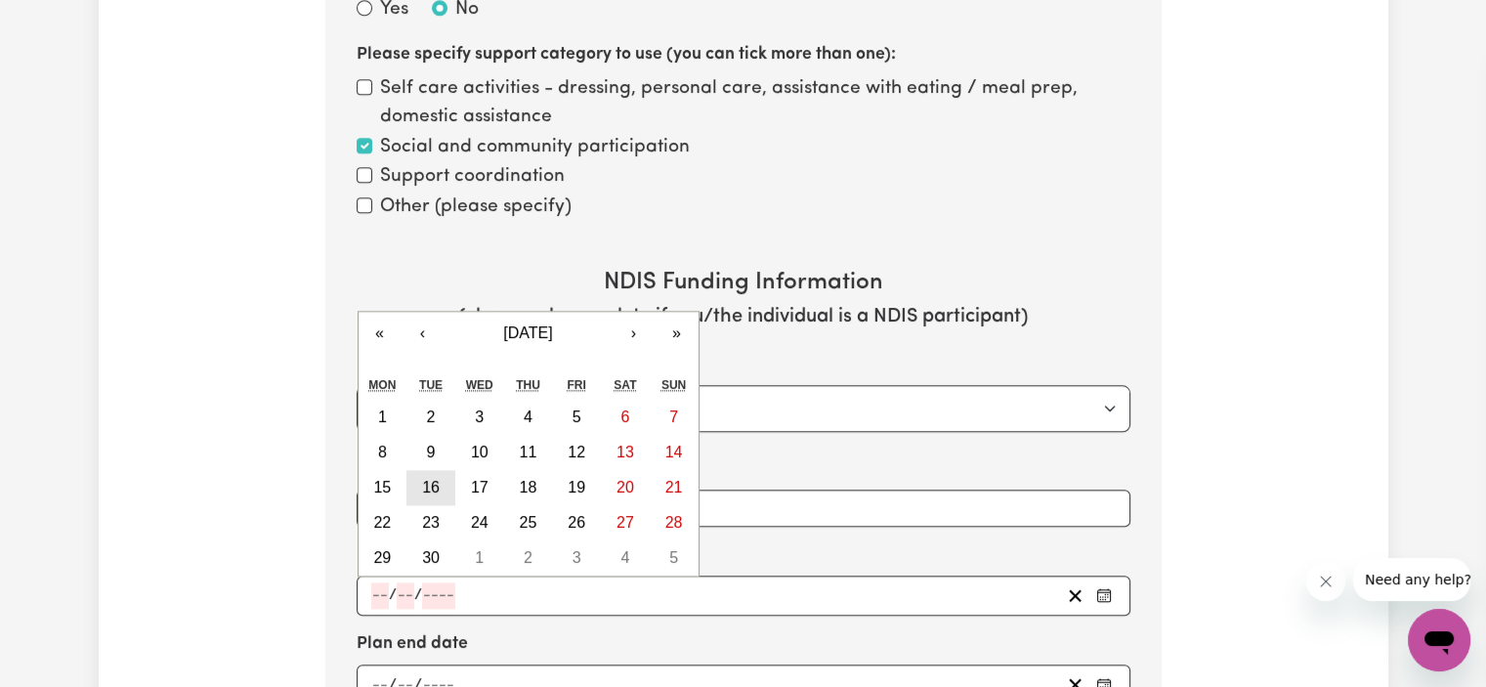
click at [440, 477] on button "16" at bounding box center [430, 487] width 49 height 35
type input "[DATE]"
type input "16"
type input "4"
type input "2024"
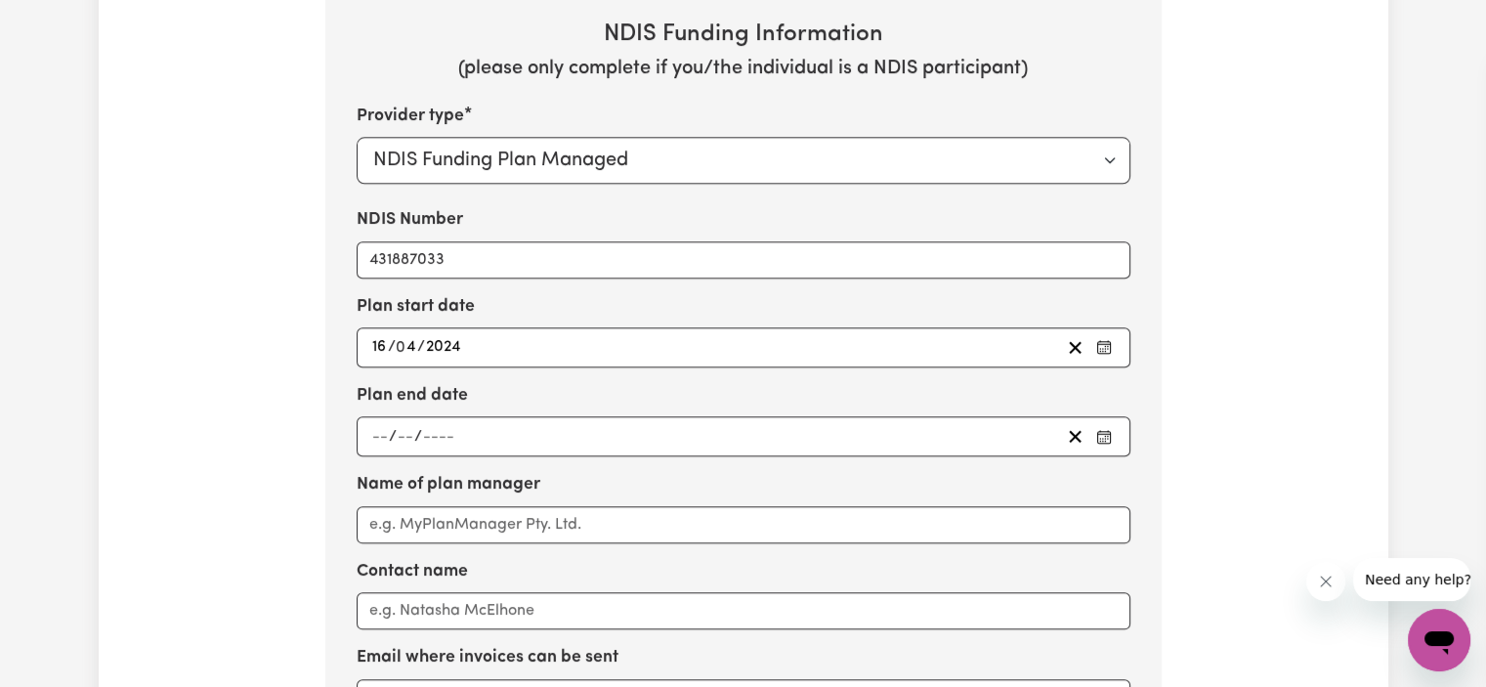
scroll to position [2642, 0]
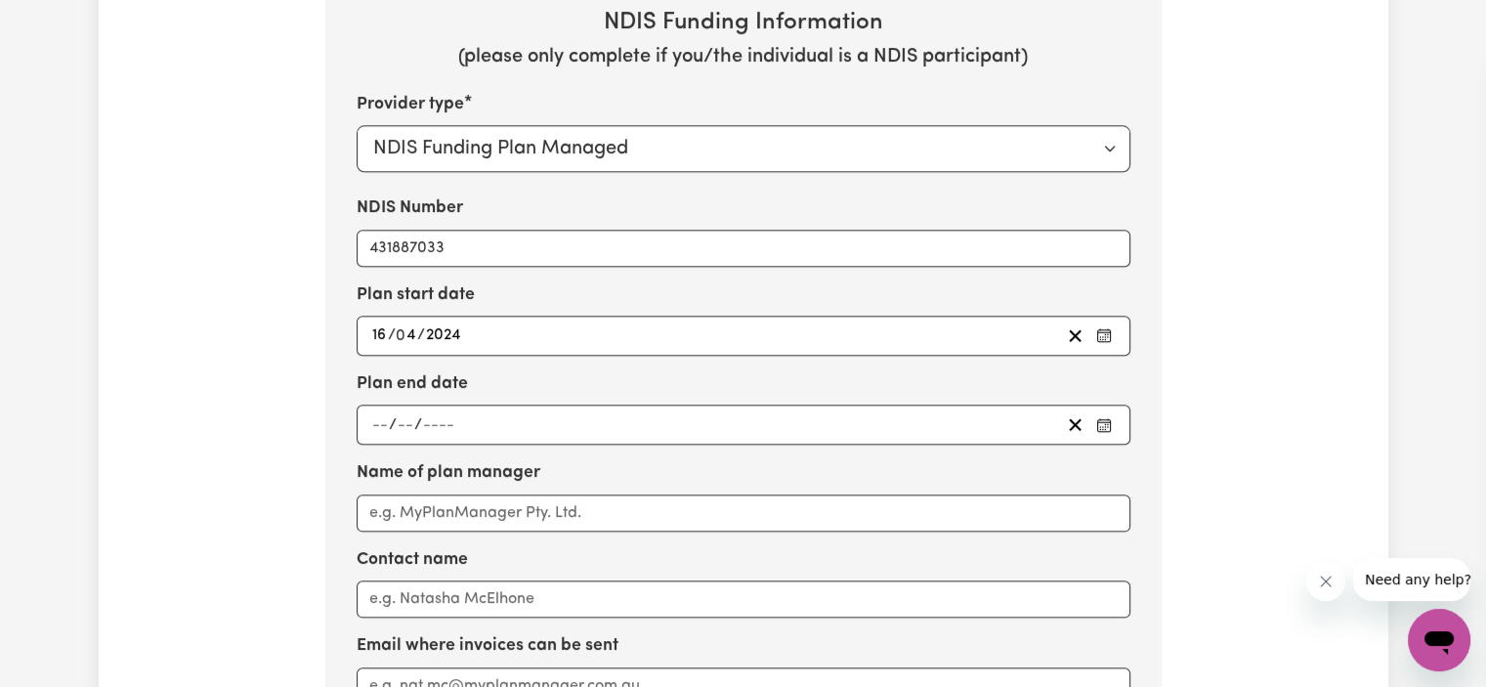
click at [516, 418] on div "/ /" at bounding box center [714, 424] width 691 height 26
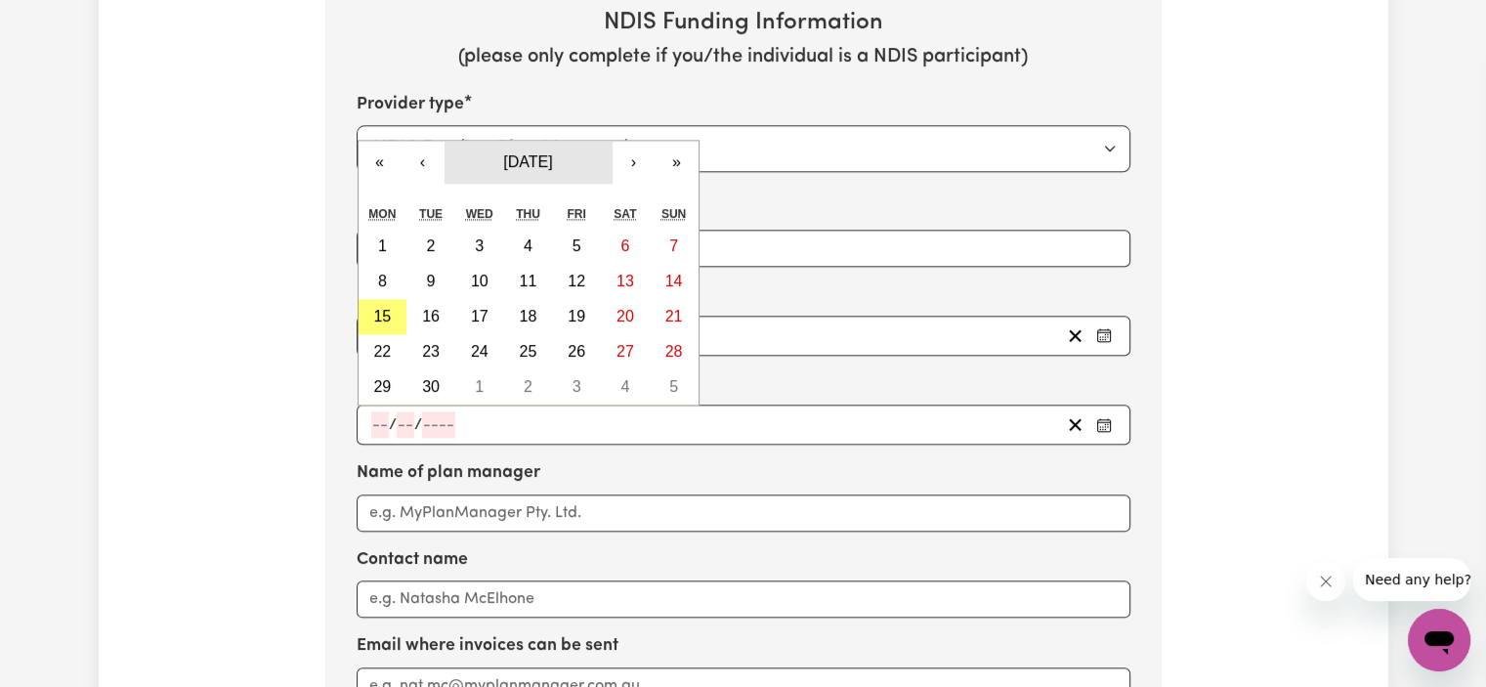
click at [552, 158] on span "[DATE]" at bounding box center [527, 161] width 49 height 17
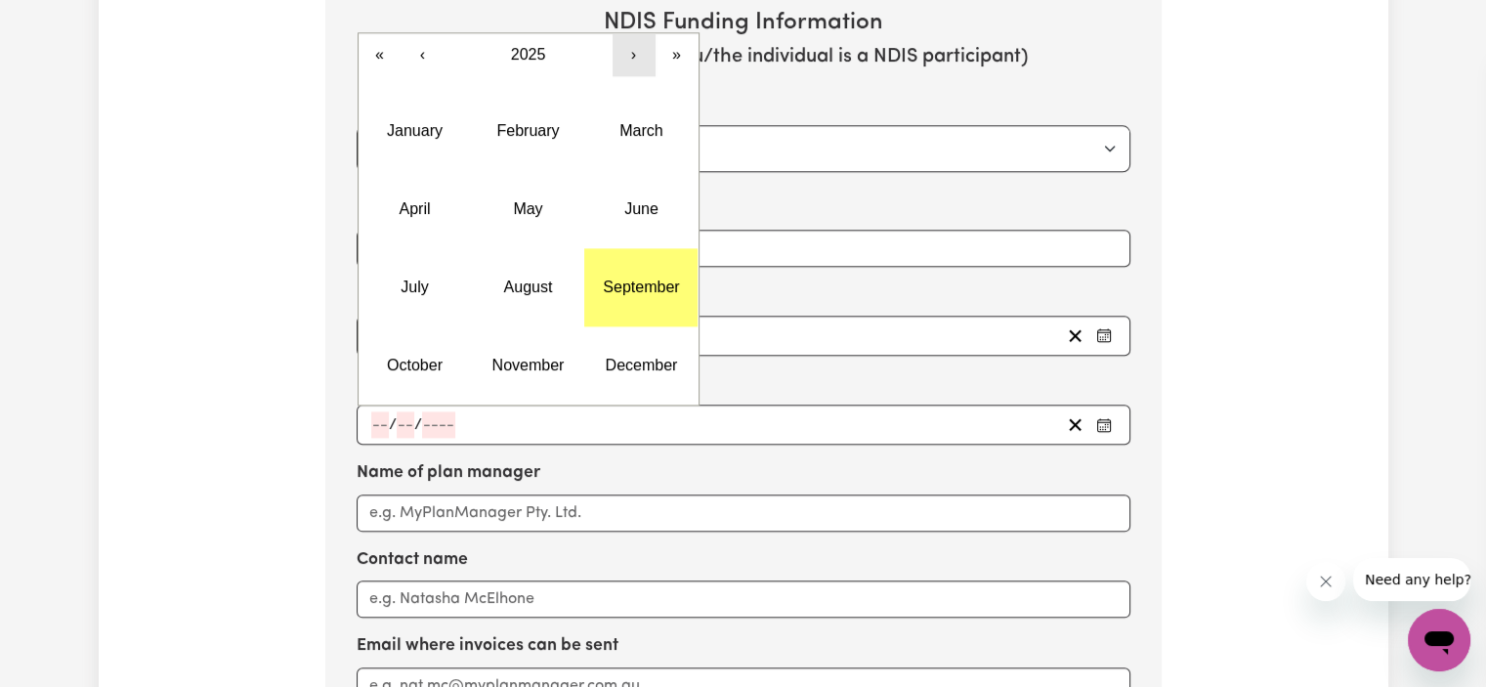
click at [638, 38] on button "›" at bounding box center [633, 54] width 43 height 43
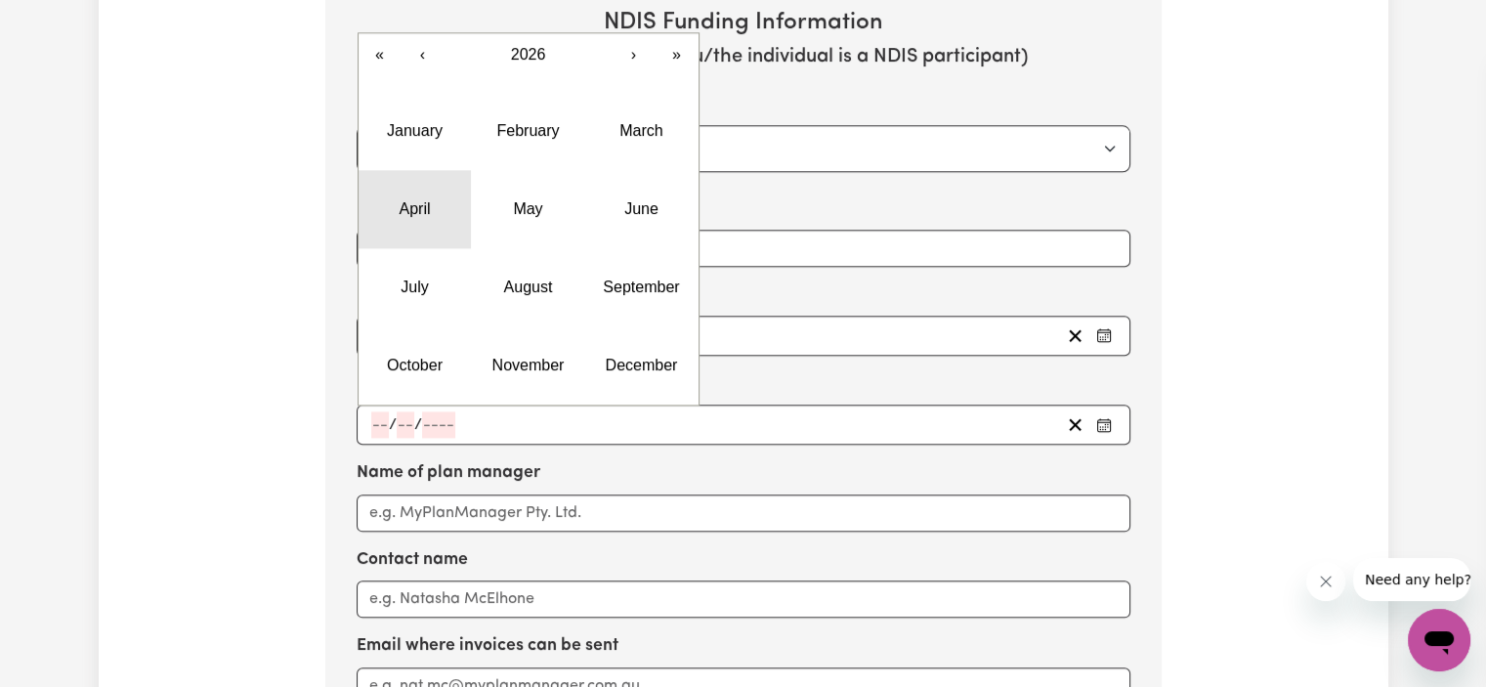
click at [429, 206] on abbr "April" at bounding box center [413, 208] width 31 height 17
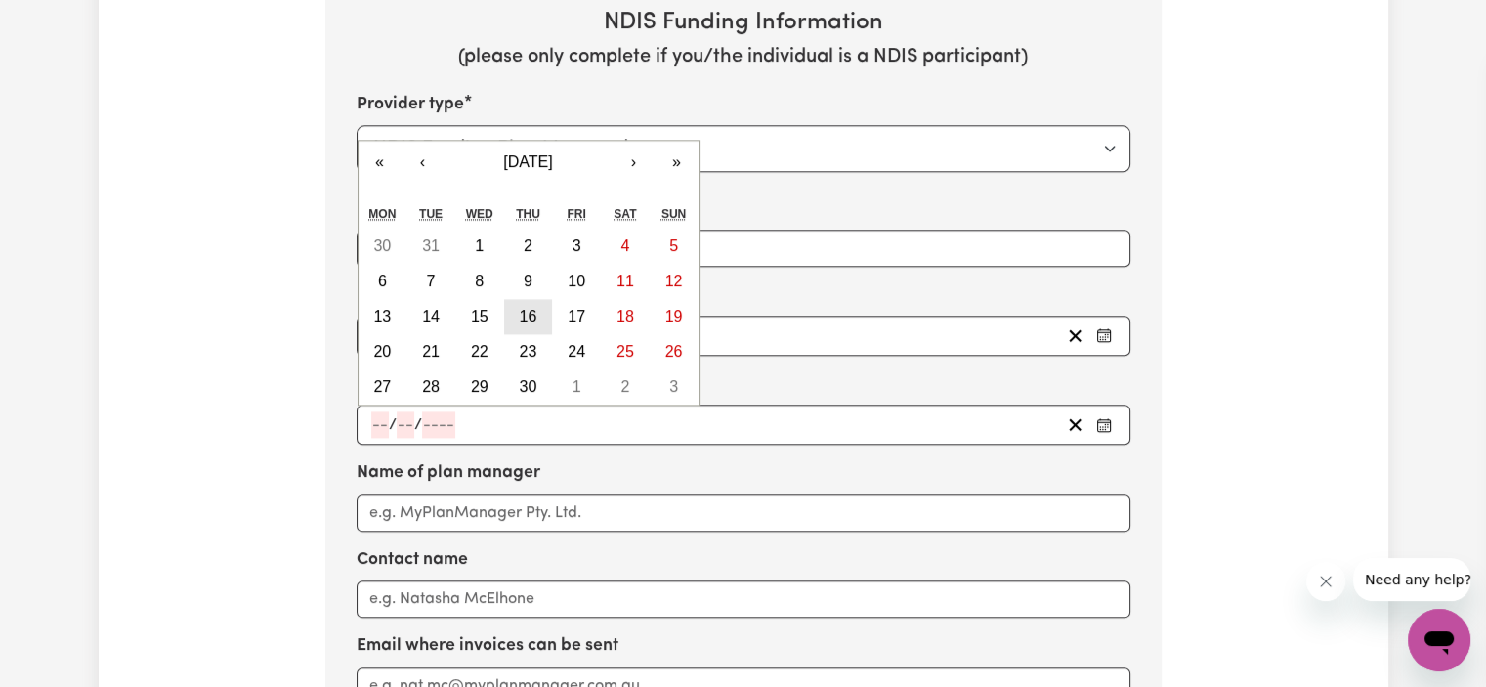
click at [532, 308] on abbr "16" at bounding box center [529, 316] width 18 height 17
type input "[DATE]"
type input "16"
type input "4"
type input "2026"
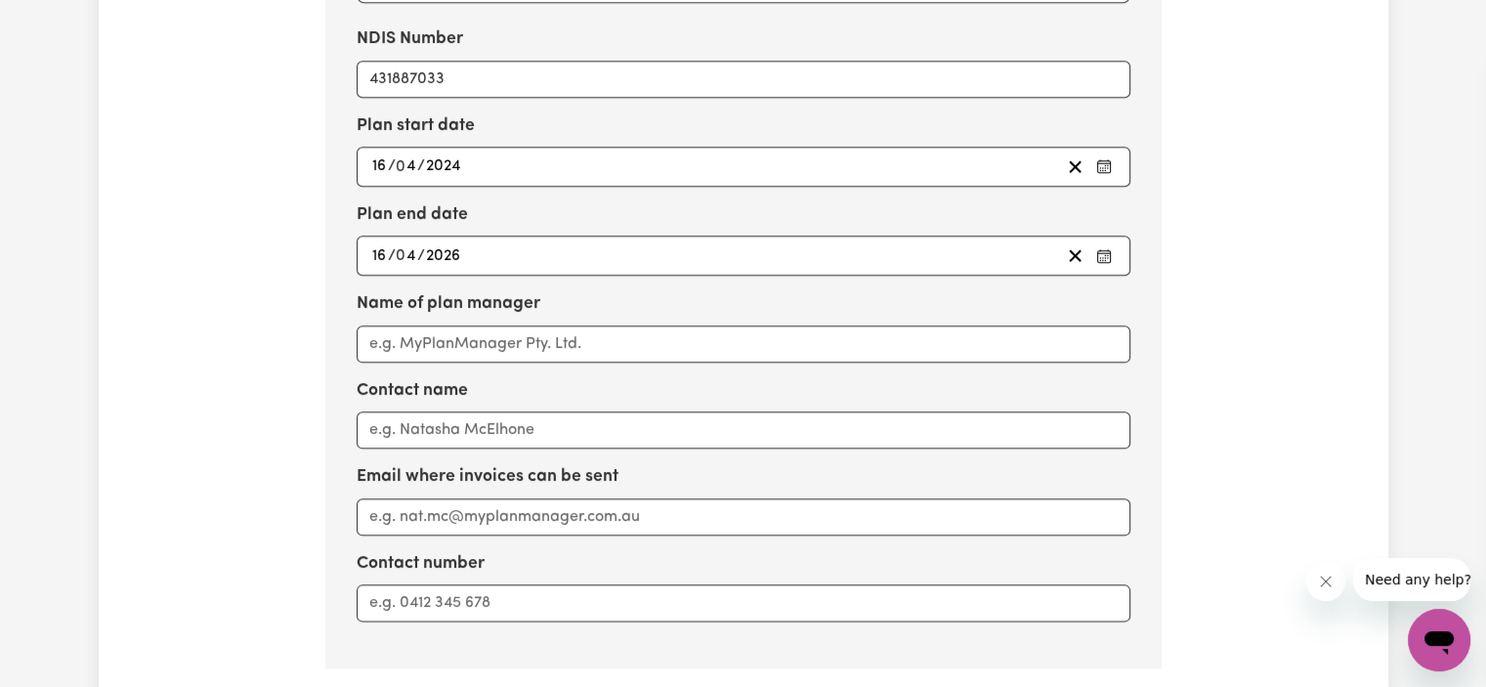
scroll to position [2809, 0]
drag, startPoint x: 398, startPoint y: 337, endPoint x: 518, endPoint y: 345, distance: 120.4
click at [518, 345] on input "Name of plan manager" at bounding box center [743, 345] width 774 height 37
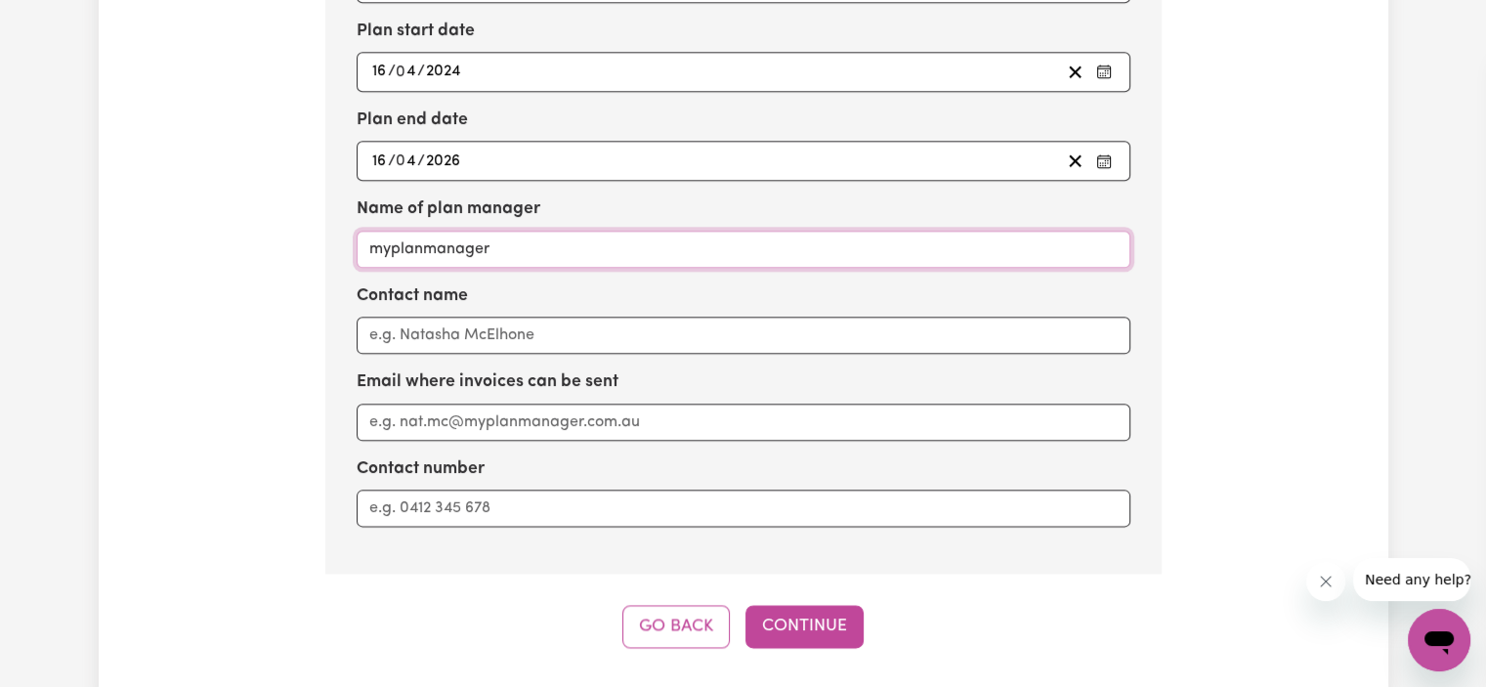
scroll to position [2881, 0]
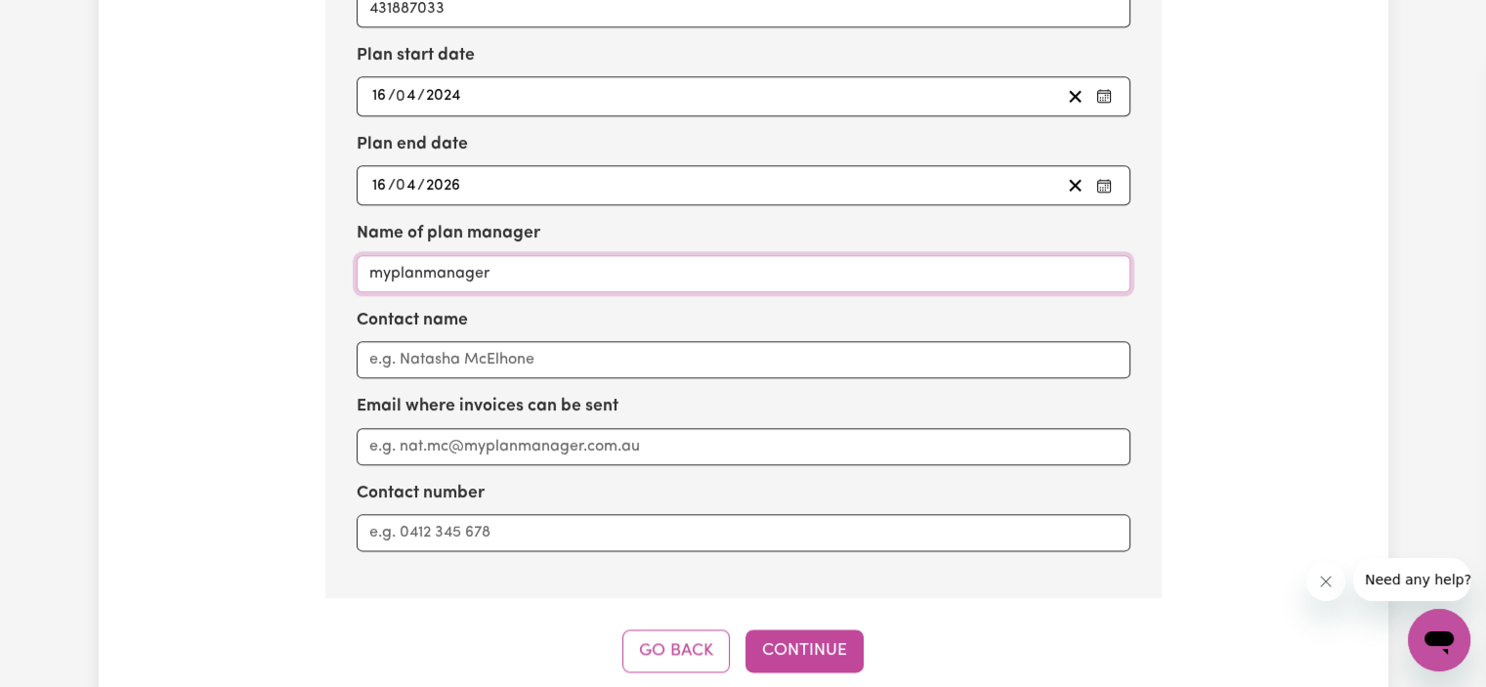
type input "myplanmanager"
click at [586, 430] on input "Email where invoices can be sent" at bounding box center [743, 446] width 774 height 37
paste input "[EMAIL_ADDRESS][DOMAIN_NAME]"
type input "[EMAIL_ADDRESS][DOMAIN_NAME]"
paste input "1800 861 272"
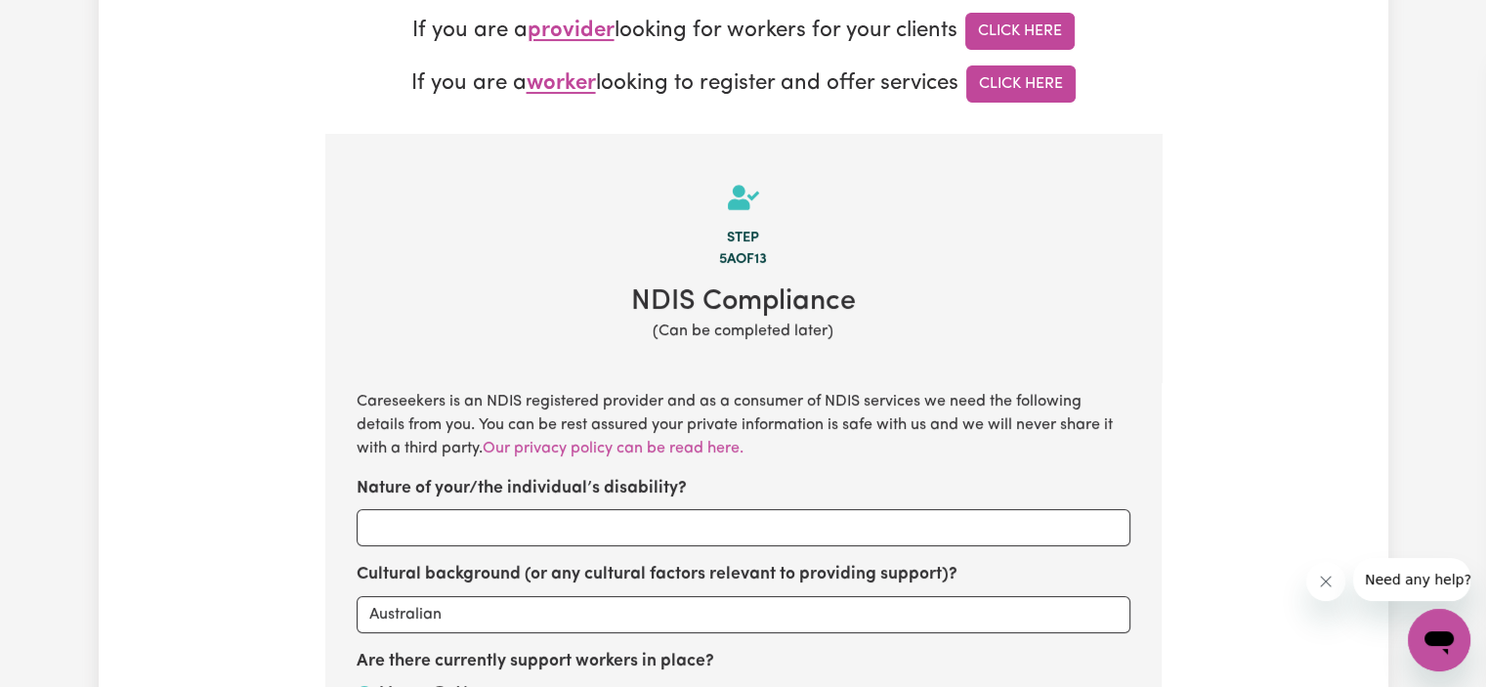
scroll to position [0, 0]
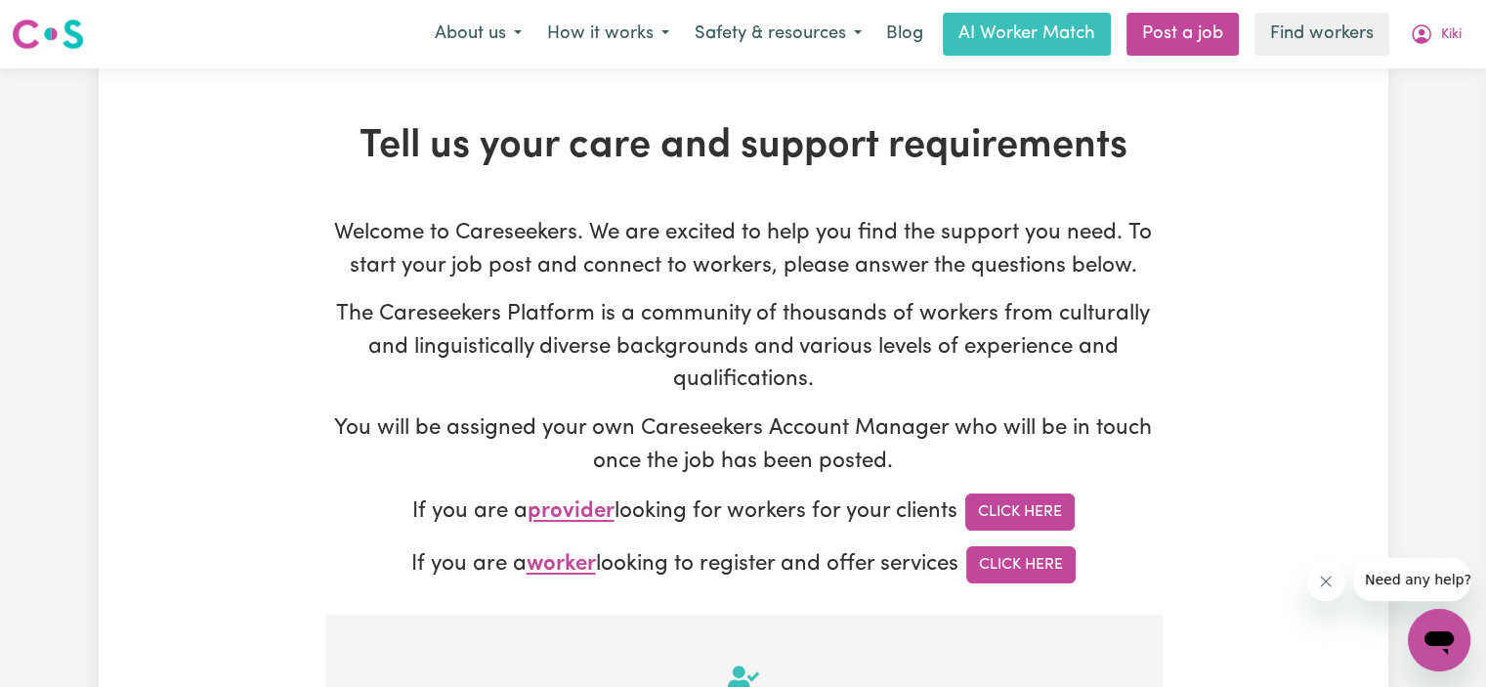
type input "1800 861 272"
